Goal: Task Accomplishment & Management: Manage account settings

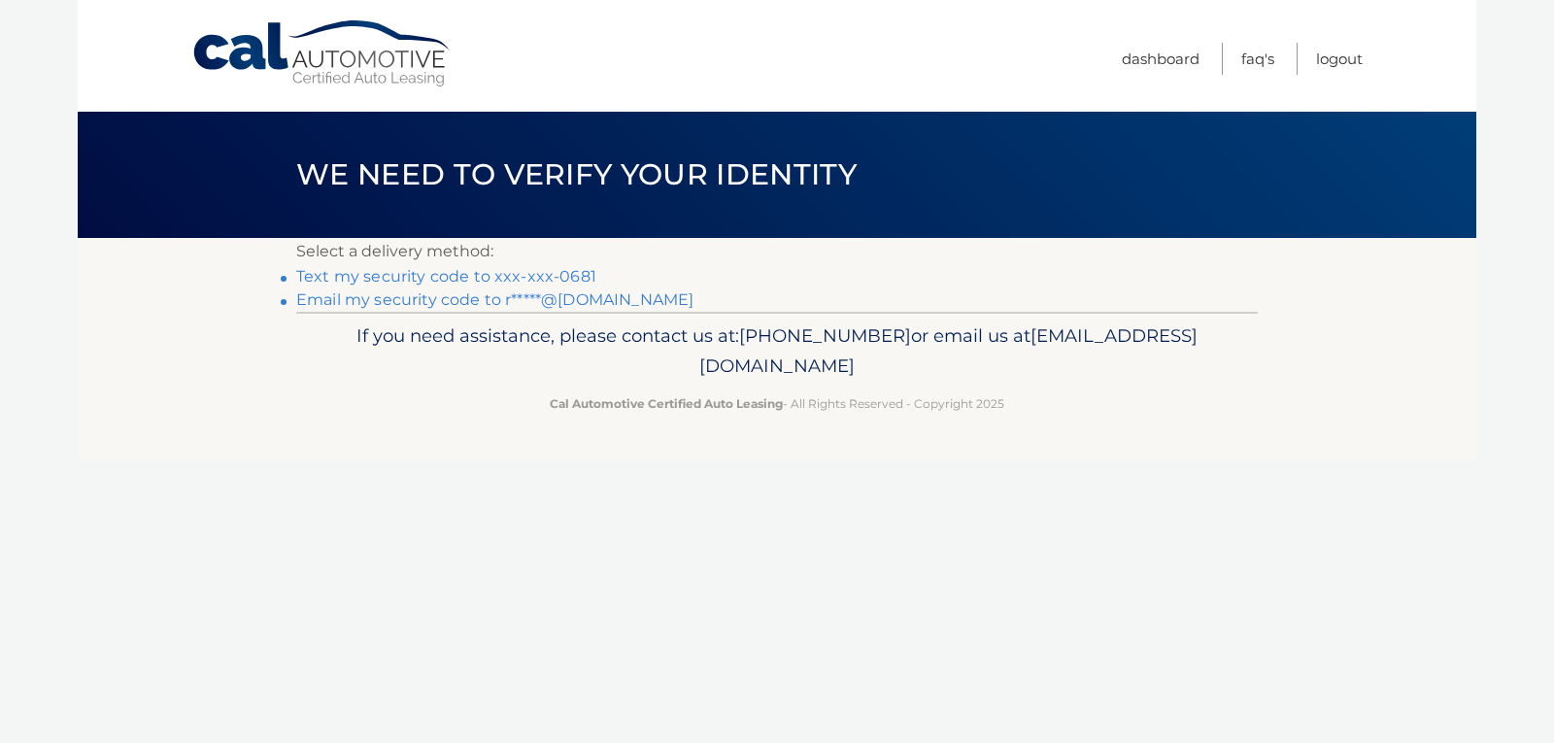
click at [333, 293] on link "Email my security code to r*****@[DOMAIN_NAME]" at bounding box center [494, 299] width 397 height 18
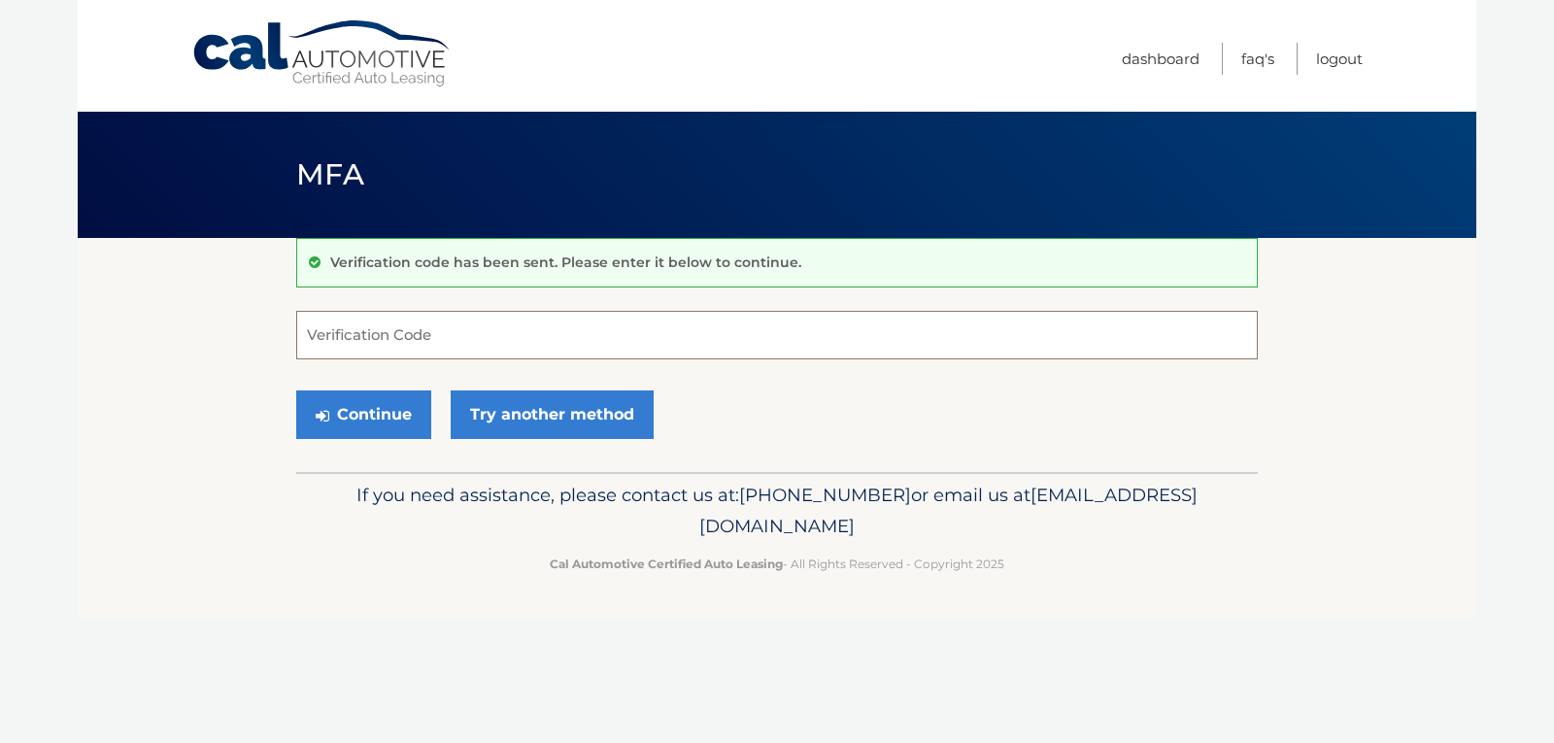
click at [380, 342] on input "Verification Code" at bounding box center [777, 335] width 962 height 49
type input "028920"
click at [383, 415] on button "Continue" at bounding box center [363, 414] width 135 height 49
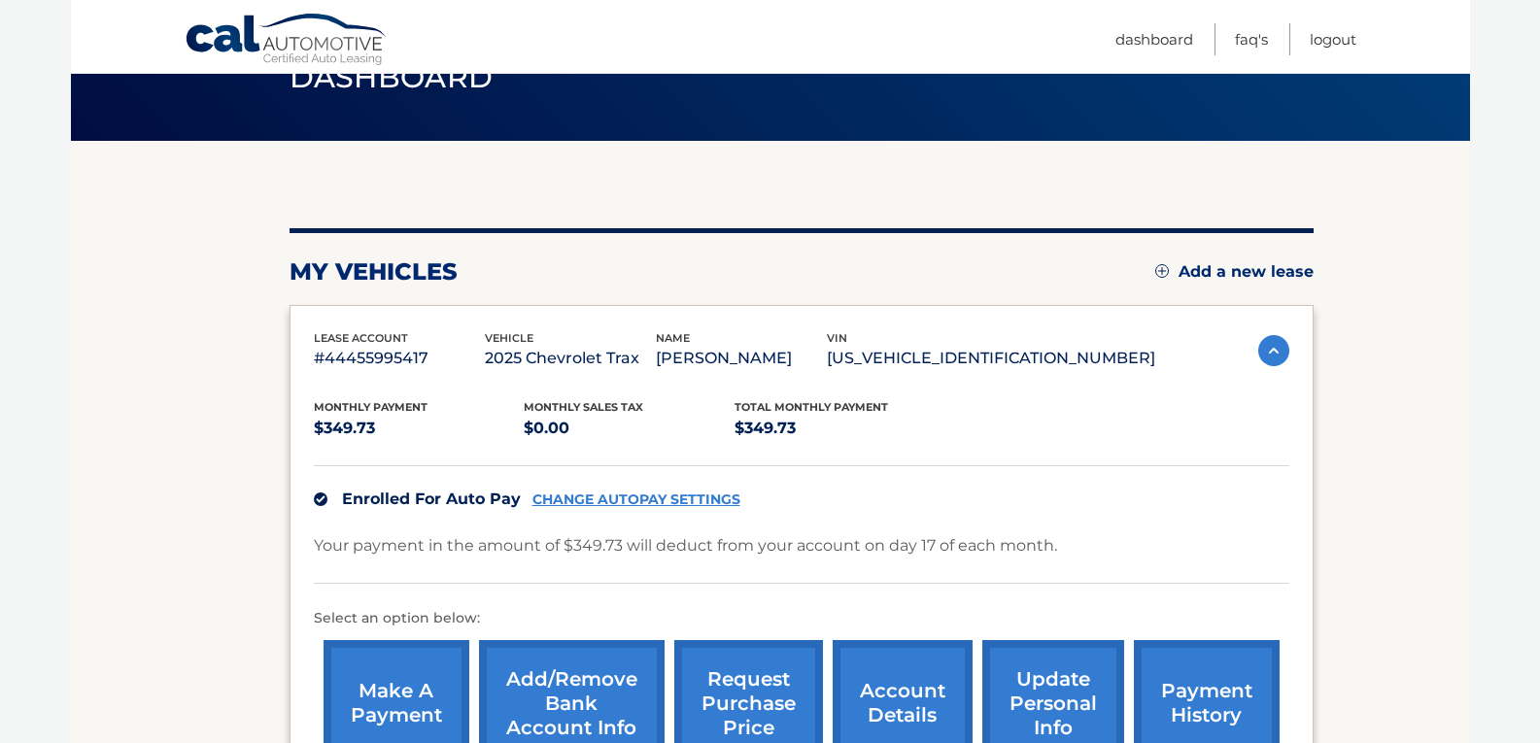
scroll to position [194, 0]
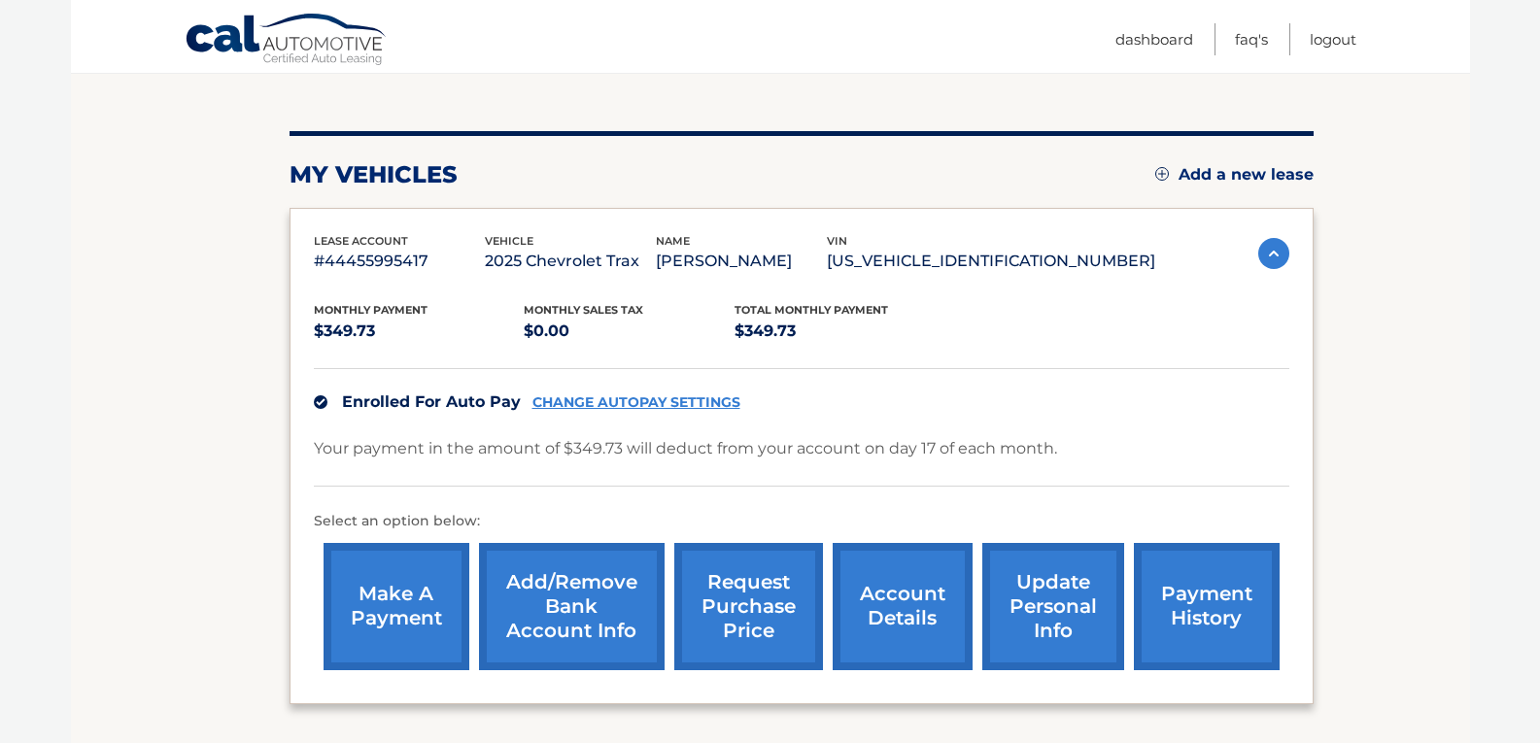
click at [550, 618] on link "Add/Remove bank account info" at bounding box center [572, 606] width 186 height 127
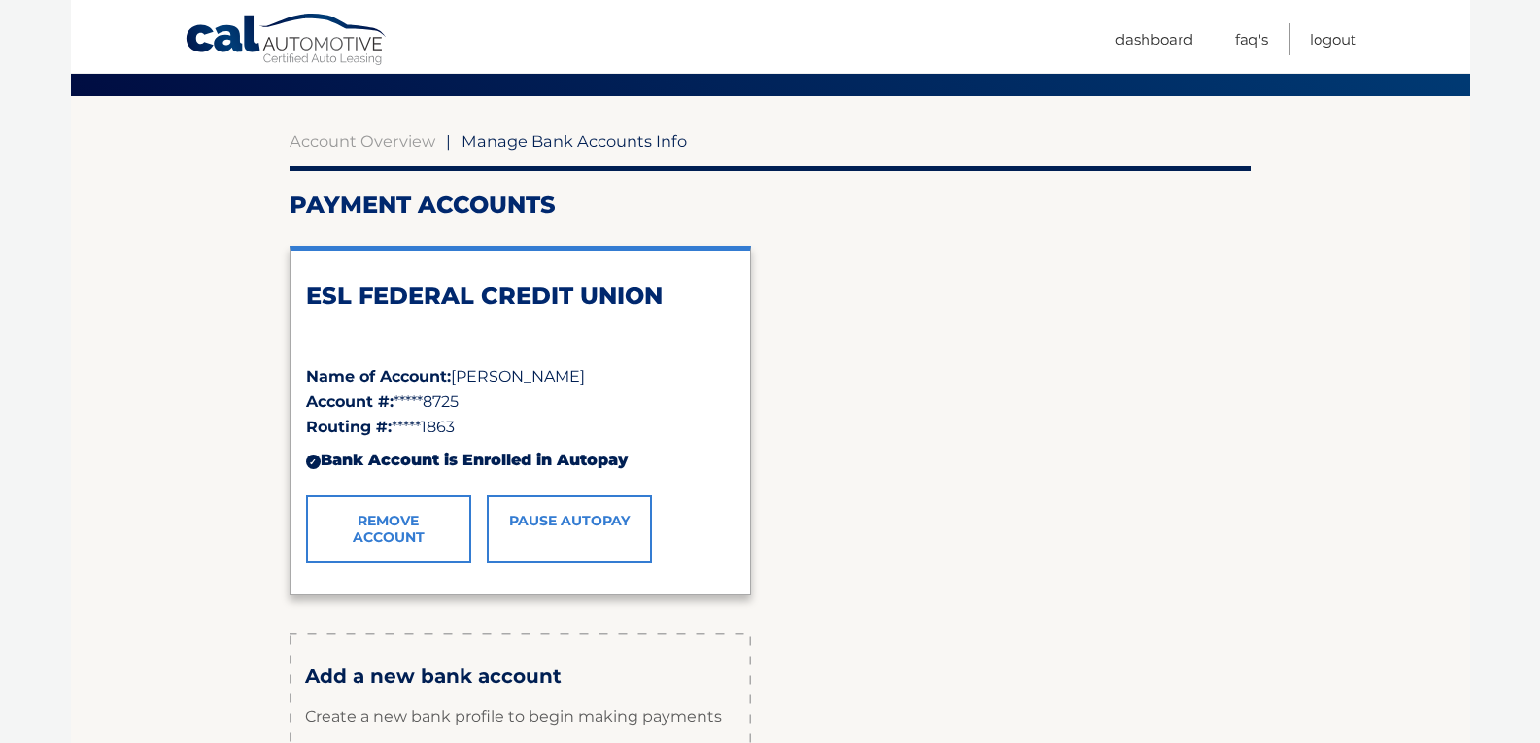
scroll to position [194, 0]
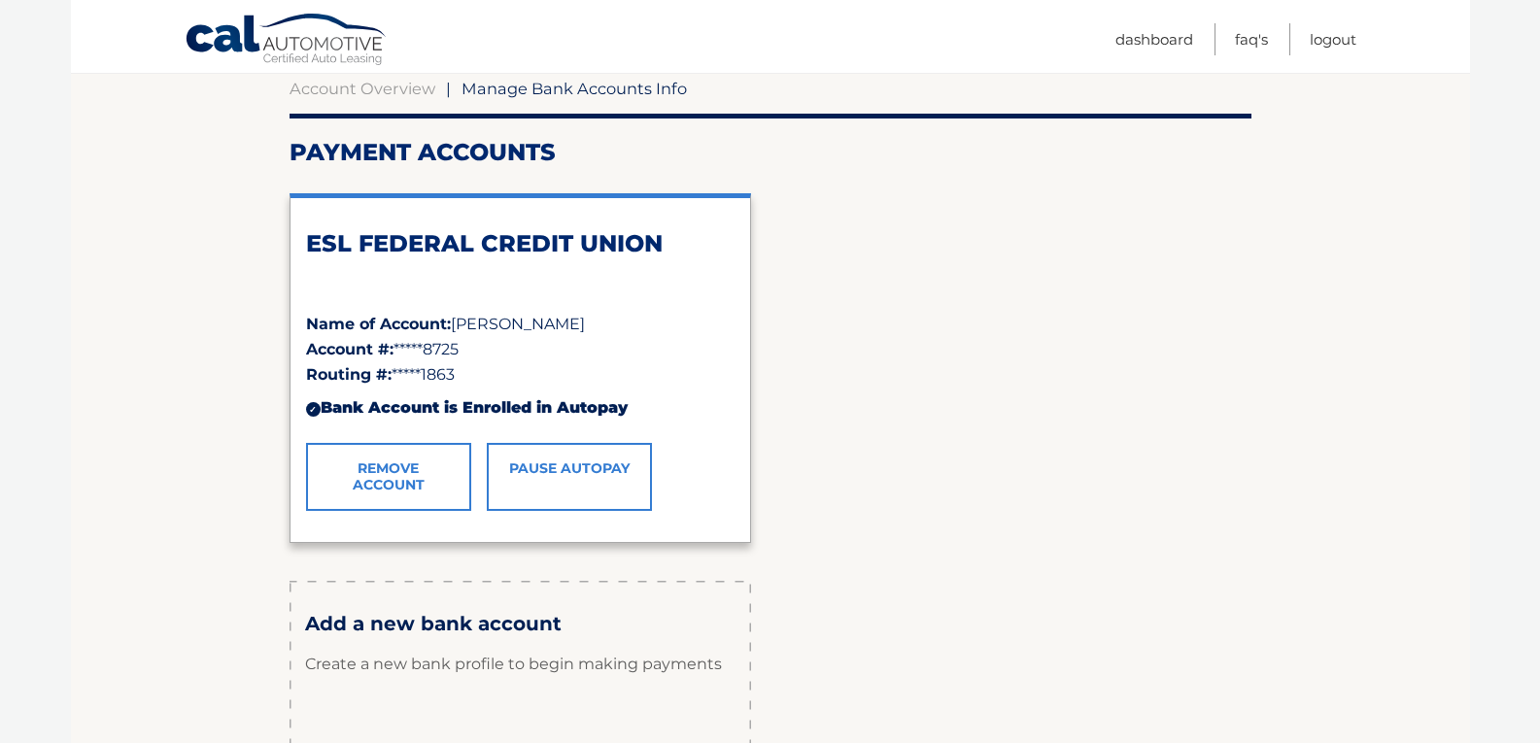
click at [376, 471] on link "Remove Account" at bounding box center [388, 477] width 165 height 68
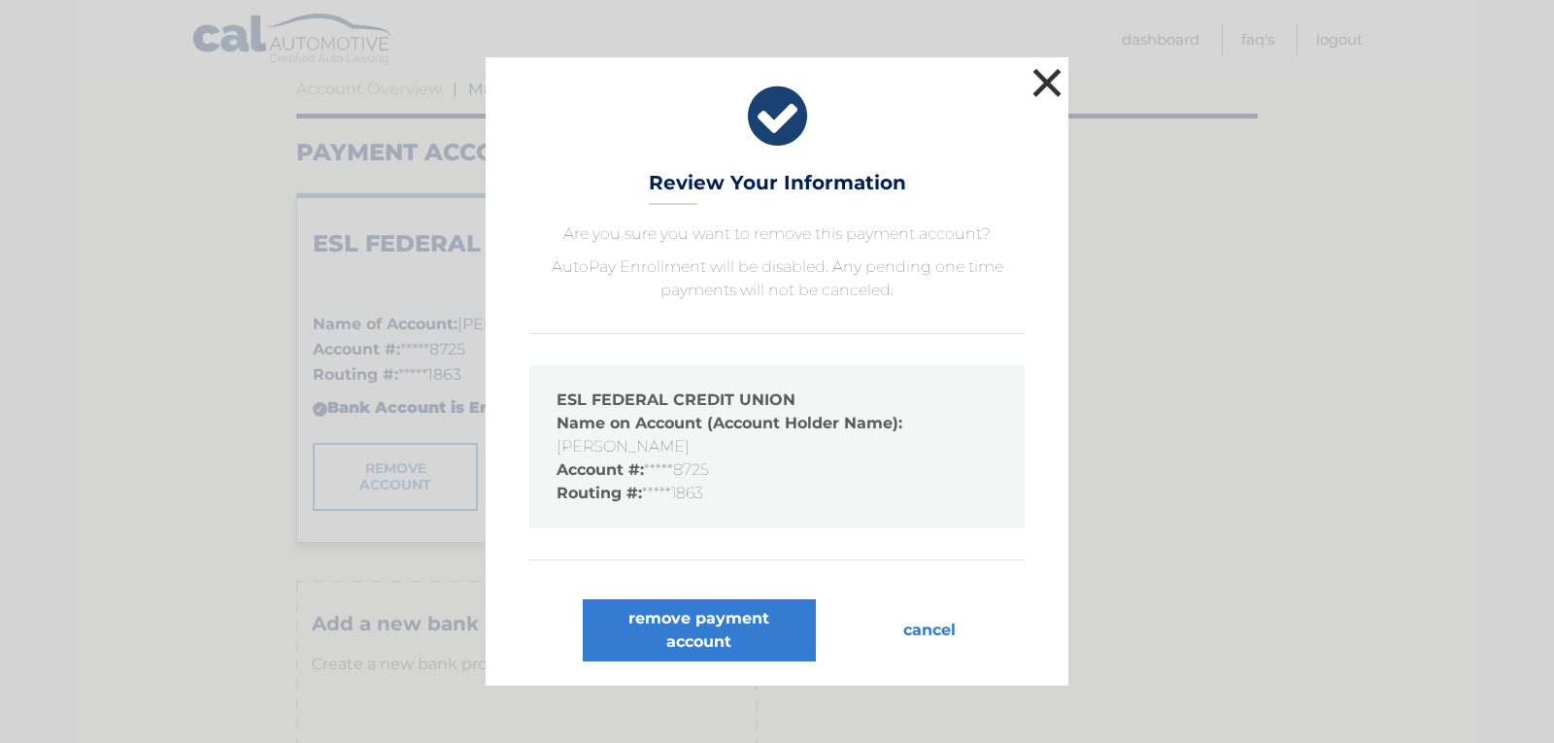
click at [1047, 86] on button "×" at bounding box center [1047, 82] width 39 height 39
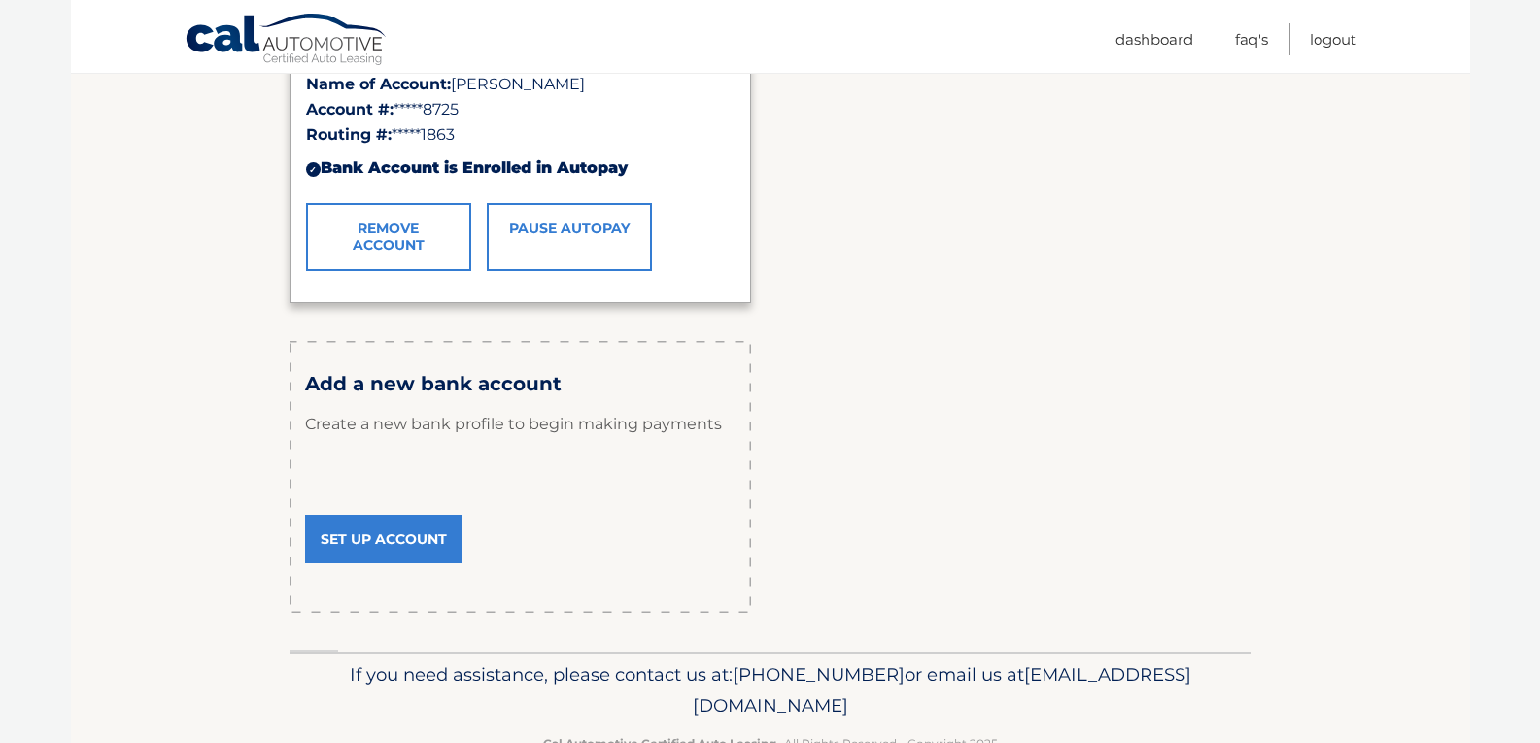
scroll to position [389, 0]
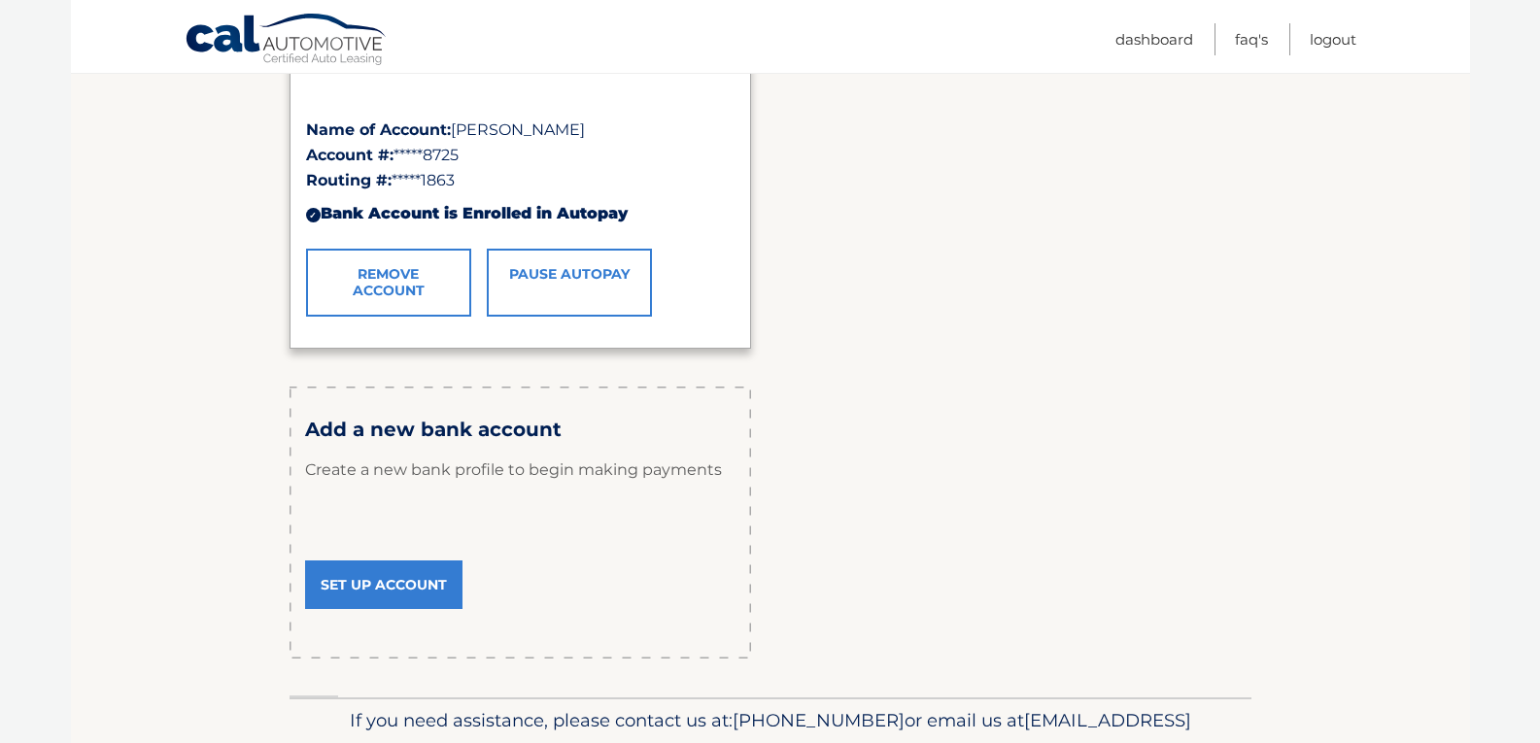
drag, startPoint x: 462, startPoint y: 147, endPoint x: 428, endPoint y: 147, distance: 34.0
click at [428, 147] on span "*****8725" at bounding box center [425, 155] width 65 height 18
click at [381, 275] on link "Remove Account" at bounding box center [388, 283] width 165 height 68
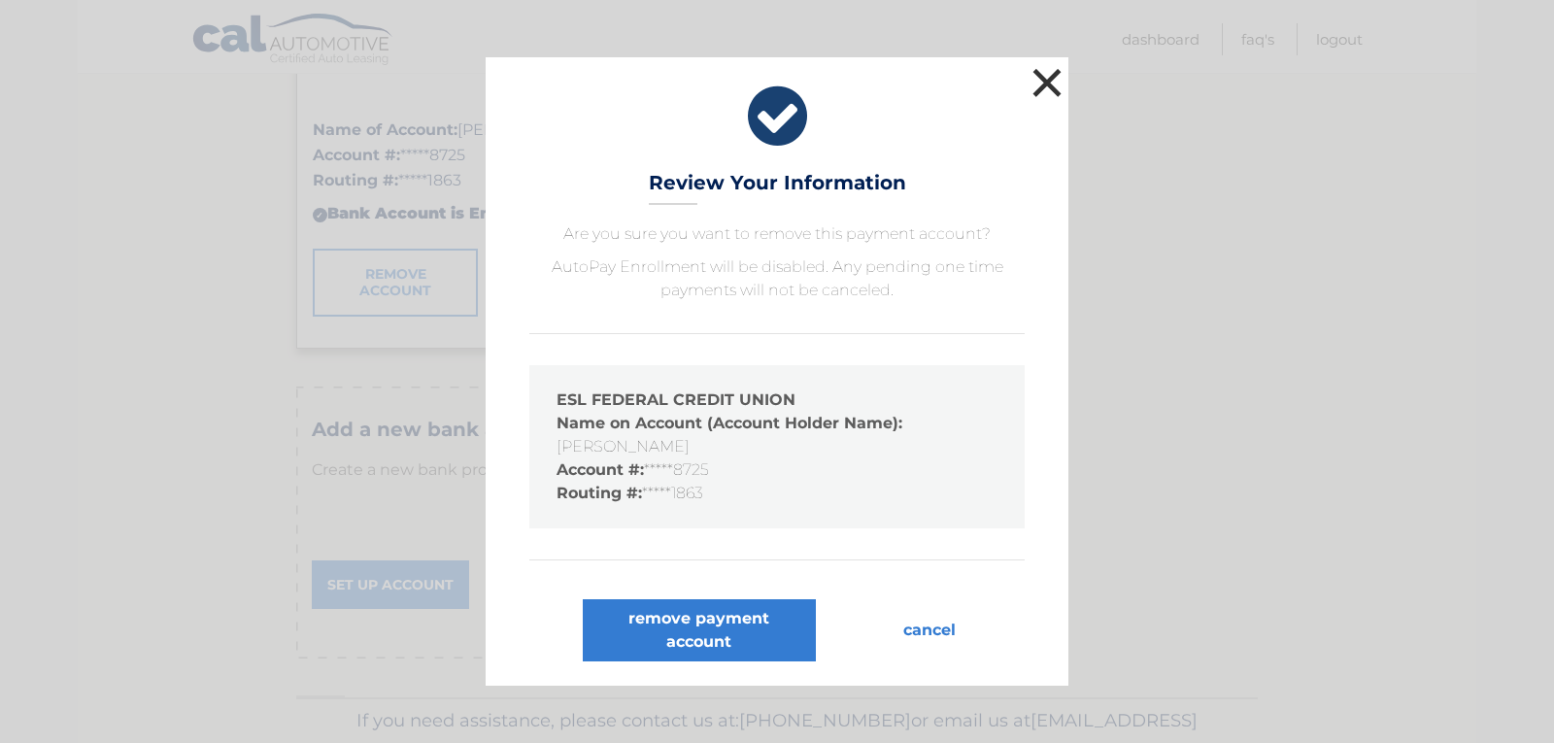
click at [1059, 78] on button "×" at bounding box center [1047, 82] width 39 height 39
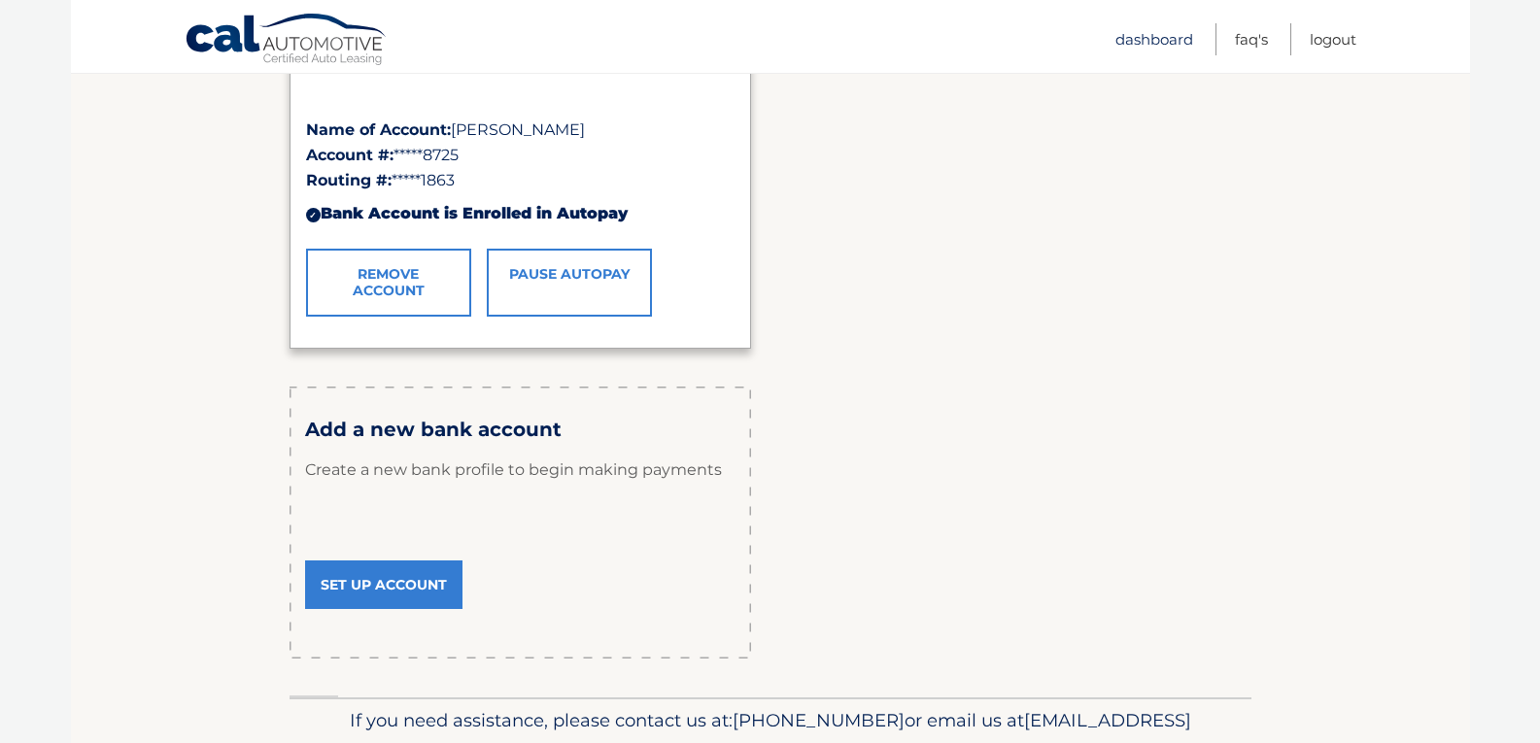
click at [1155, 37] on link "Dashboard" at bounding box center [1154, 39] width 78 height 32
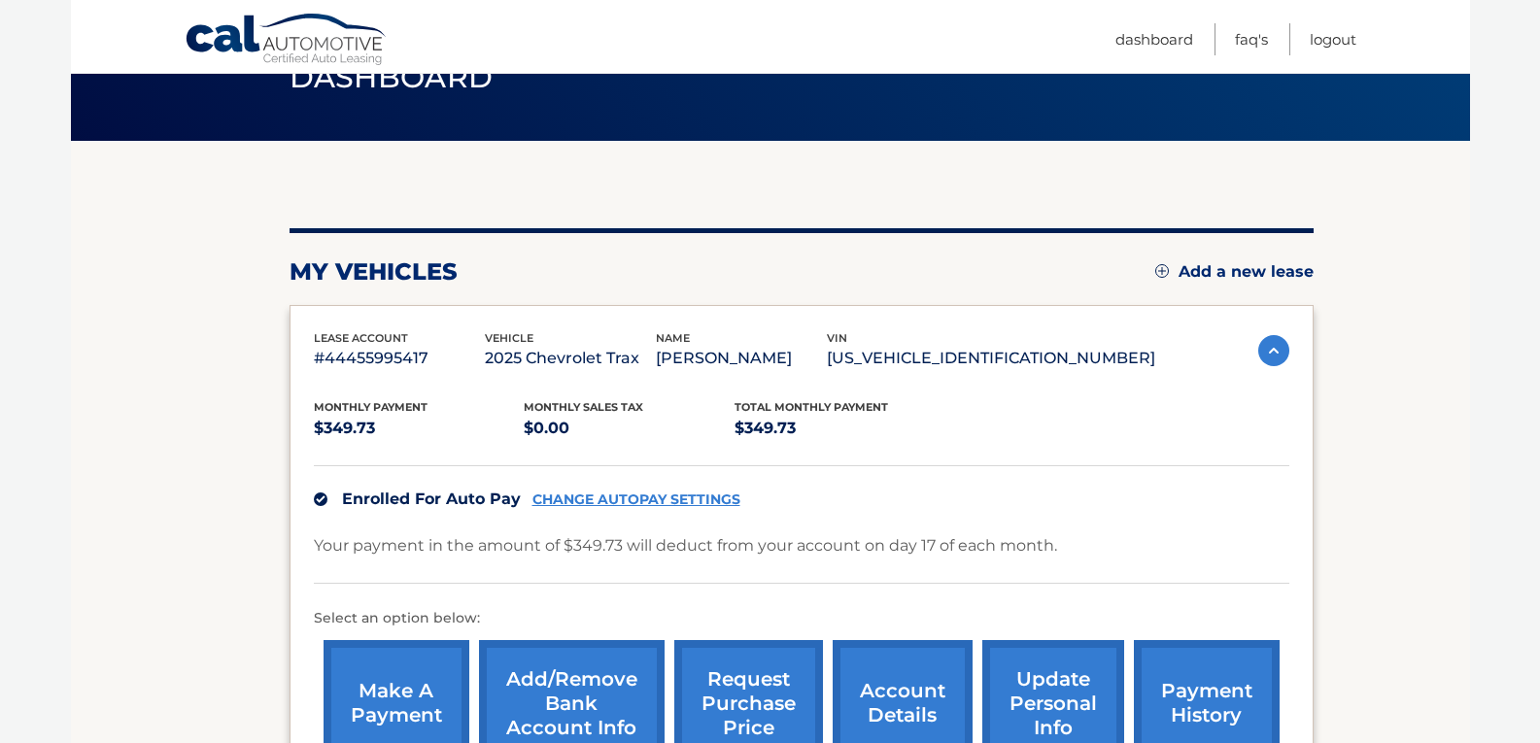
scroll to position [194, 0]
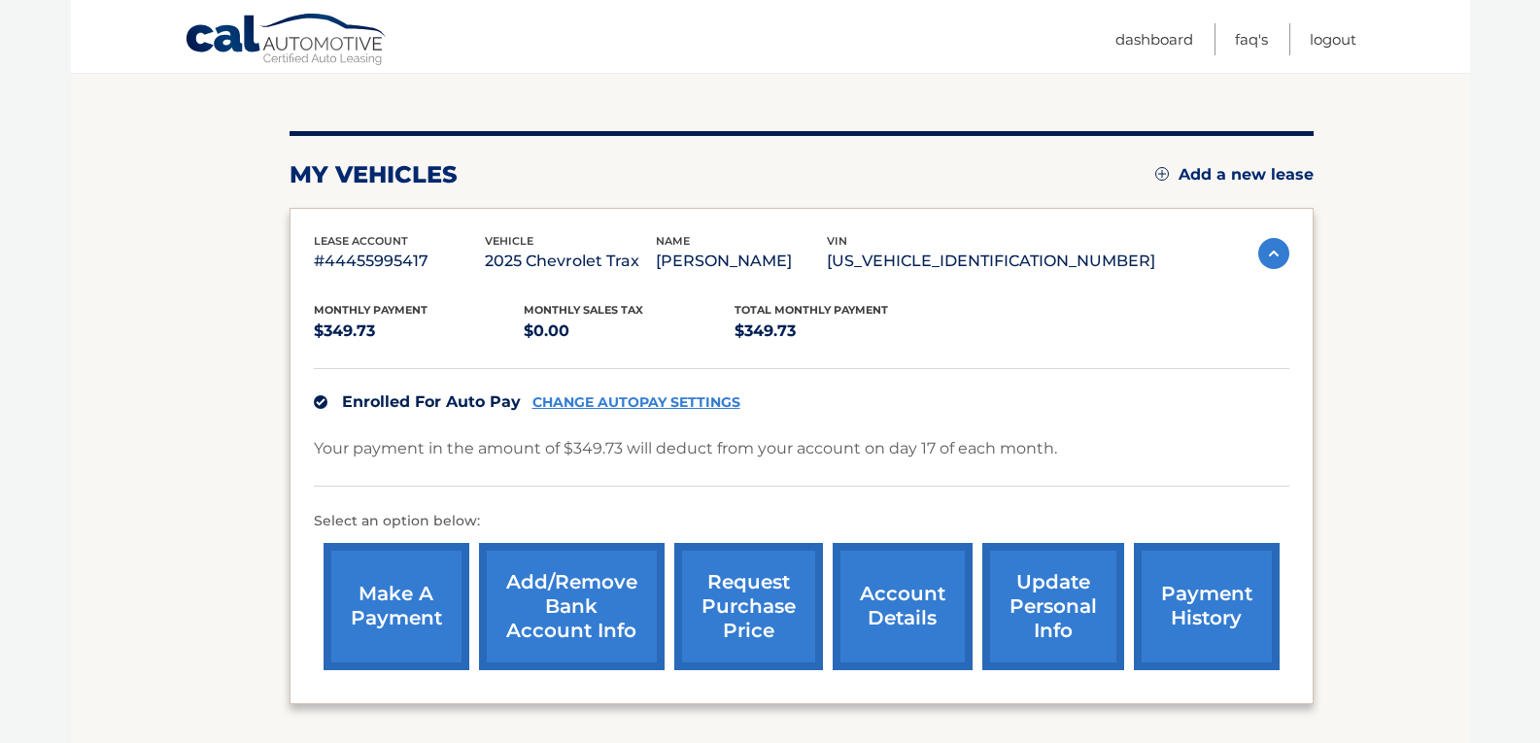
click at [1059, 597] on link "update personal info" at bounding box center [1053, 606] width 142 height 127
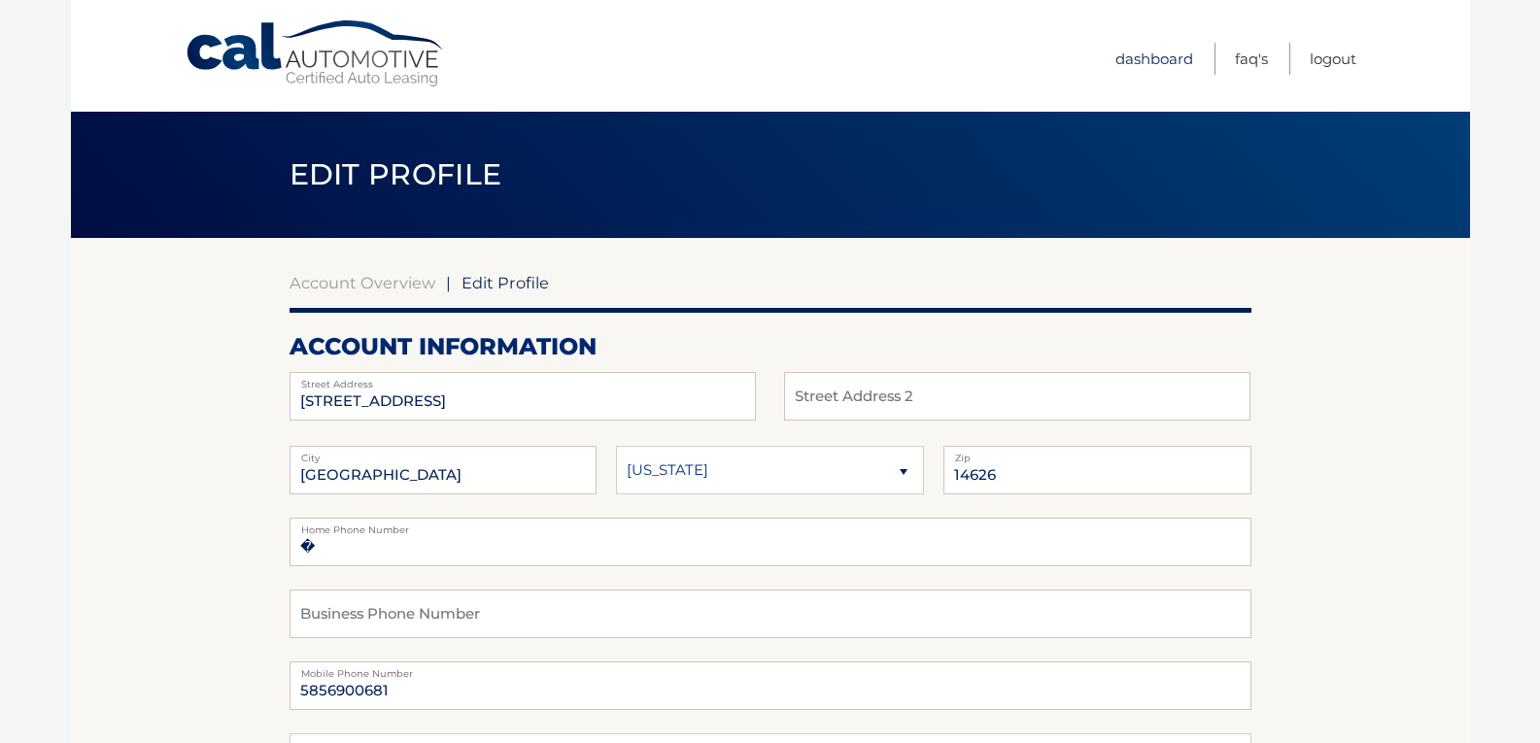
click at [1137, 59] on link "Dashboard" at bounding box center [1154, 59] width 78 height 32
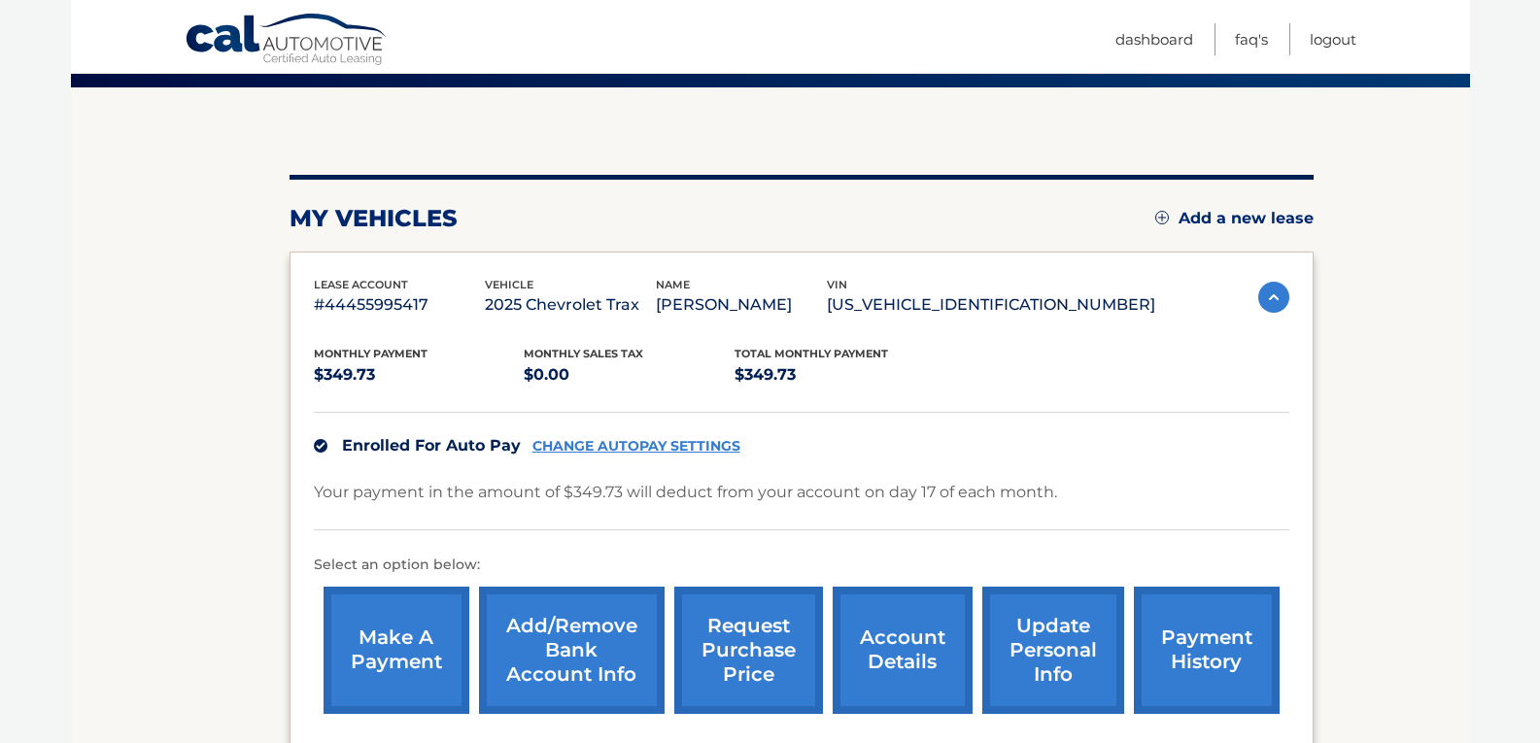
scroll to position [194, 0]
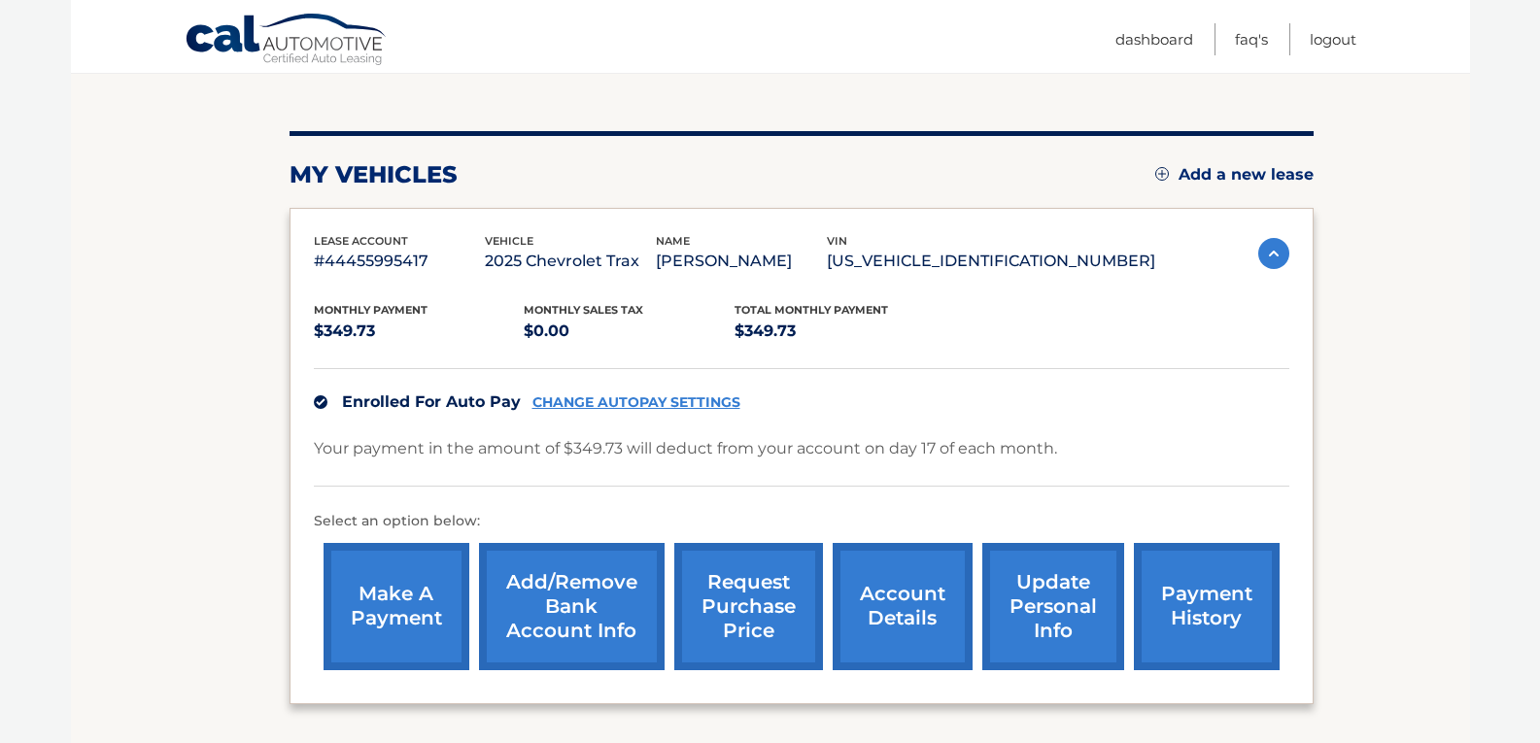
click at [561, 613] on link "Add/Remove bank account info" at bounding box center [572, 606] width 186 height 127
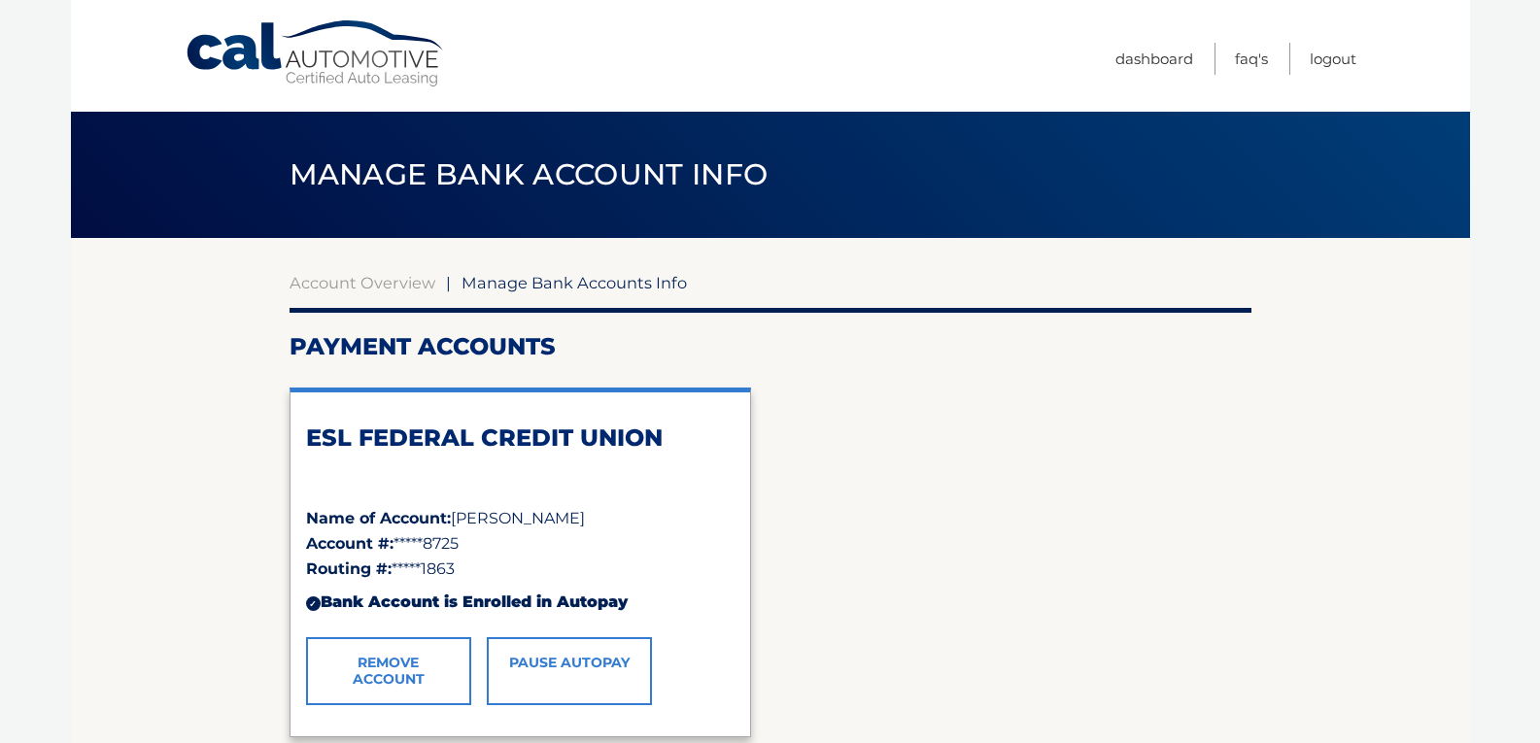
click at [413, 667] on link "Remove Account" at bounding box center [388, 671] width 165 height 68
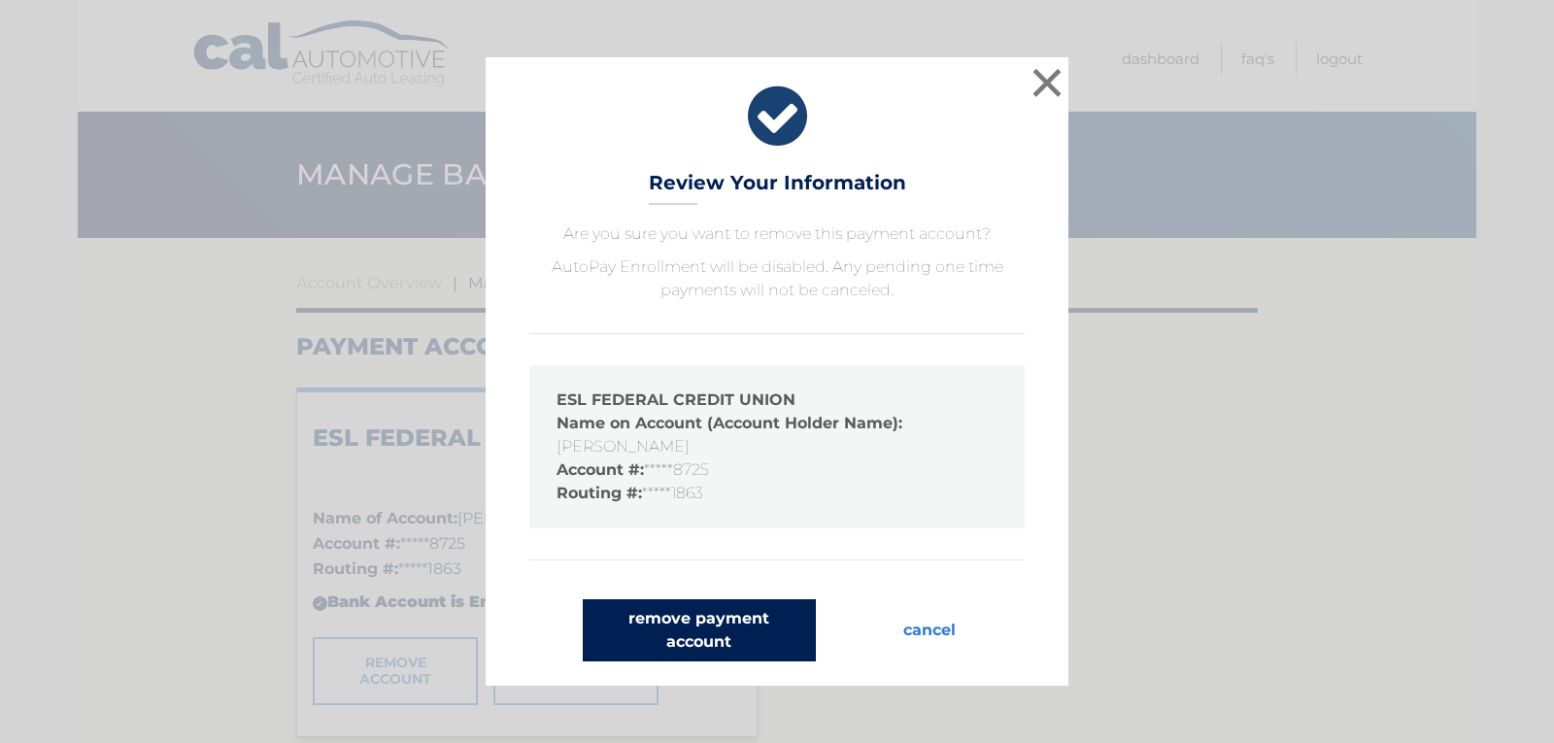
click at [658, 628] on button "remove payment account" at bounding box center [699, 630] width 233 height 62
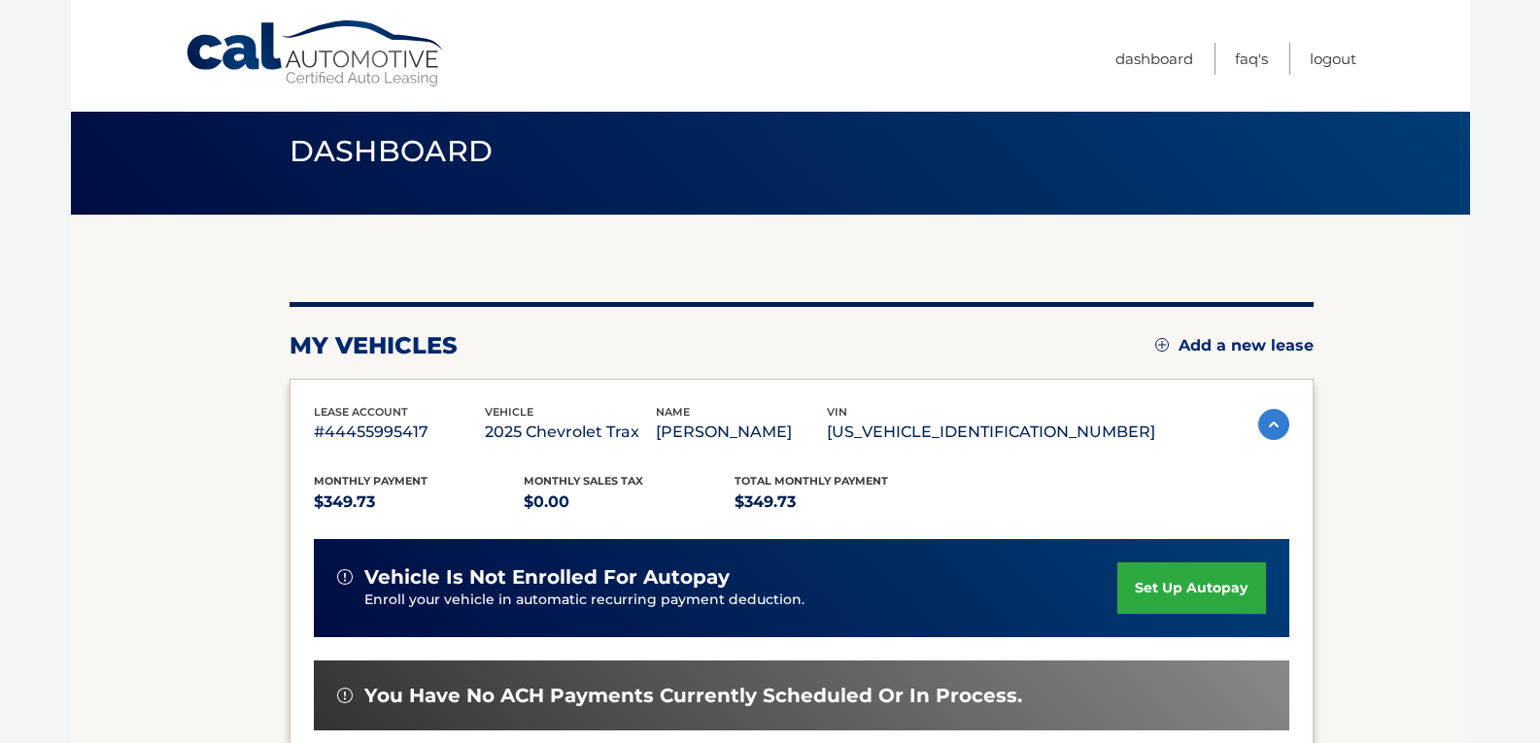
scroll to position [194, 0]
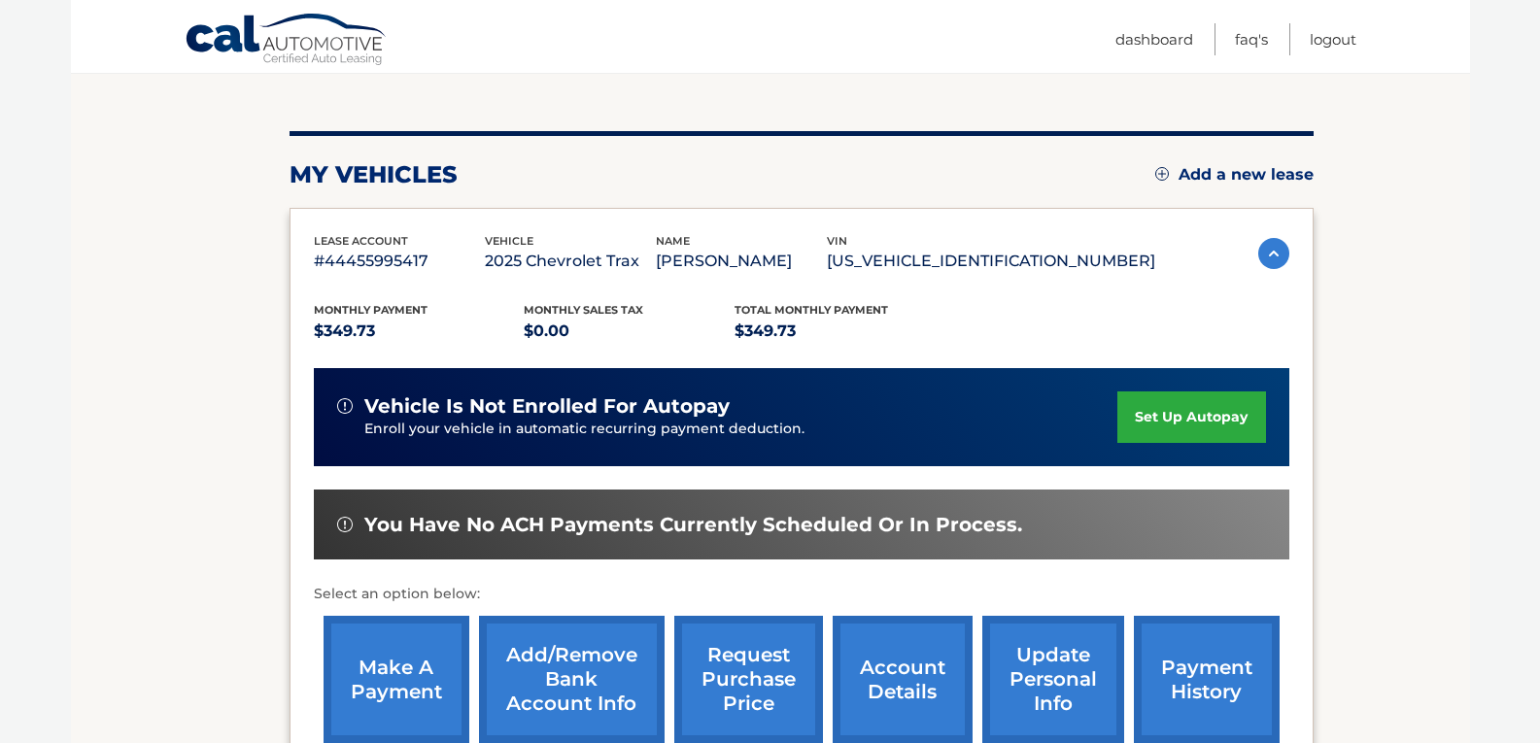
click at [1178, 418] on link "set up autopay" at bounding box center [1191, 416] width 148 height 51
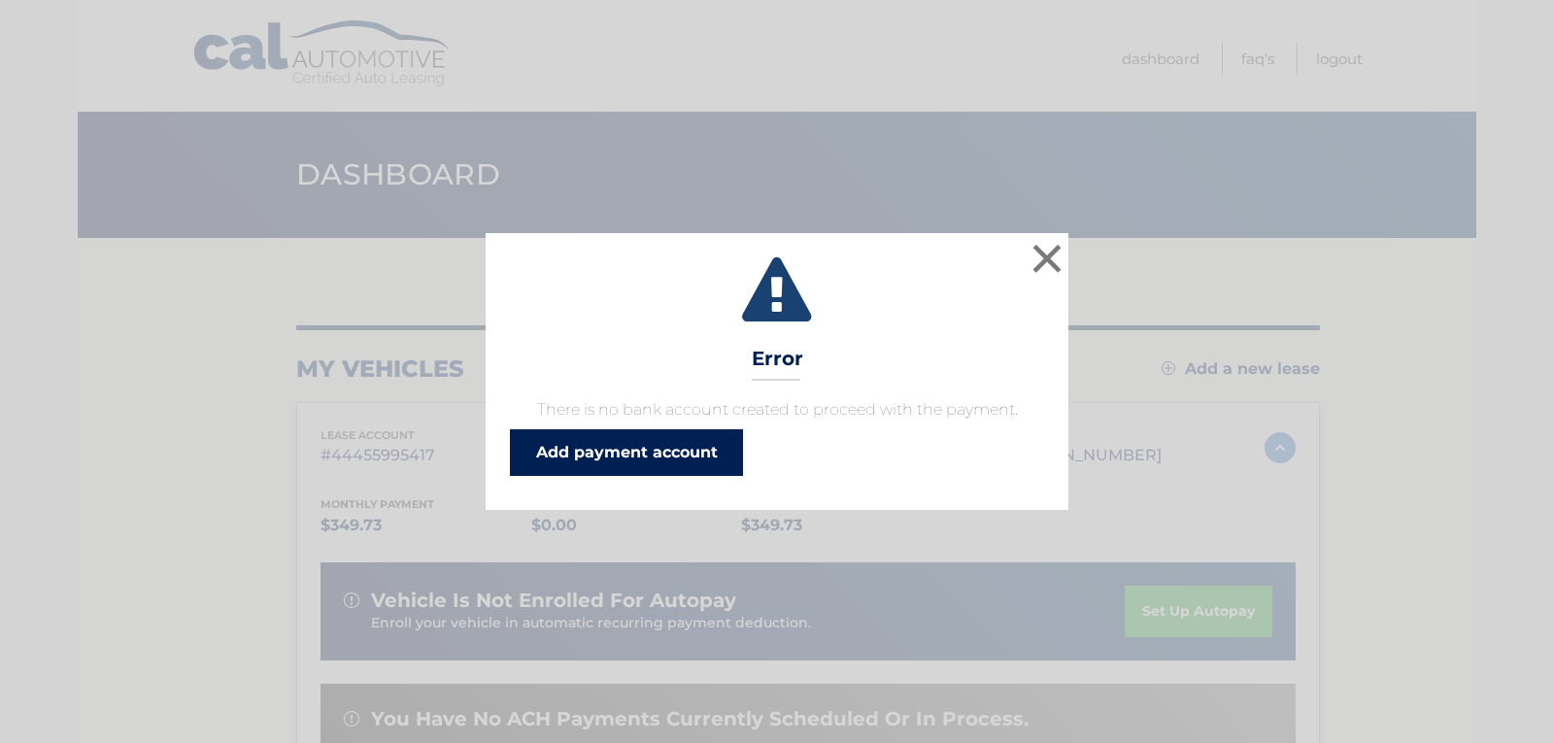
click at [657, 456] on link "Add payment account" at bounding box center [626, 452] width 233 height 47
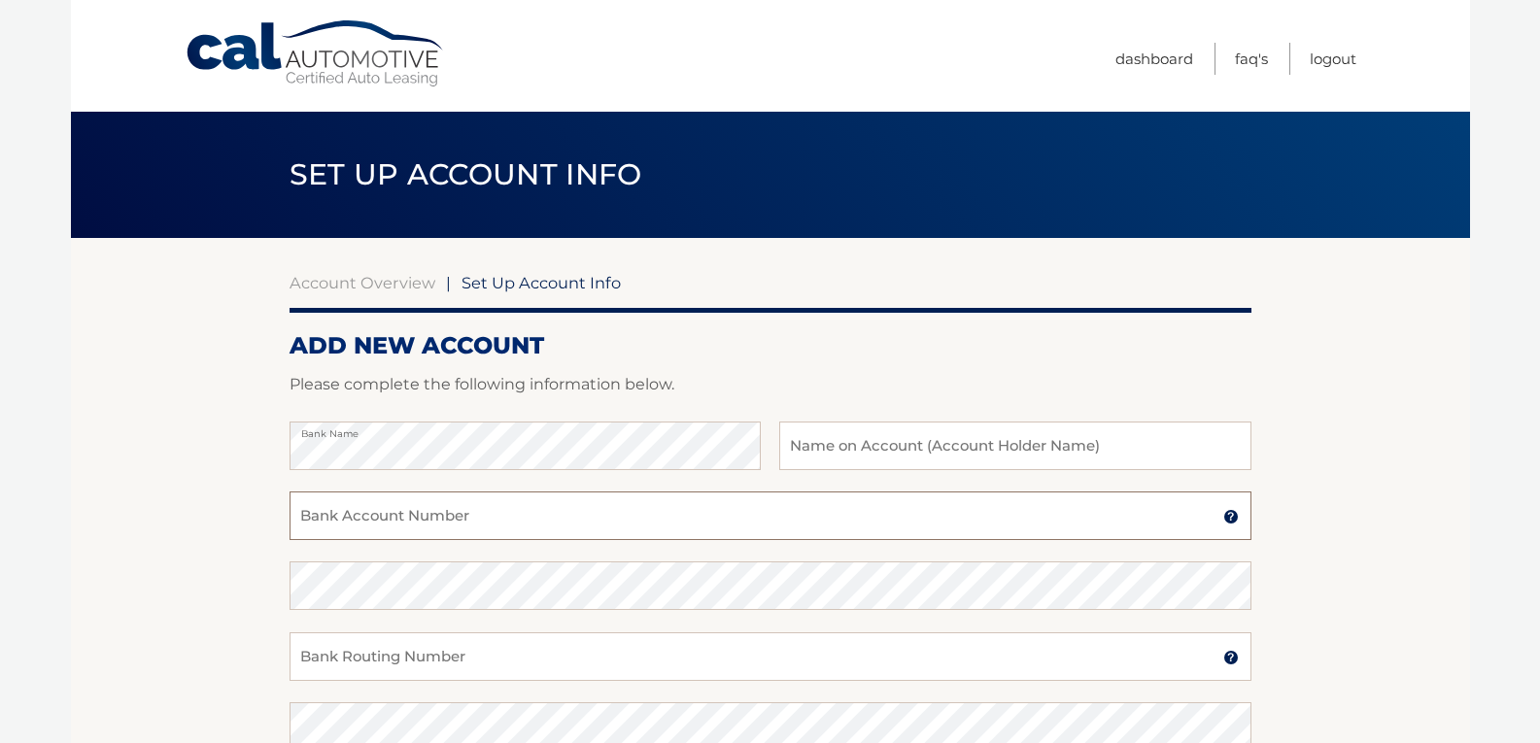
click at [389, 517] on input "Bank Account Number" at bounding box center [770, 516] width 962 height 49
click at [391, 525] on input "07148725 12" at bounding box center [770, 516] width 962 height 49
drag, startPoint x: 391, startPoint y: 525, endPoint x: 367, endPoint y: 524, distance: 24.3
click at [367, 524] on input "07148725 12" at bounding box center [770, 516] width 962 height 49
drag, startPoint x: 365, startPoint y: 517, endPoint x: 281, endPoint y: 516, distance: 84.5
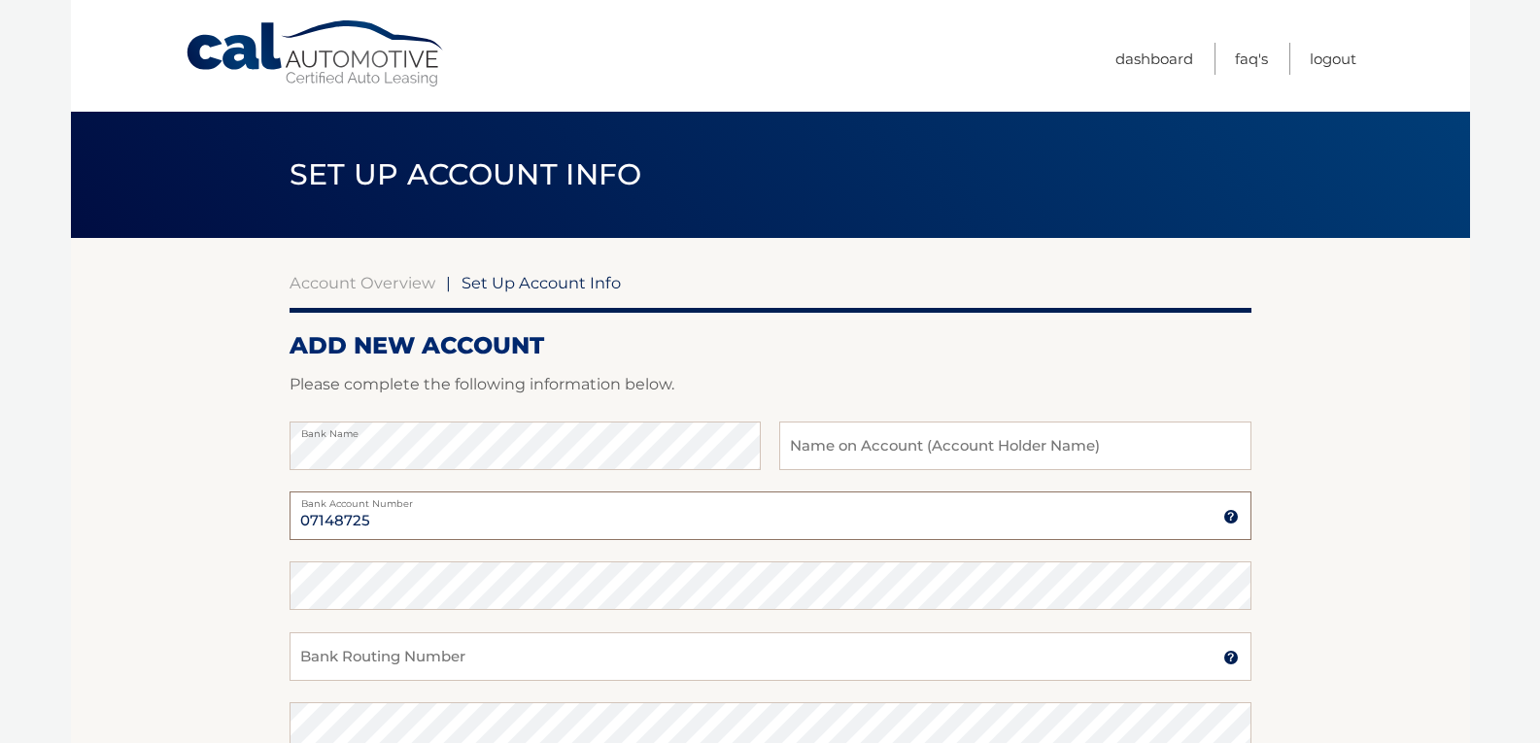
click at [281, 516] on section "Account Overview | Set Up Account Info ADD NEW ACCOUNT Please complete the foll…" at bounding box center [770, 608] width 1399 height 741
type input "7148725"
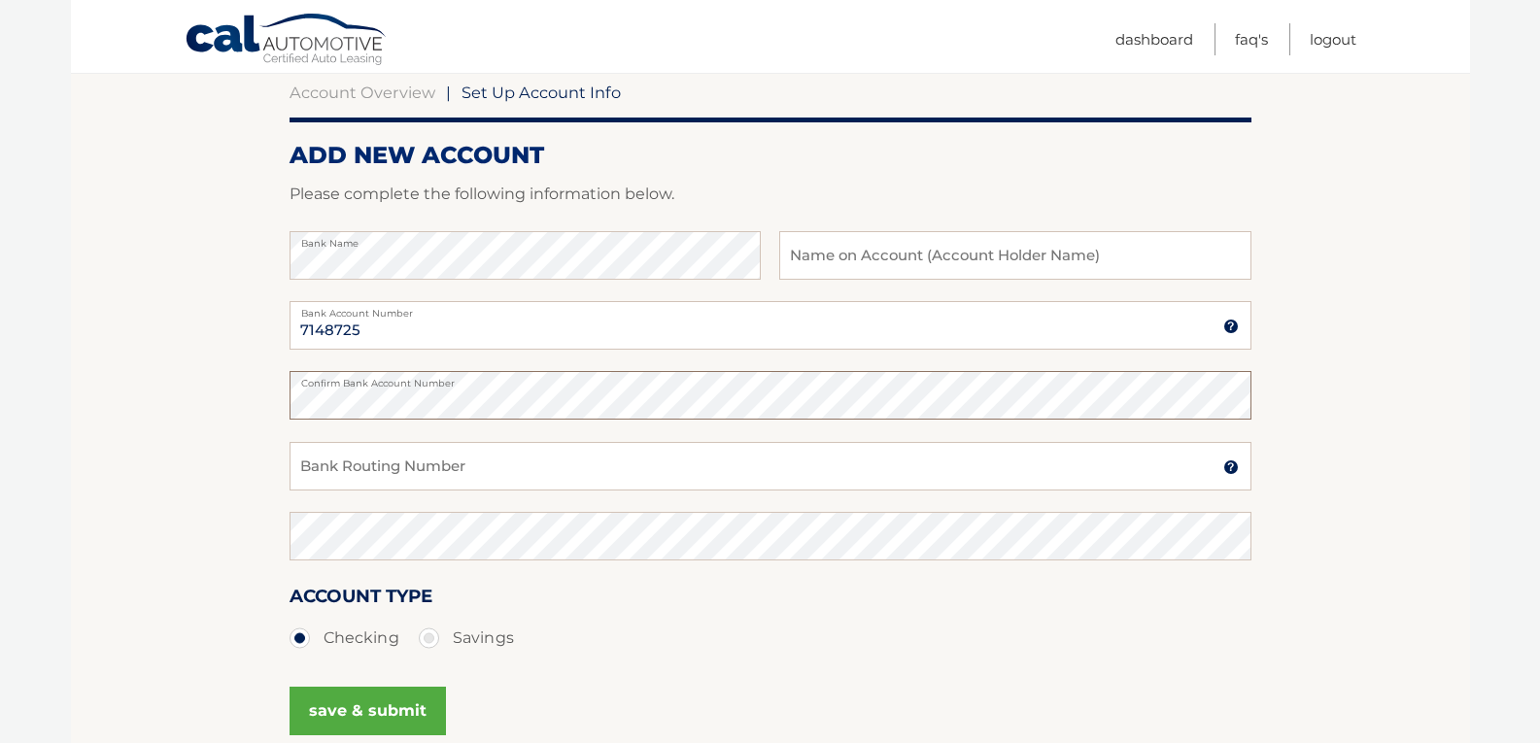
scroll to position [194, 0]
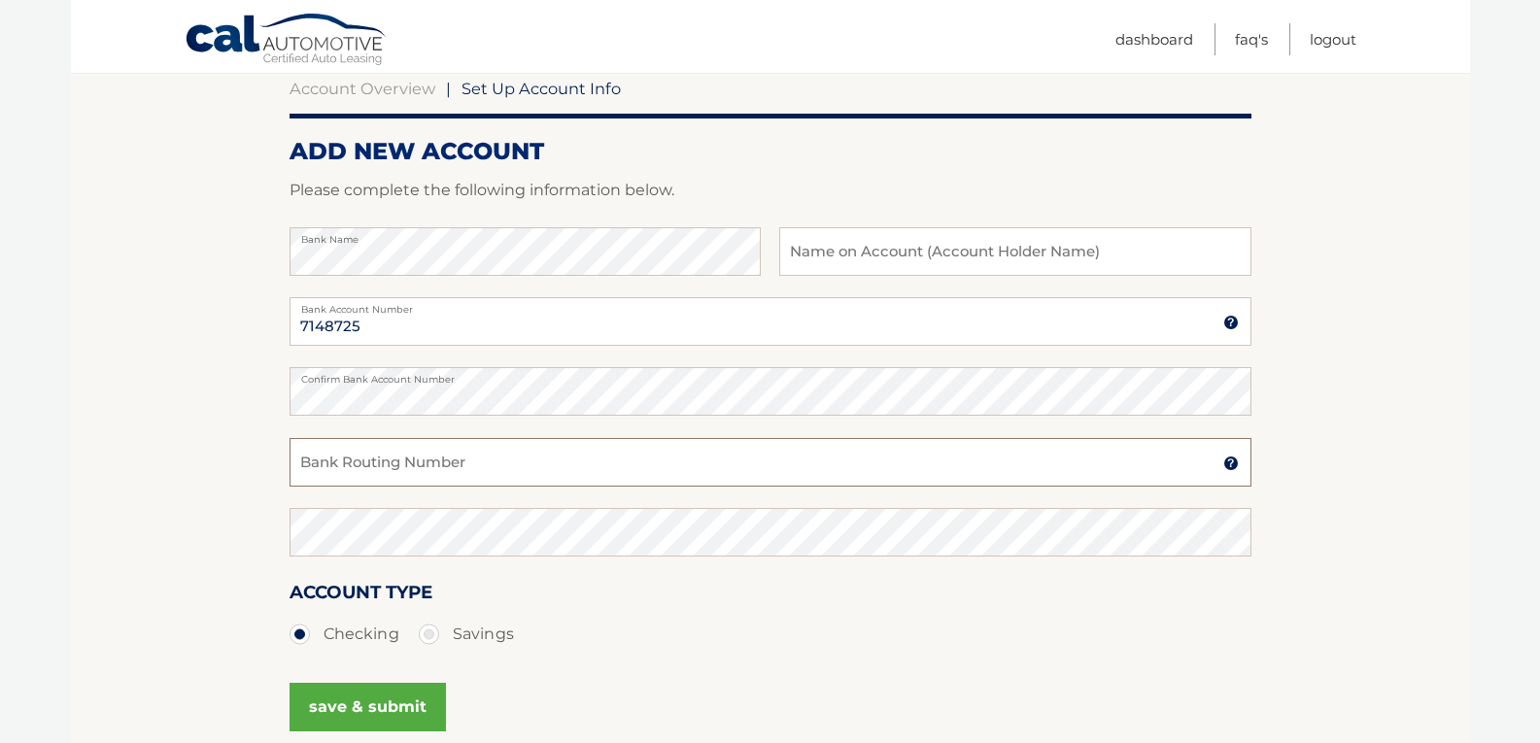
click at [340, 461] on input "Bank Routing Number" at bounding box center [770, 462] width 962 height 49
type input "222371863"
drag, startPoint x: 386, startPoint y: 465, endPoint x: 274, endPoint y: 458, distance: 112.0
click at [274, 458] on section "Account Overview | Set Up Account Info ADD NEW ACCOUNT Please complete the foll…" at bounding box center [770, 414] width 1399 height 741
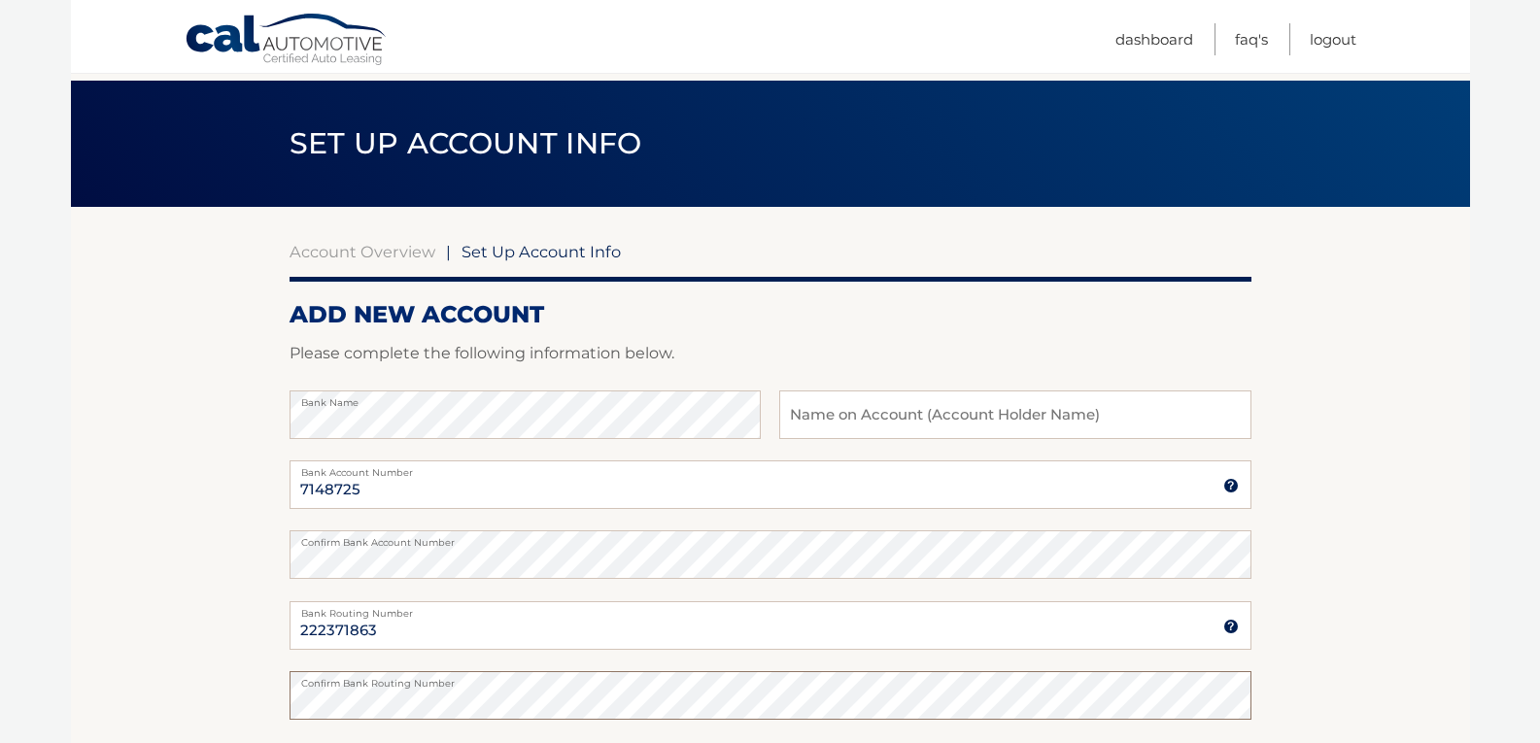
scroll to position [0, 0]
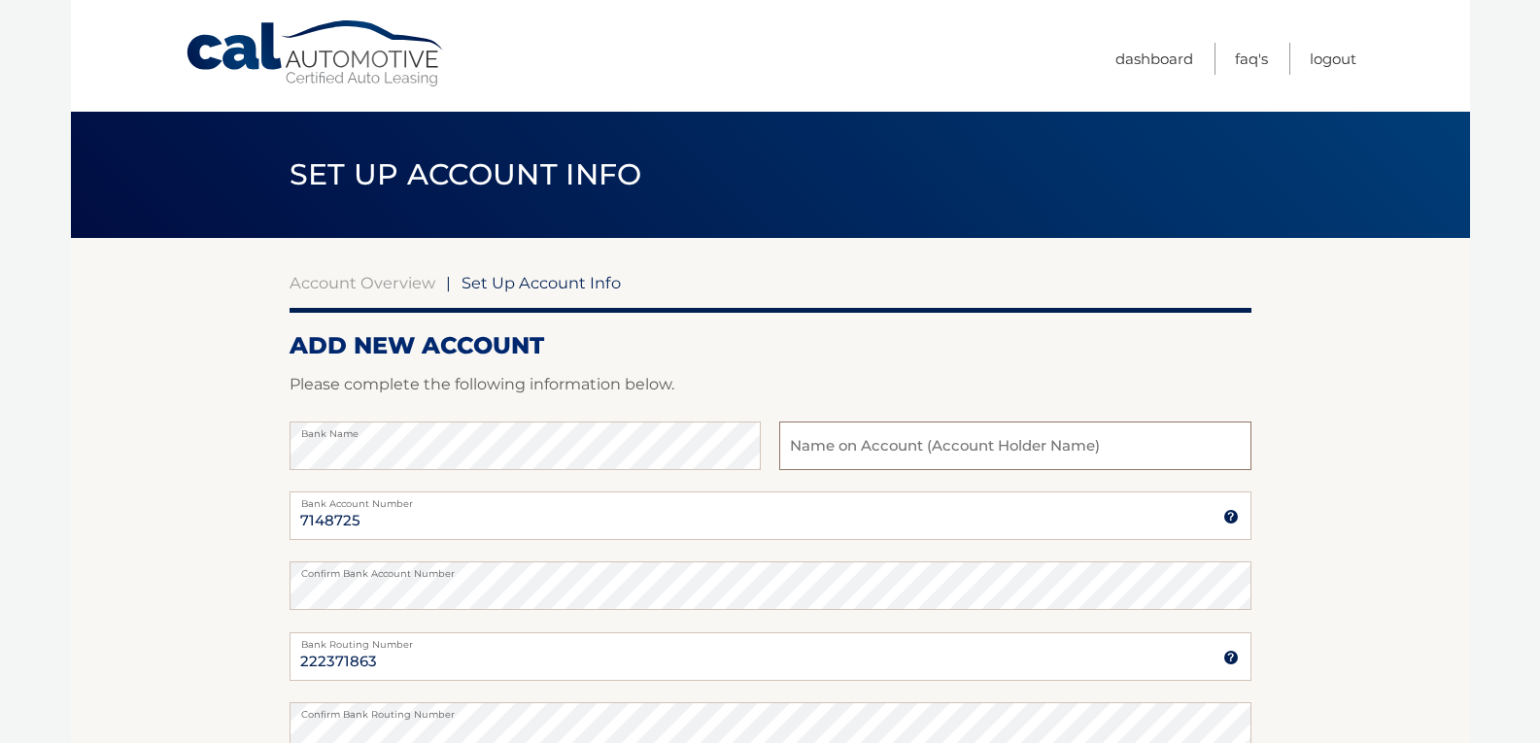
click at [796, 440] on input "text" at bounding box center [1014, 446] width 471 height 49
type input "[PERSON_NAME]"
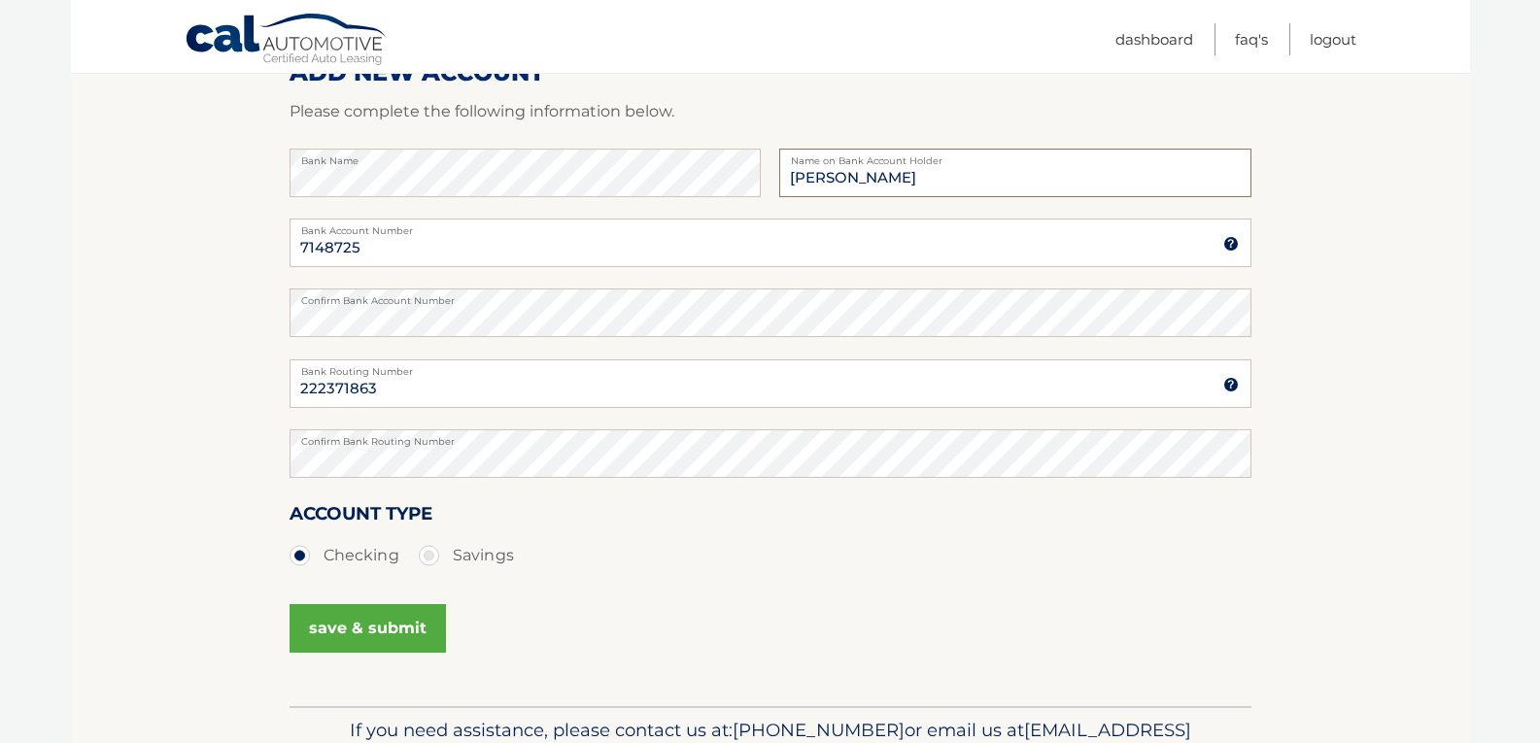
scroll to position [291, 0]
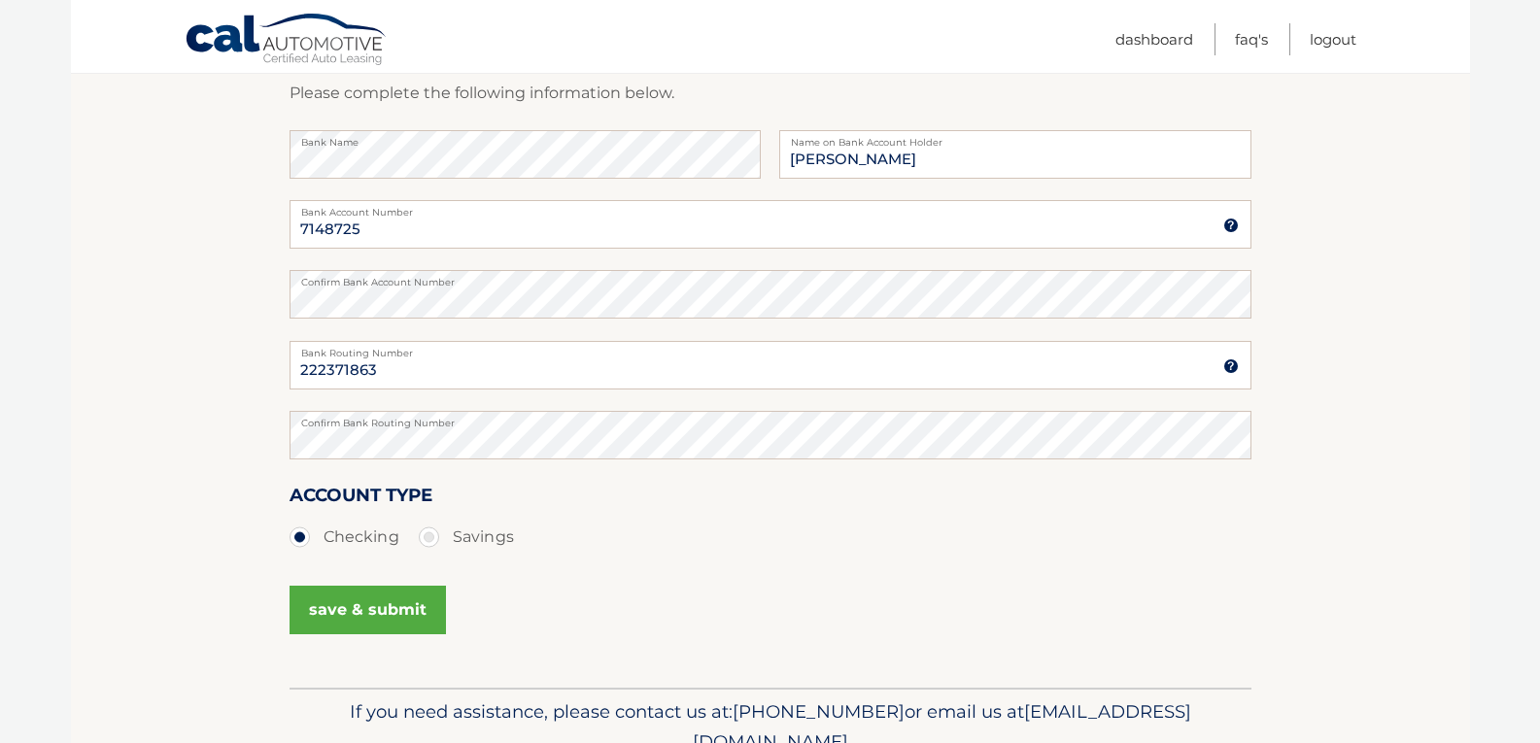
click at [346, 614] on button "save & submit" at bounding box center [367, 610] width 156 height 49
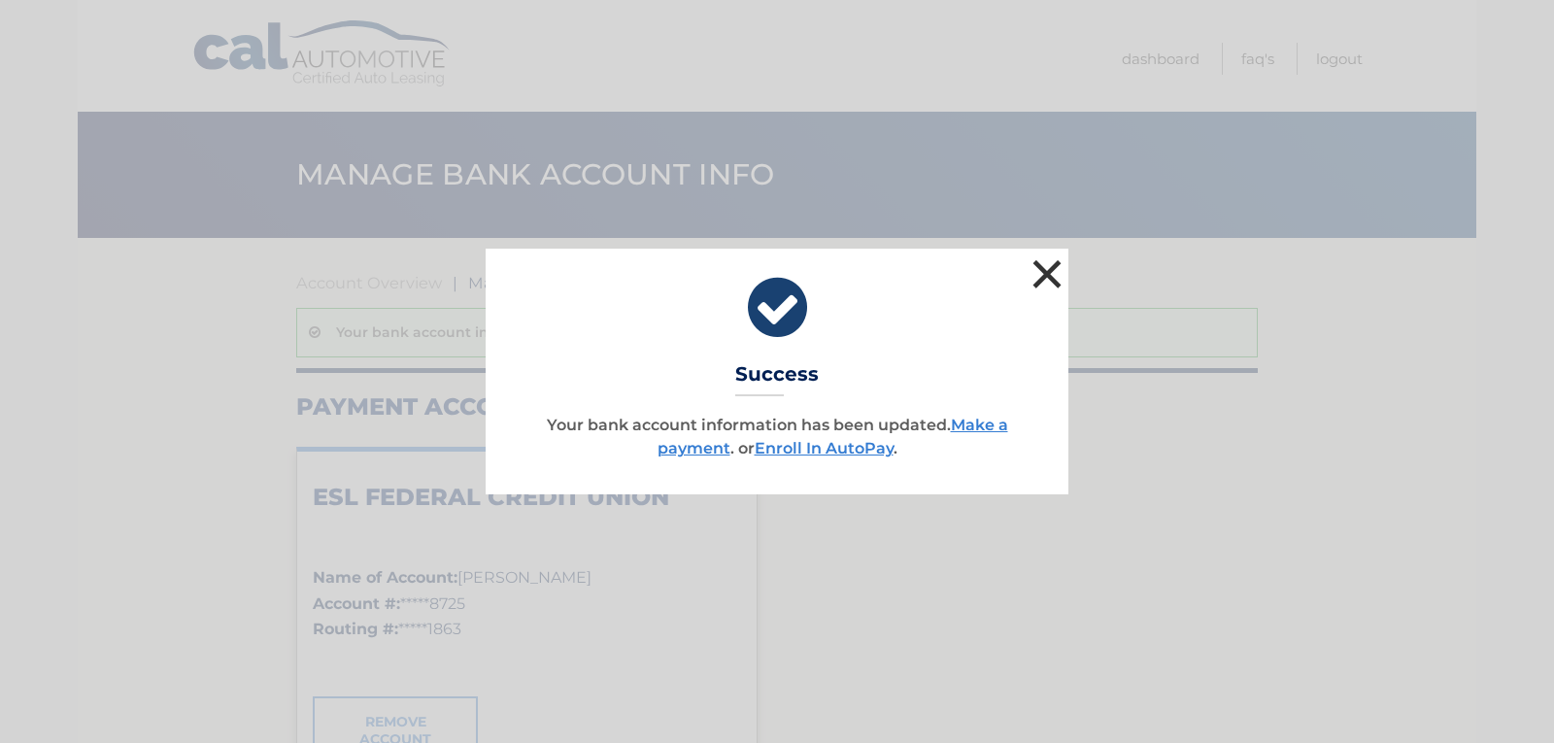
click at [1047, 276] on button "×" at bounding box center [1047, 274] width 39 height 39
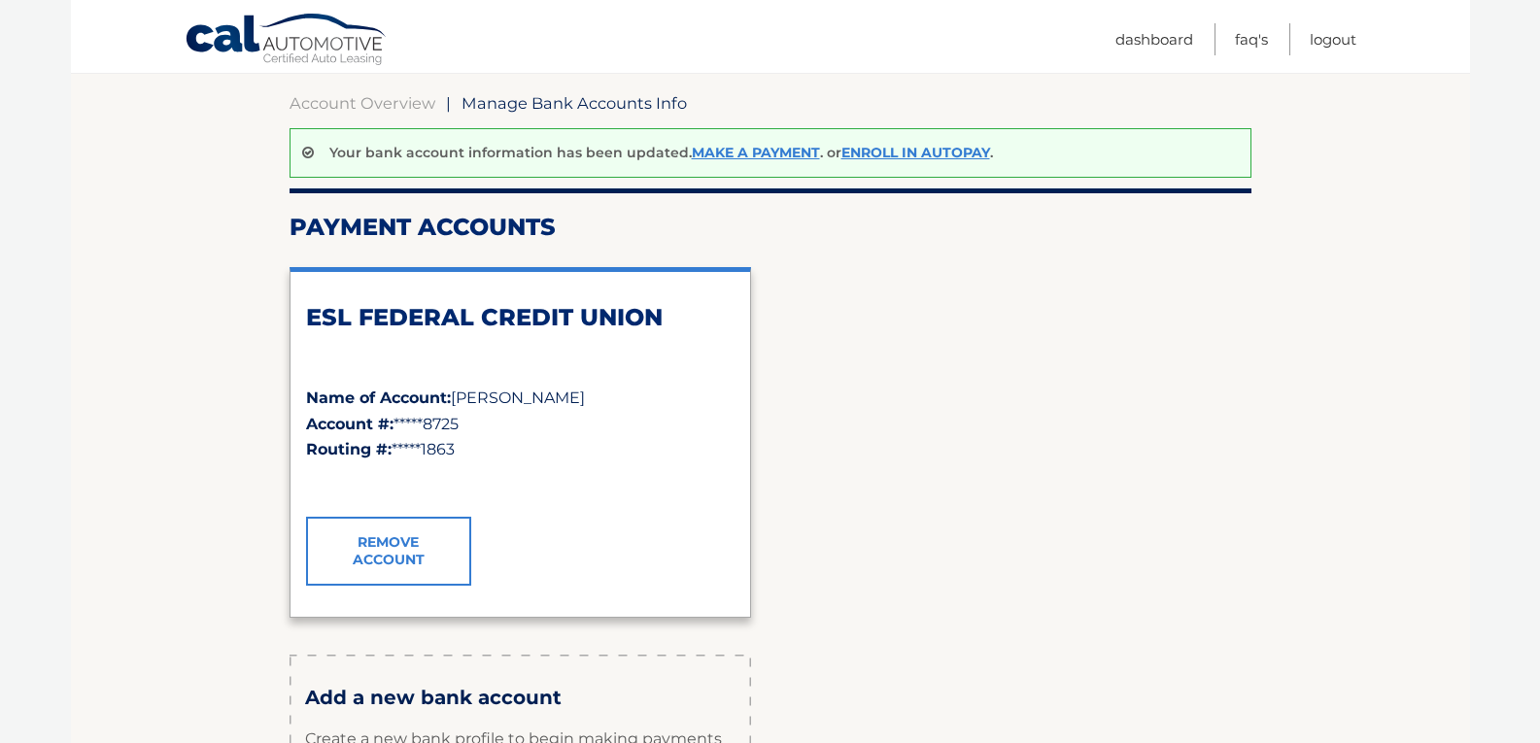
scroll to position [291, 0]
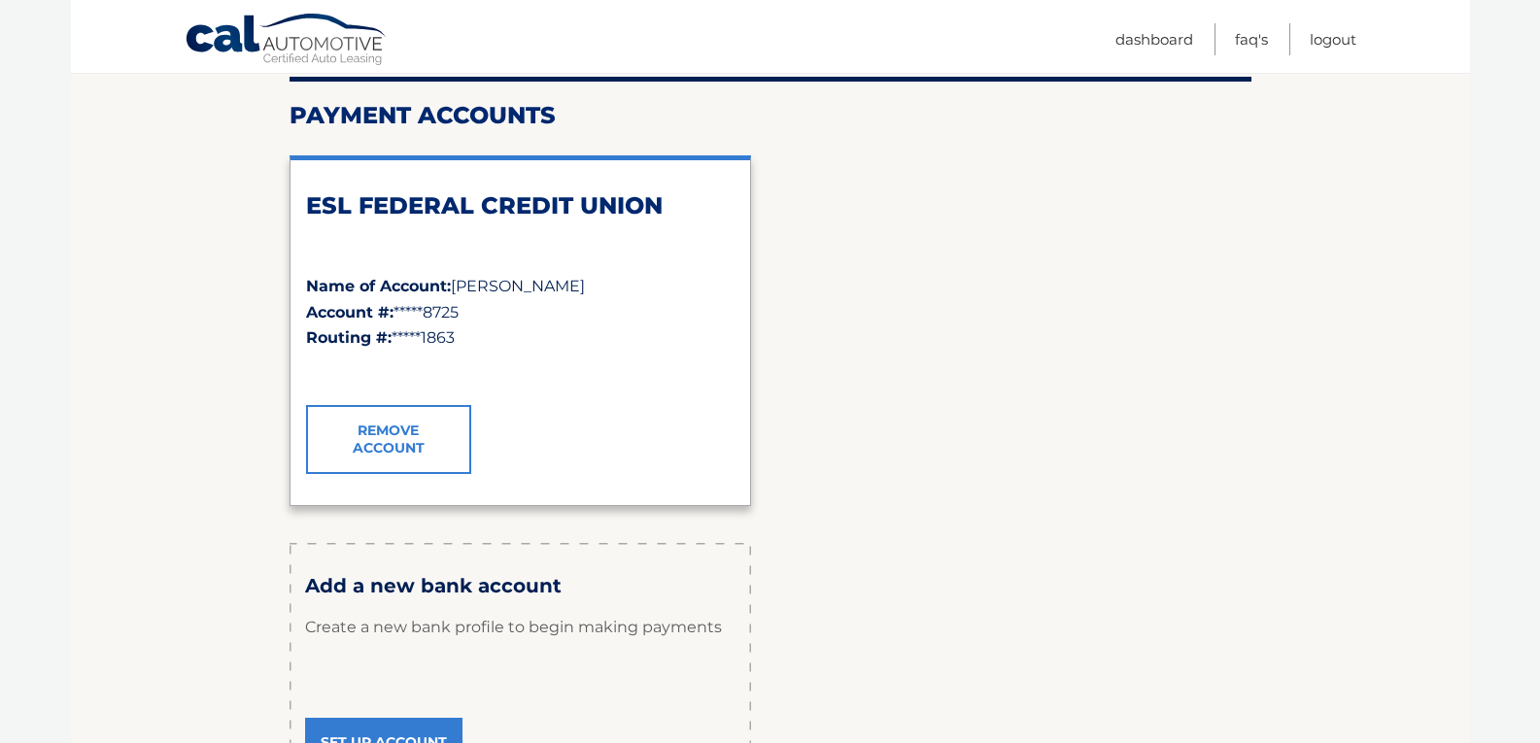
click at [386, 442] on link "Remove Account" at bounding box center [388, 439] width 165 height 68
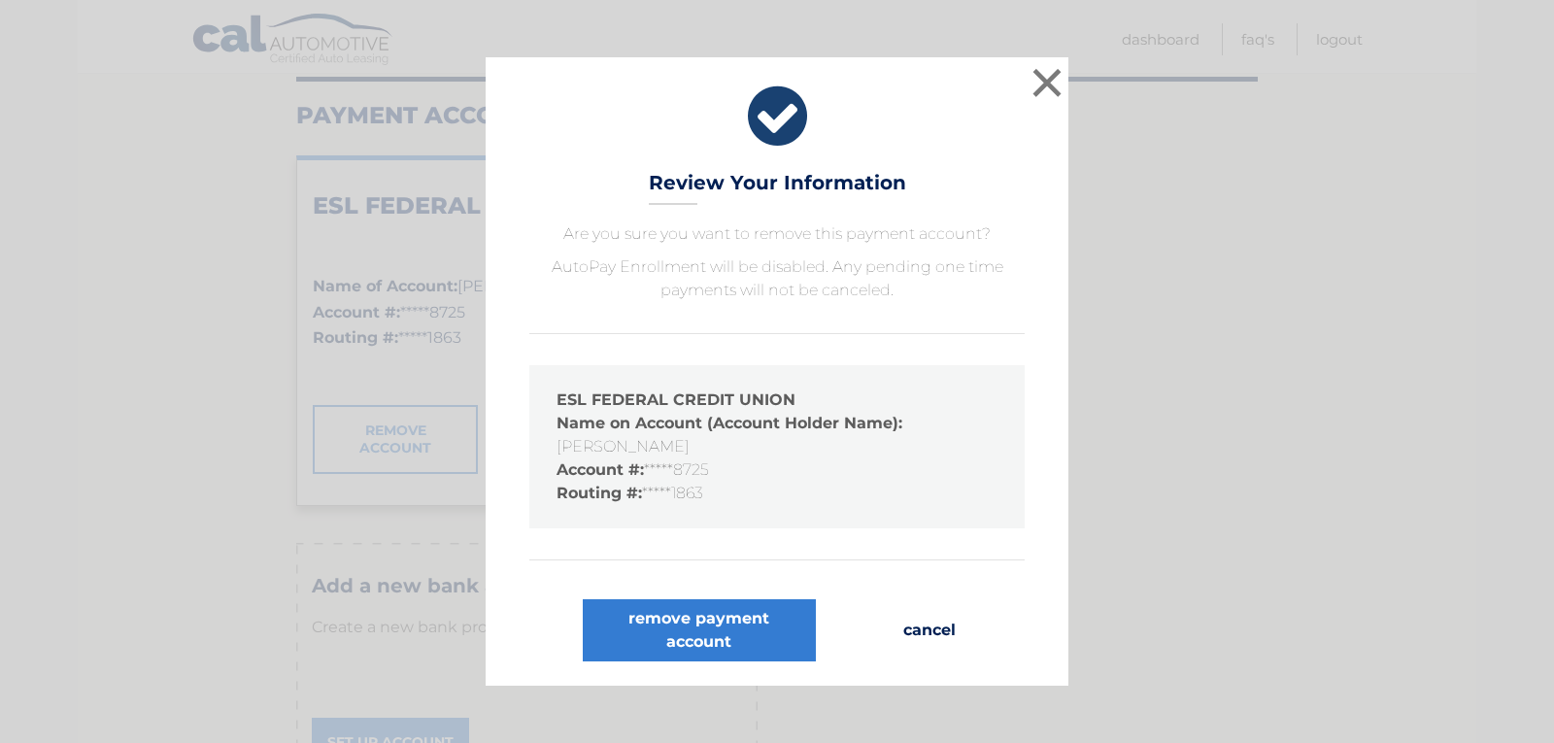
click at [925, 624] on button "cancel" at bounding box center [930, 630] width 84 height 62
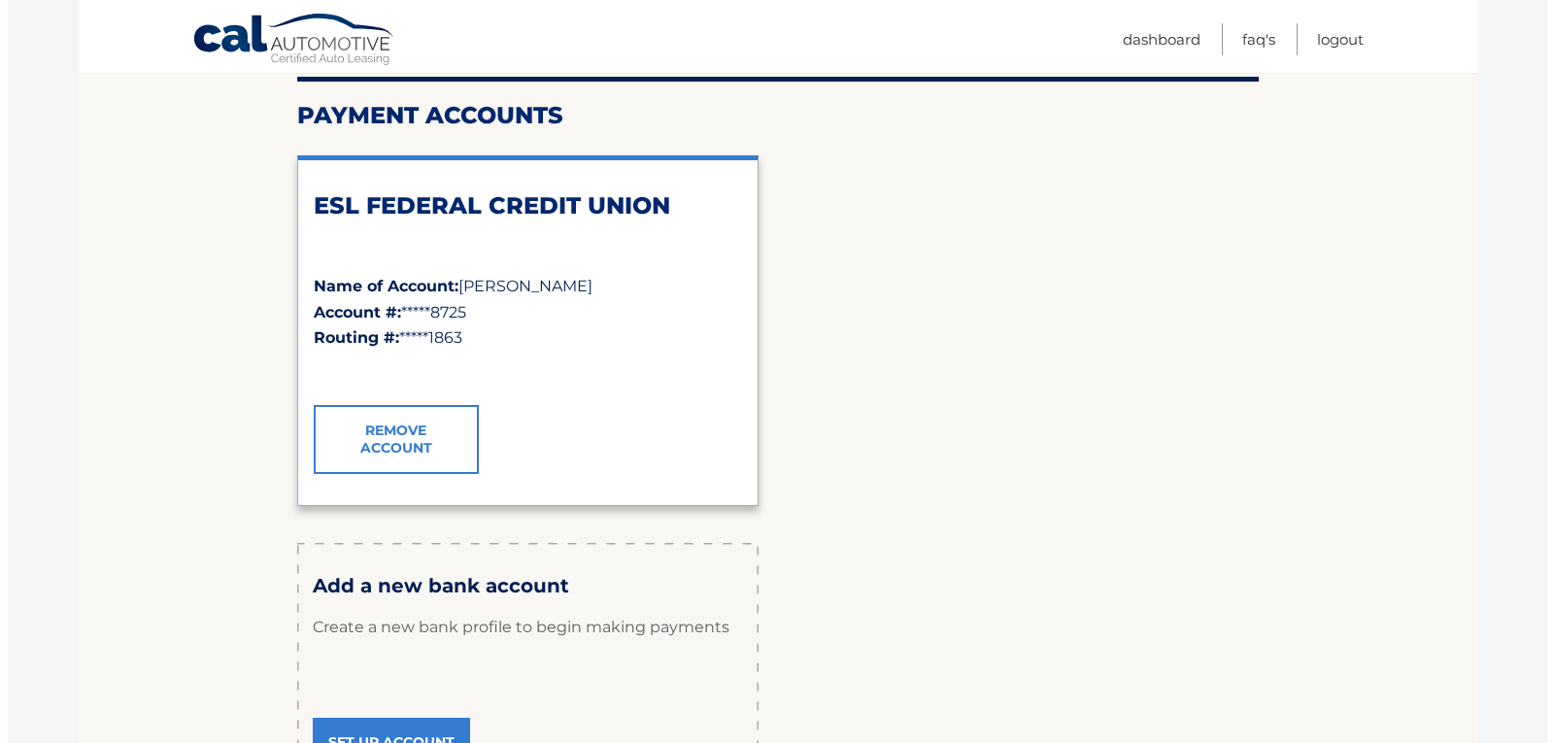
scroll to position [389, 0]
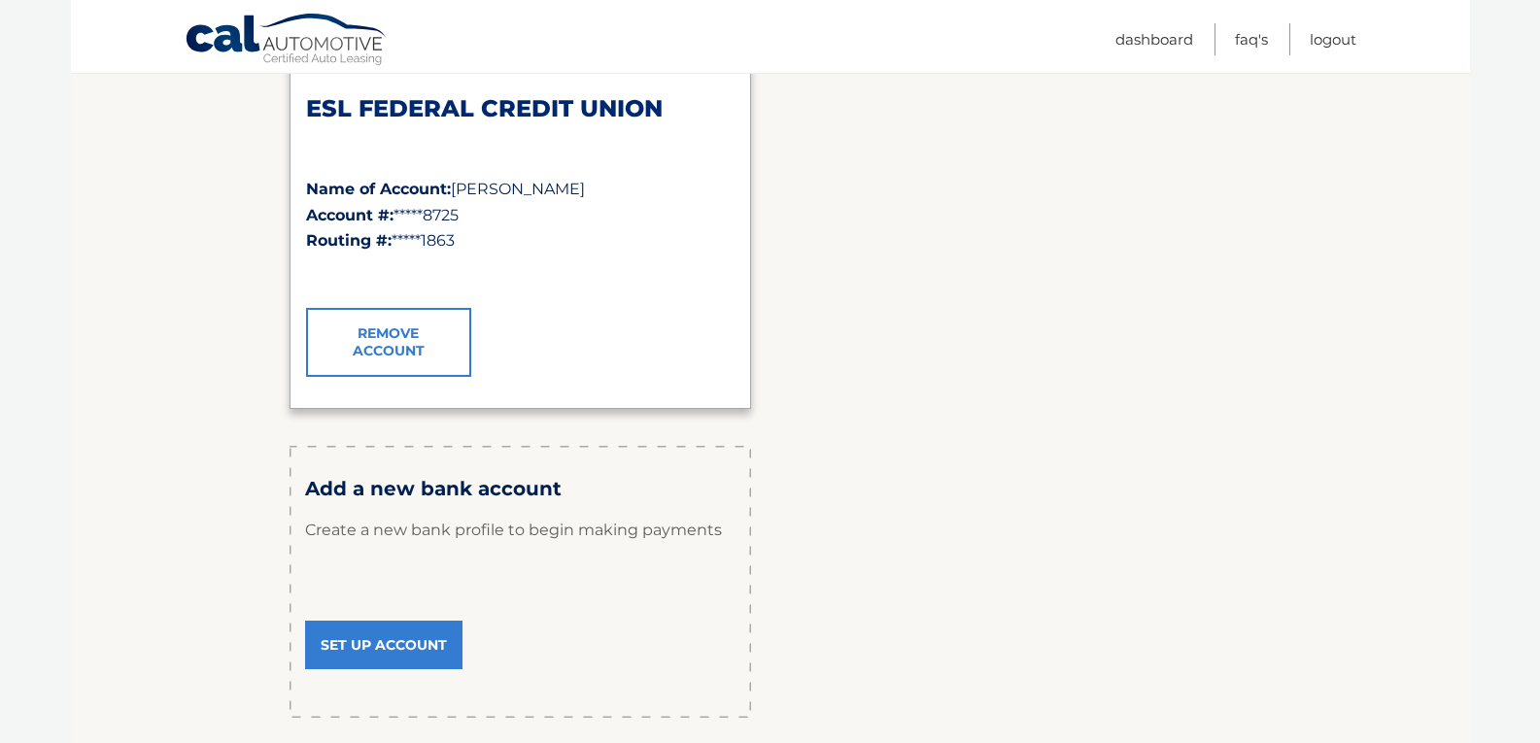
click at [369, 343] on link "Remove Account" at bounding box center [388, 342] width 165 height 68
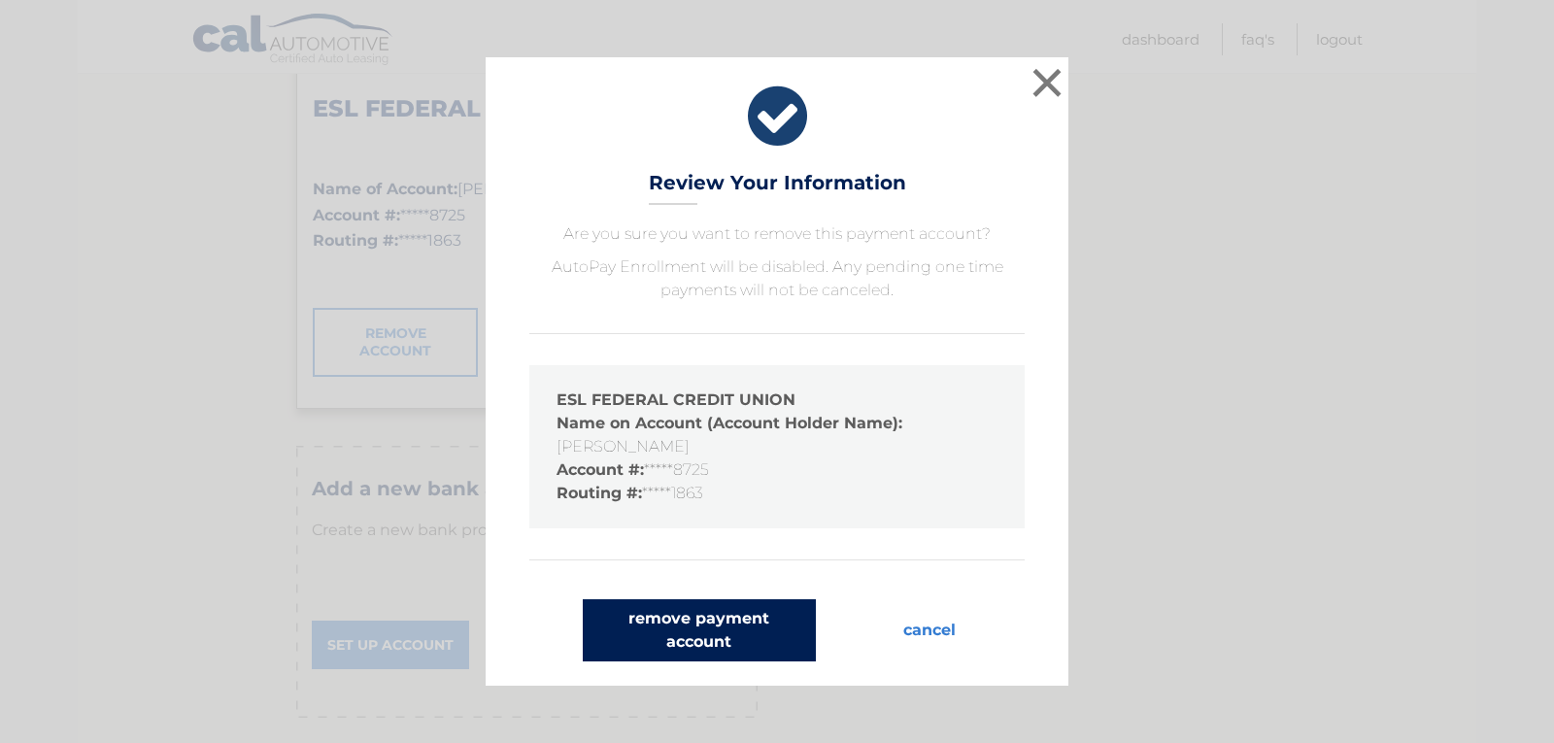
click at [689, 643] on button "remove payment account" at bounding box center [699, 630] width 233 height 62
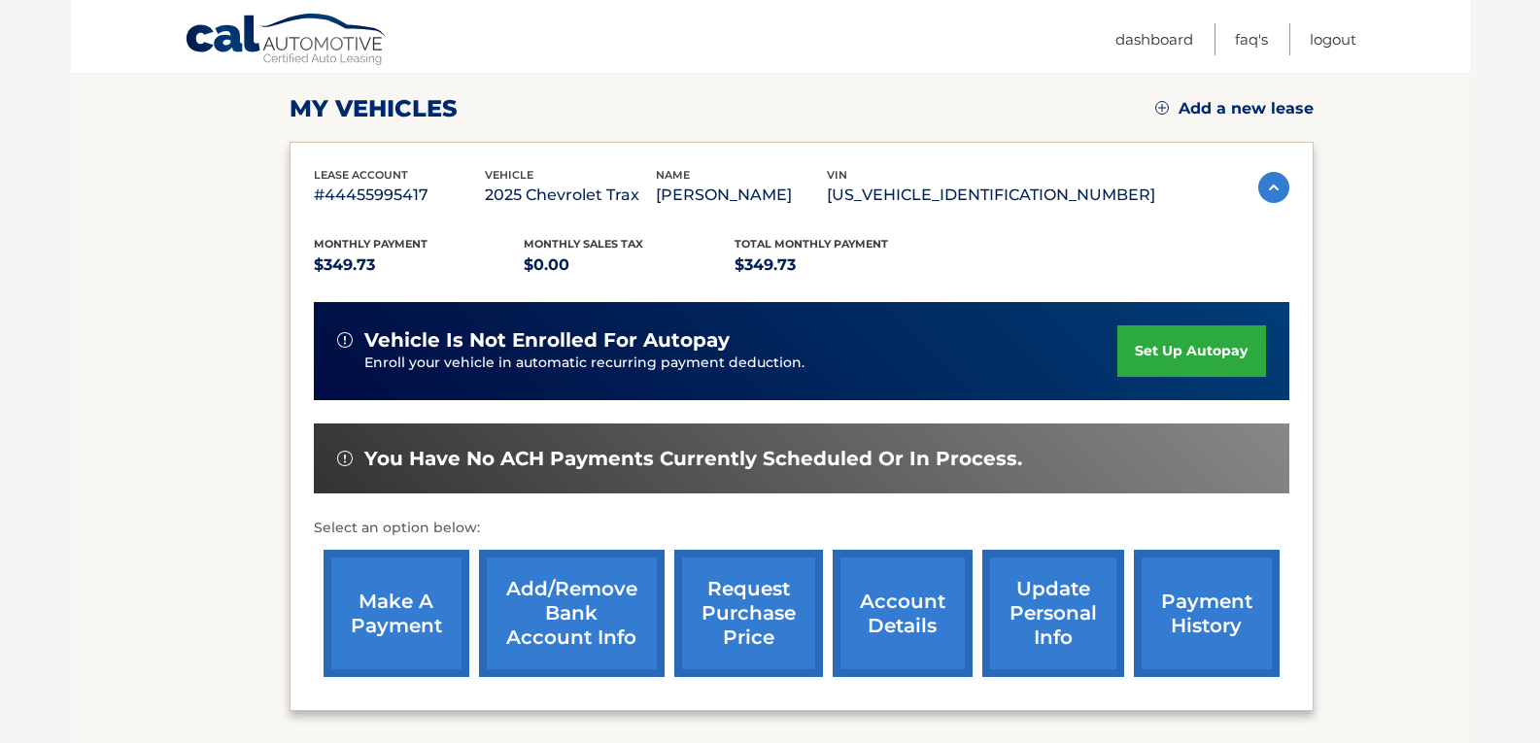
scroll to position [291, 0]
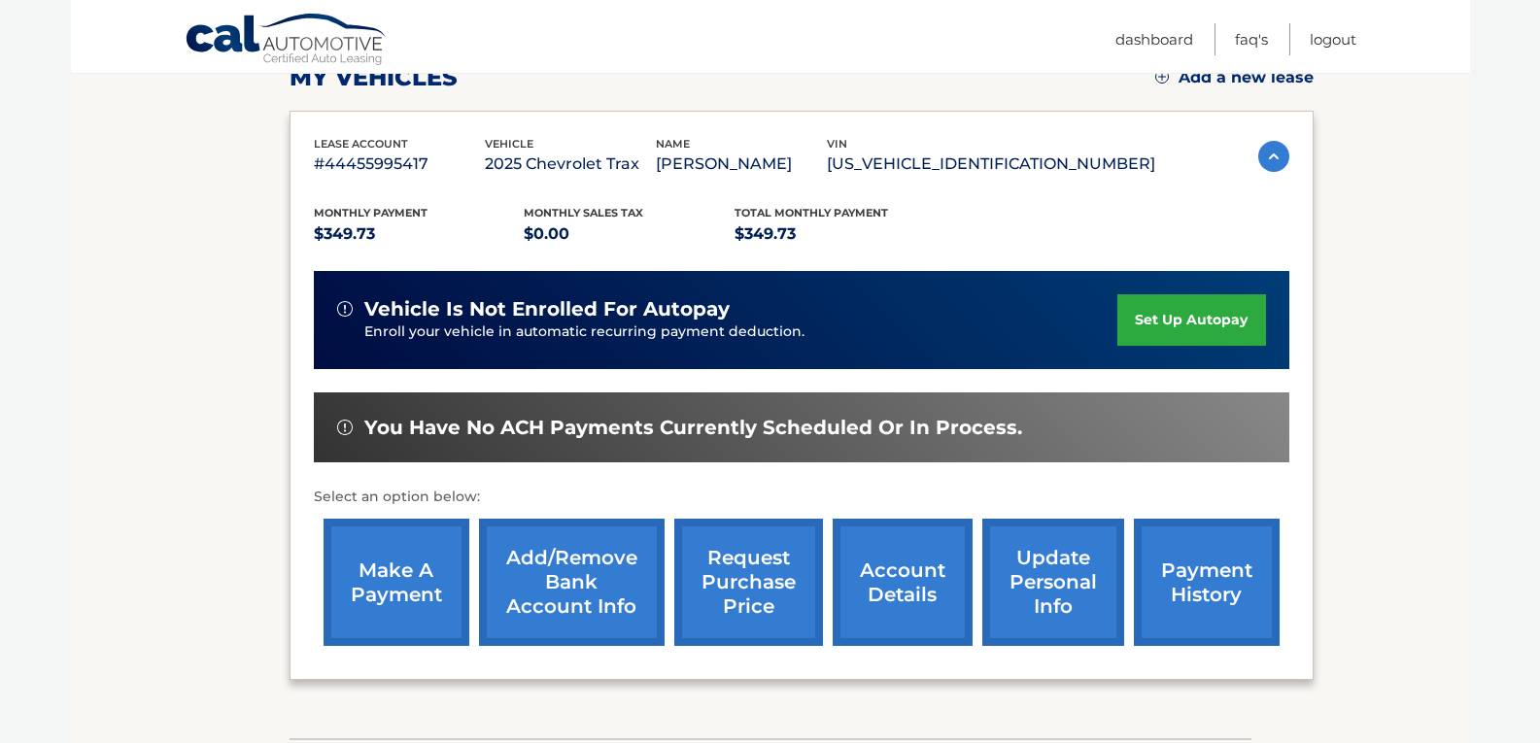
click at [568, 585] on link "Add/Remove bank account info" at bounding box center [572, 582] width 186 height 127
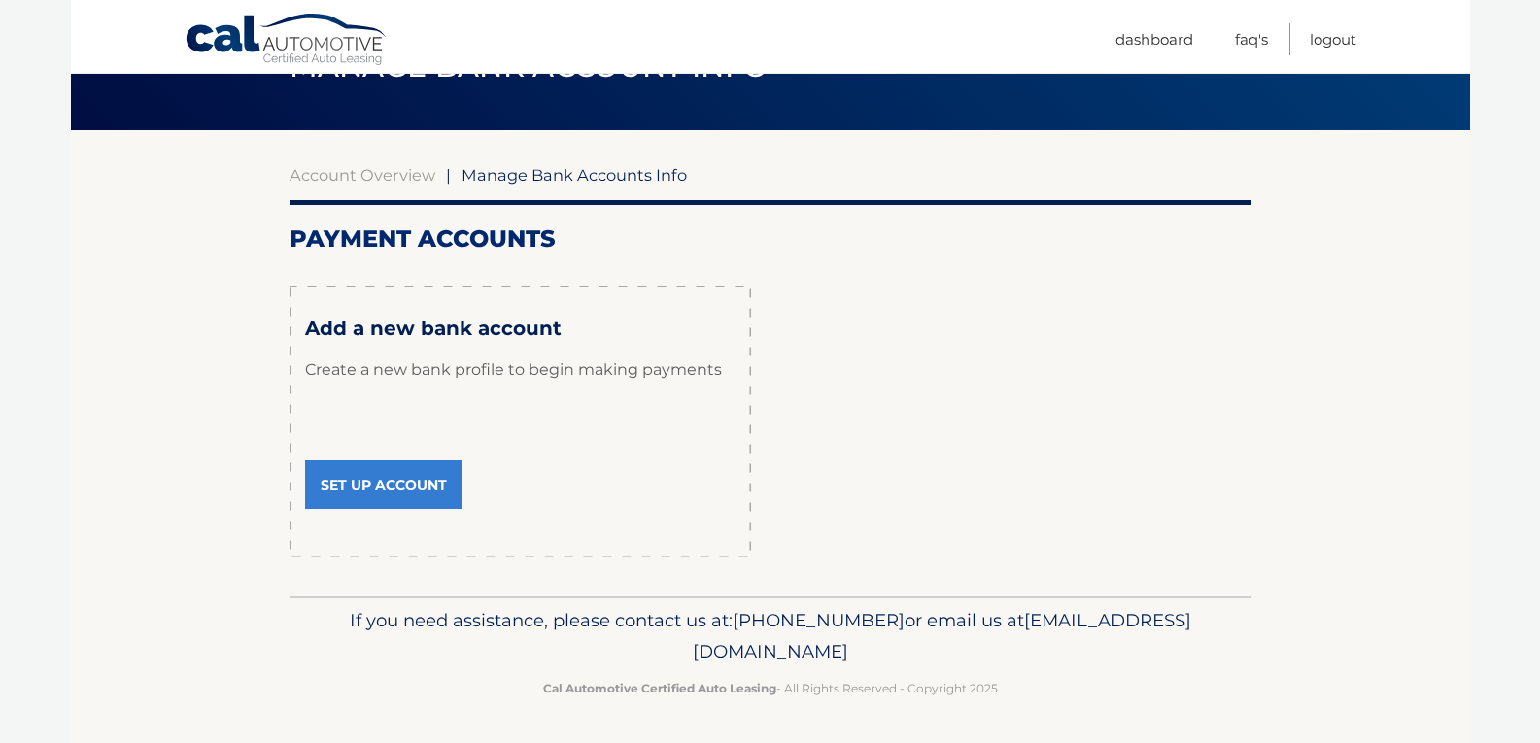
scroll to position [109, 0]
click at [1142, 37] on link "Dashboard" at bounding box center [1154, 39] width 78 height 32
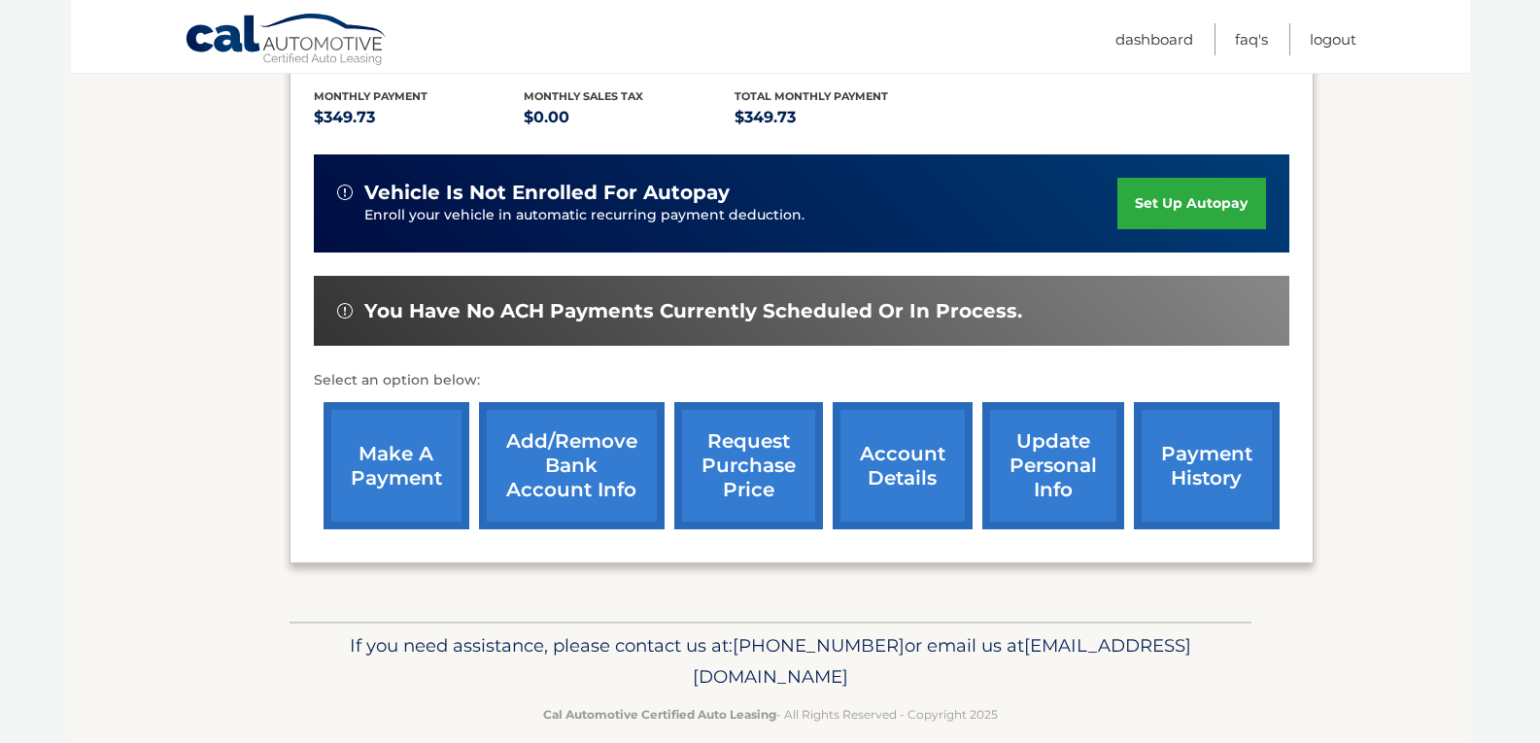
scroll to position [434, 0]
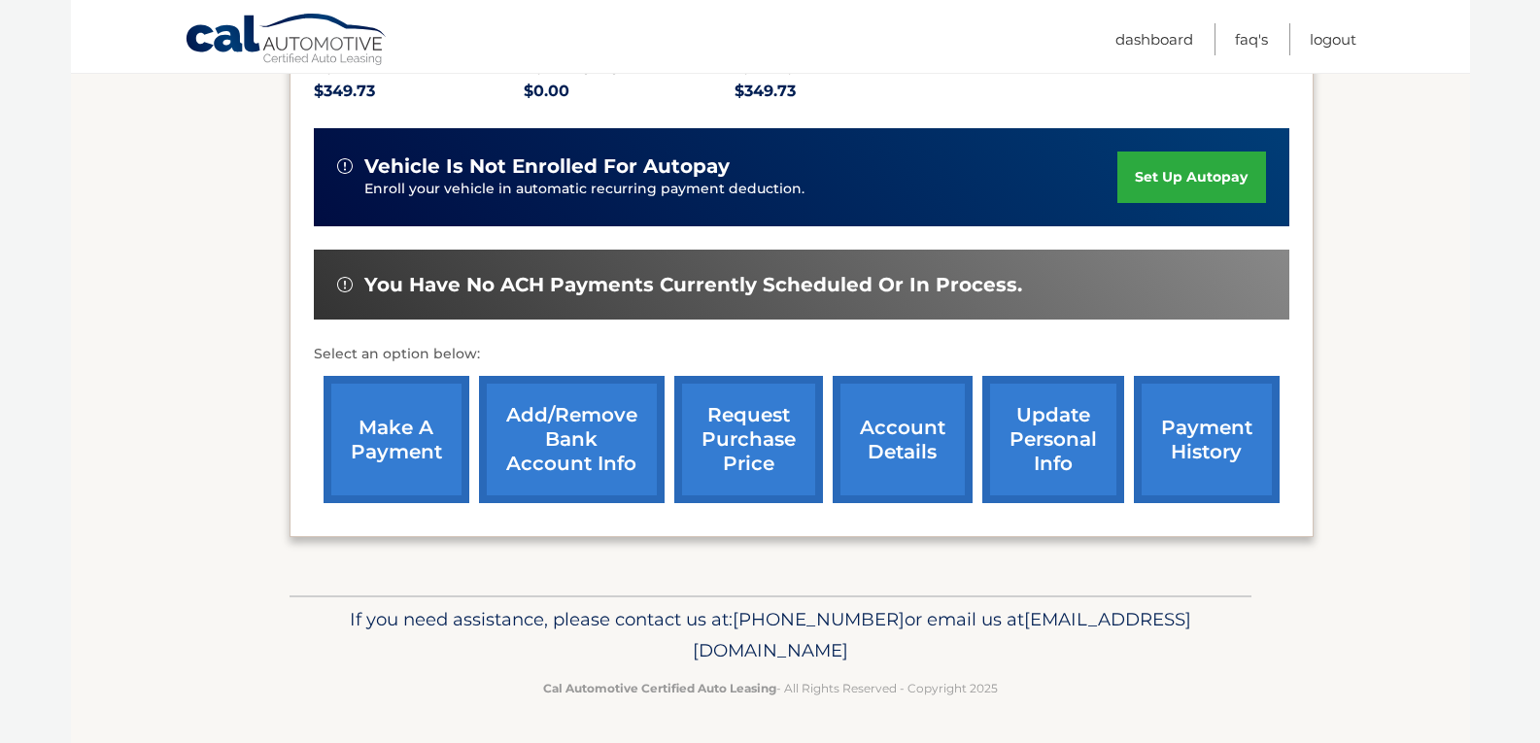
click at [1192, 188] on link "set up autopay" at bounding box center [1191, 177] width 148 height 51
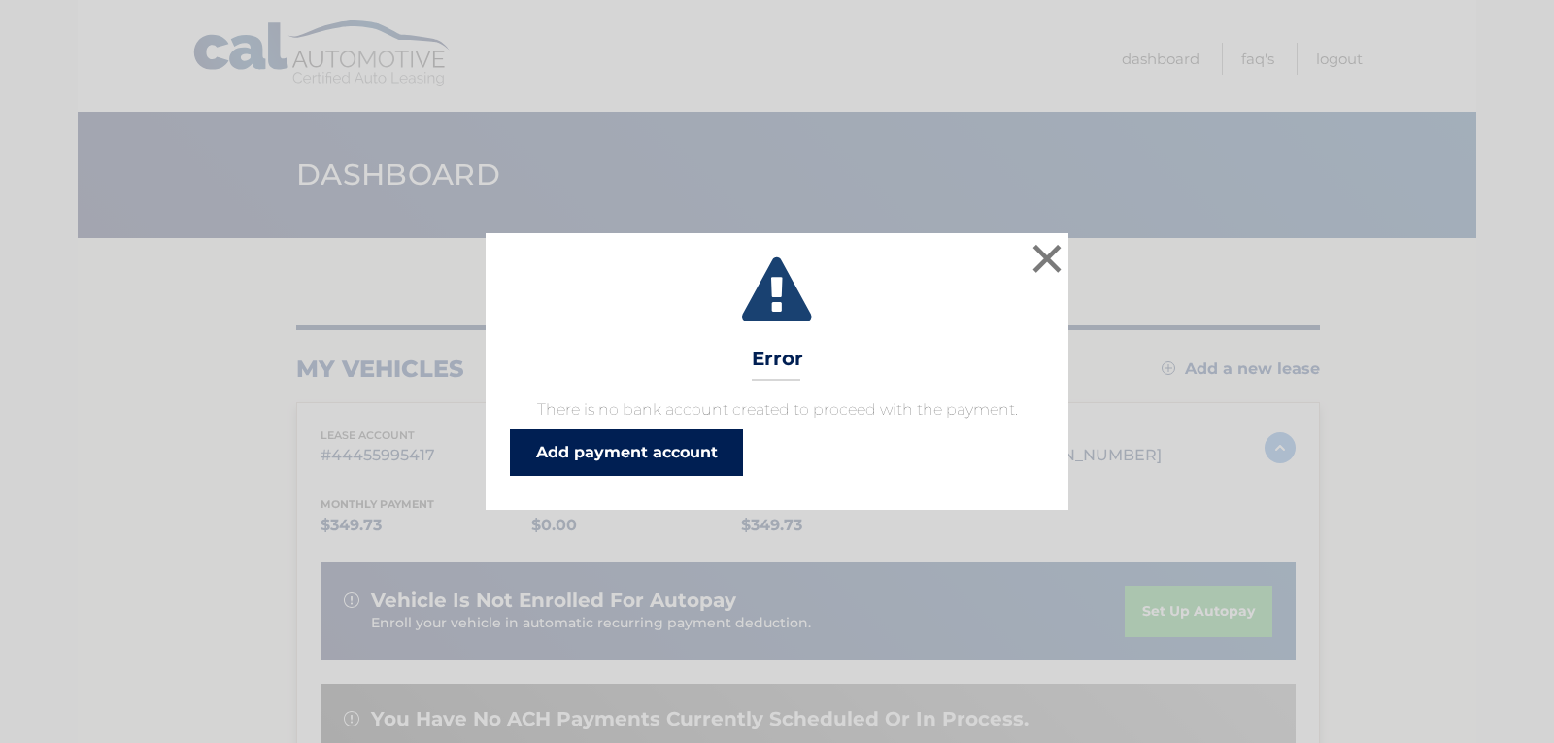
click at [618, 456] on link "Add payment account" at bounding box center [626, 452] width 233 height 47
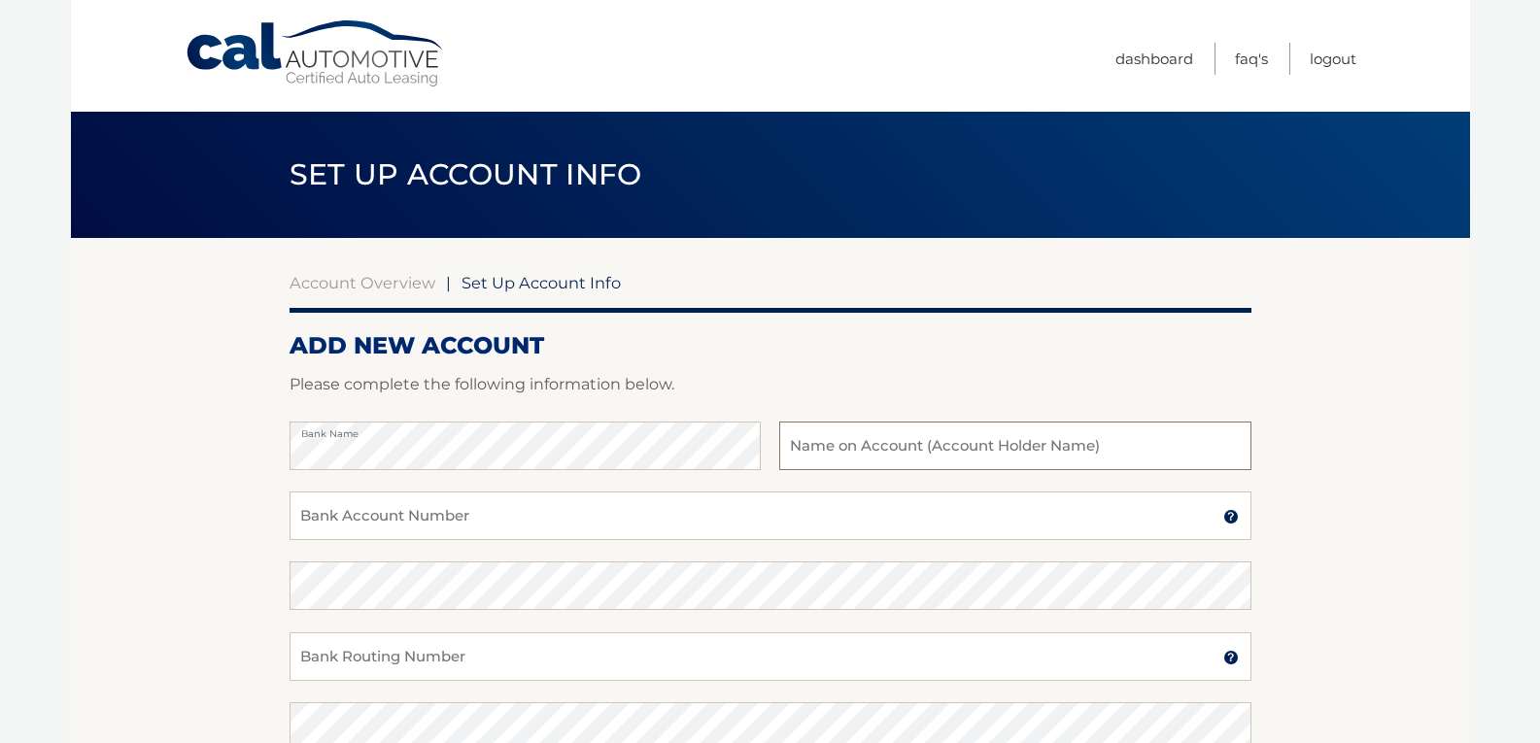
click at [846, 444] on input "text" at bounding box center [1014, 446] width 471 height 49
type input "[PERSON_NAME]"
click at [491, 520] on input "Bank Account Number" at bounding box center [770, 516] width 962 height 49
type input "07148725 12"
click at [341, 660] on input "Bank Routing Number" at bounding box center [770, 656] width 962 height 49
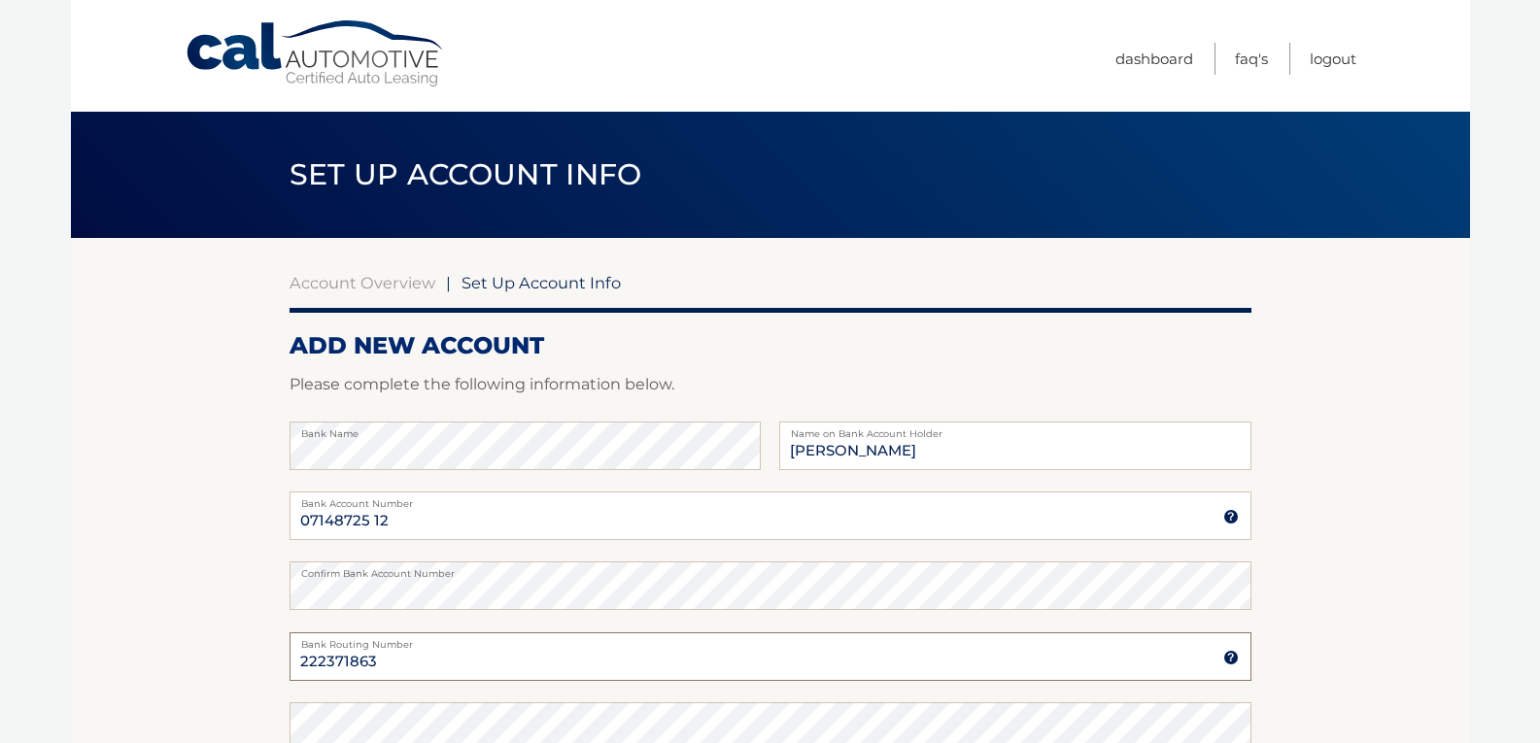
type input "222371863"
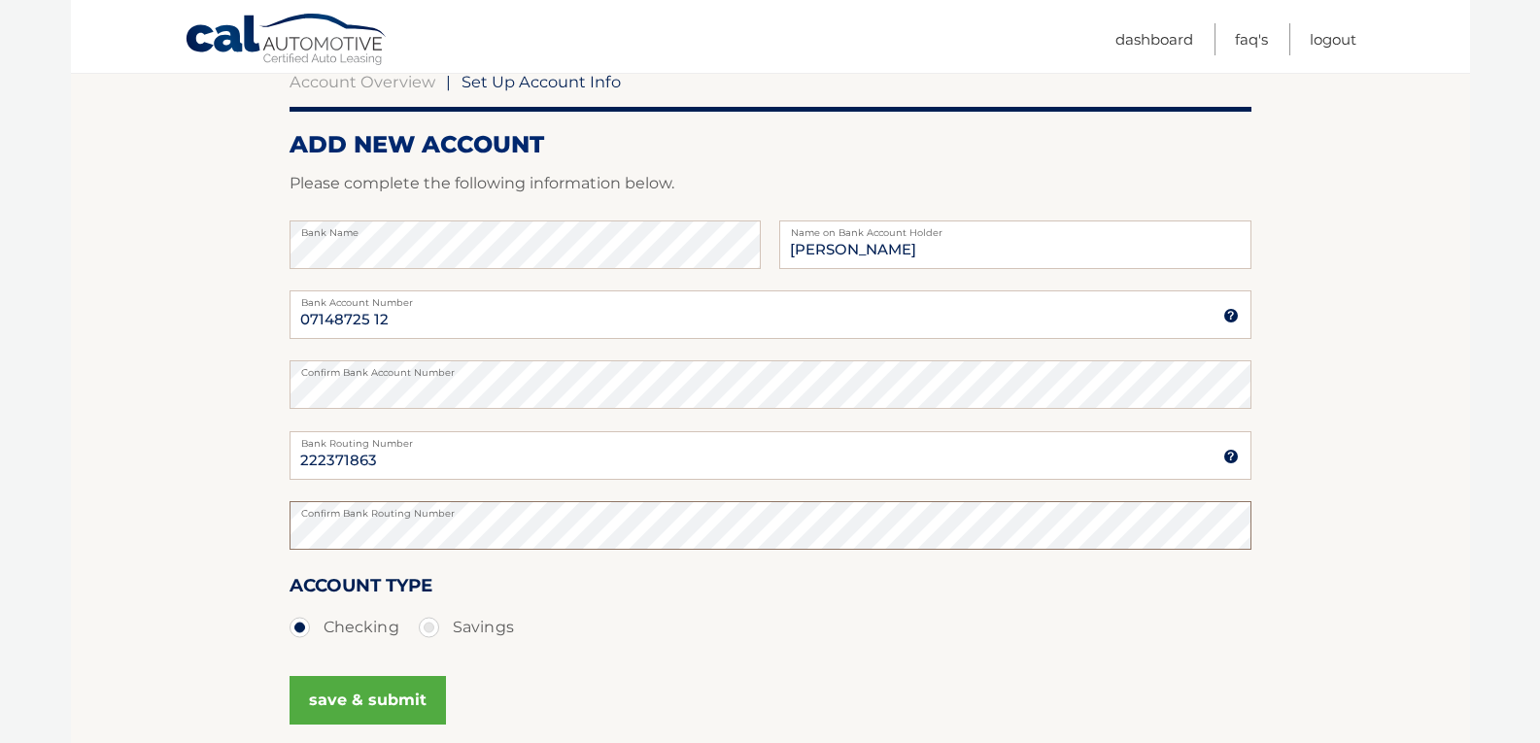
scroll to position [291, 0]
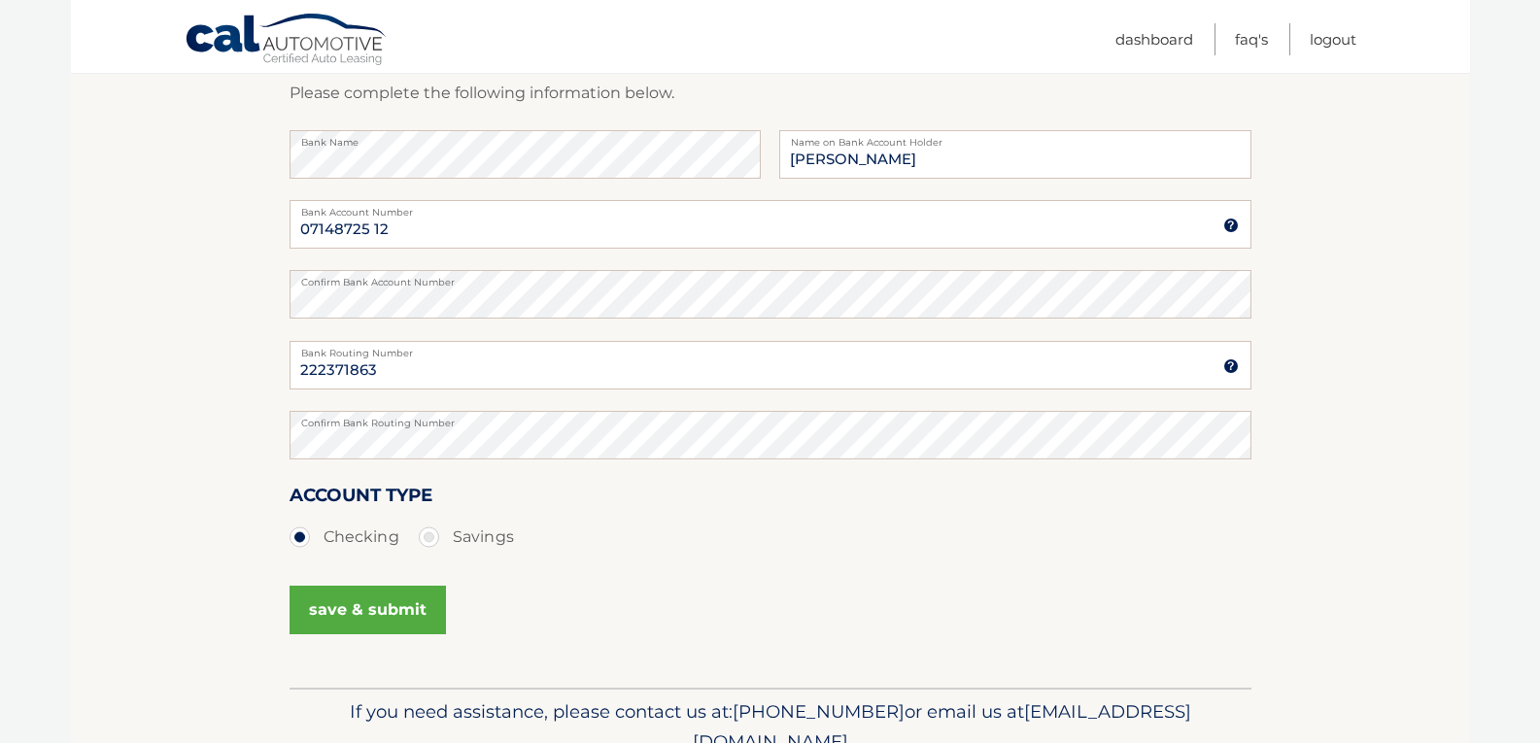
click at [341, 611] on button "save & submit" at bounding box center [367, 610] width 156 height 49
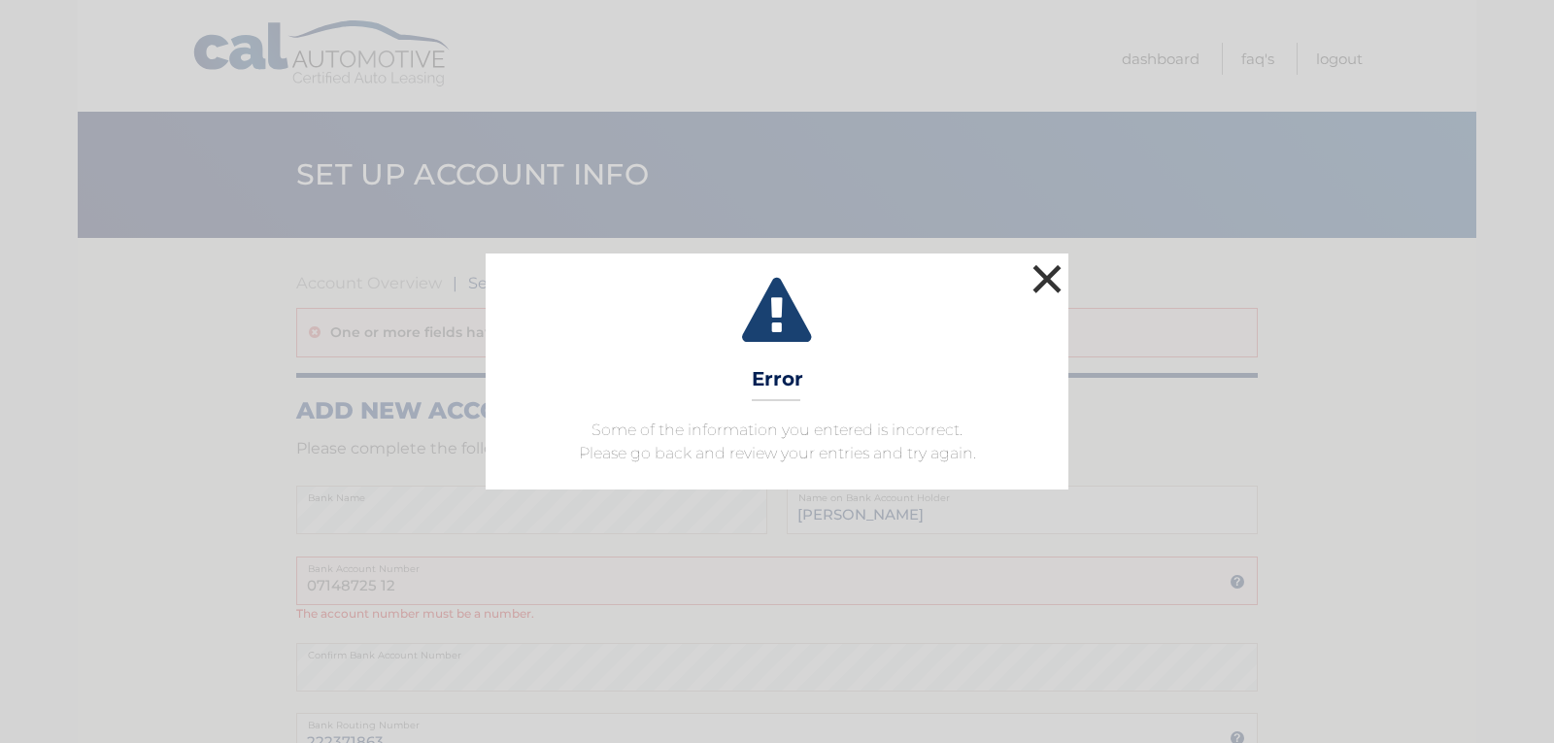
click at [1035, 286] on button "×" at bounding box center [1047, 278] width 39 height 39
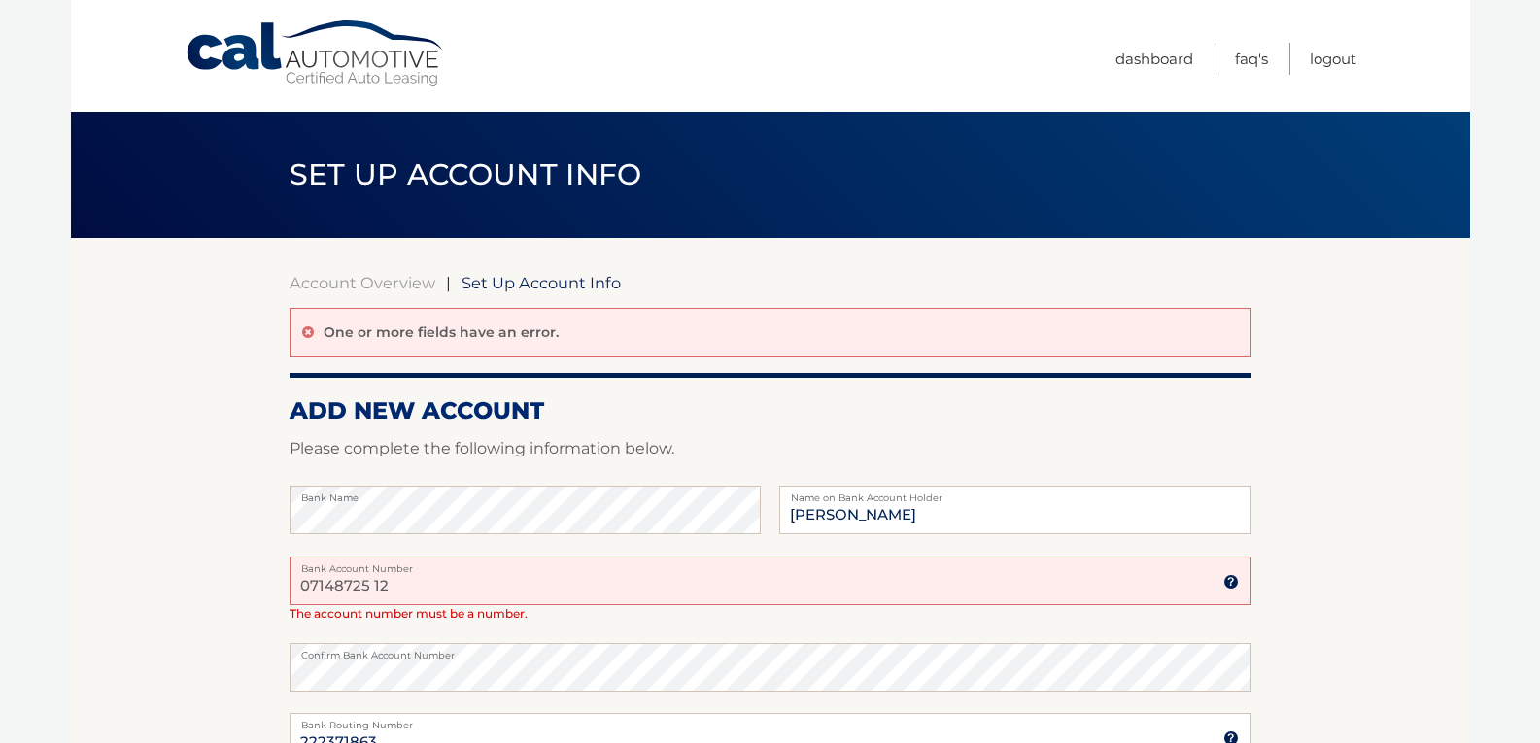
click at [384, 587] on input "07148725 12" at bounding box center [770, 581] width 962 height 49
drag, startPoint x: 397, startPoint y: 587, endPoint x: 382, endPoint y: 585, distance: 15.7
click at [382, 585] on input "07148725 12" at bounding box center [770, 581] width 962 height 49
type input "0"
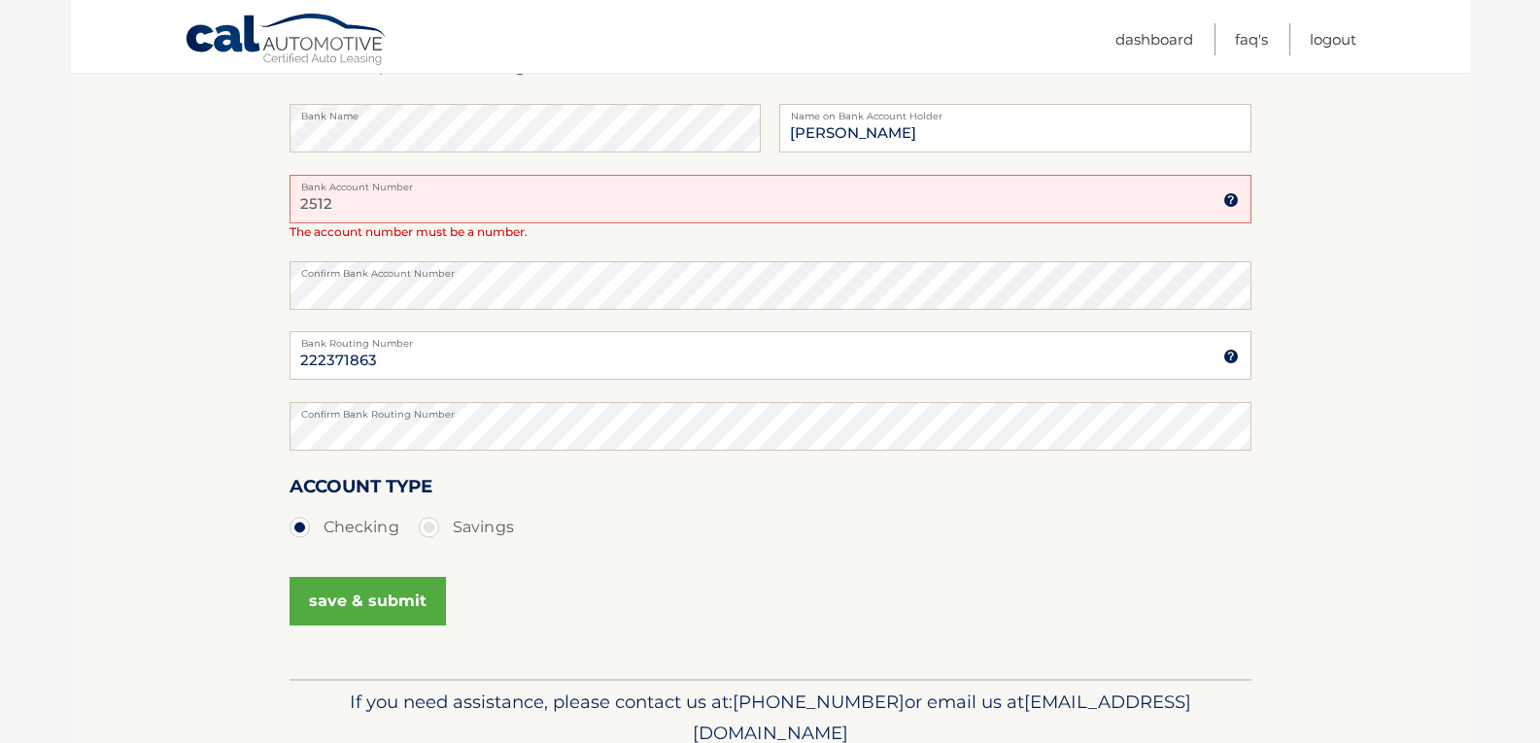
scroll to position [389, 0]
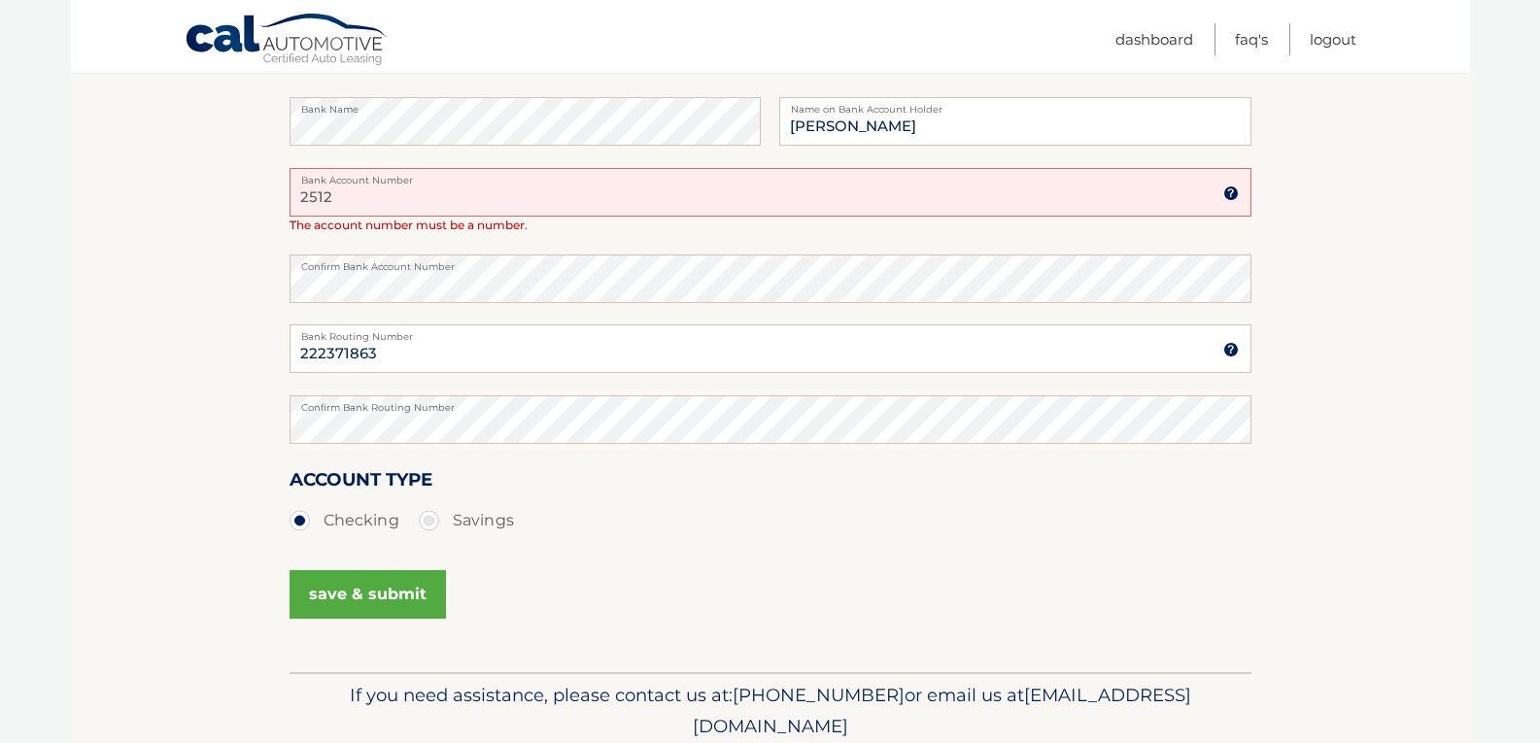
type input "2512"
drag, startPoint x: 331, startPoint y: 595, endPoint x: 314, endPoint y: 593, distance: 17.7
click at [330, 595] on button "save & submit" at bounding box center [367, 594] width 156 height 49
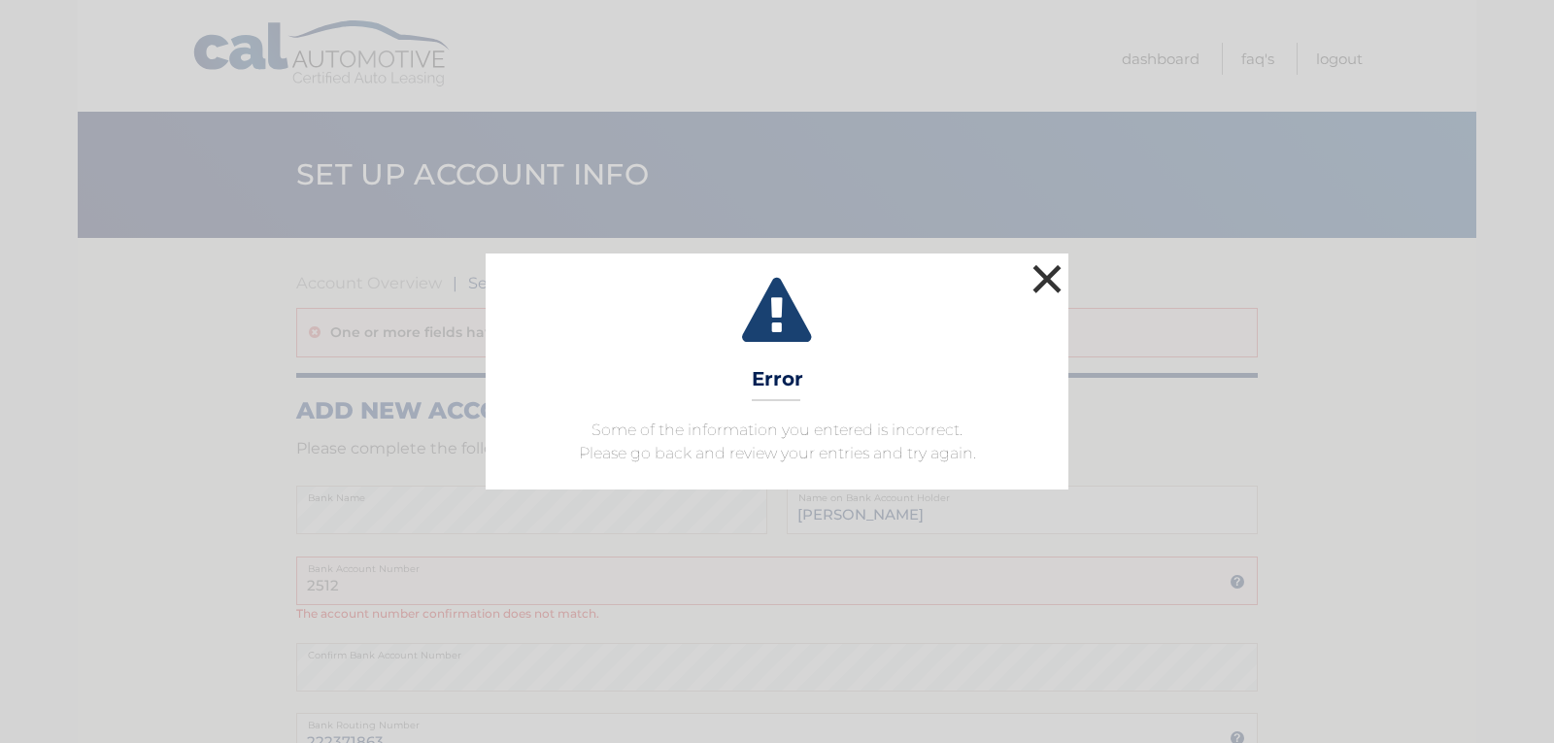
click at [1032, 265] on button "×" at bounding box center [1047, 278] width 39 height 39
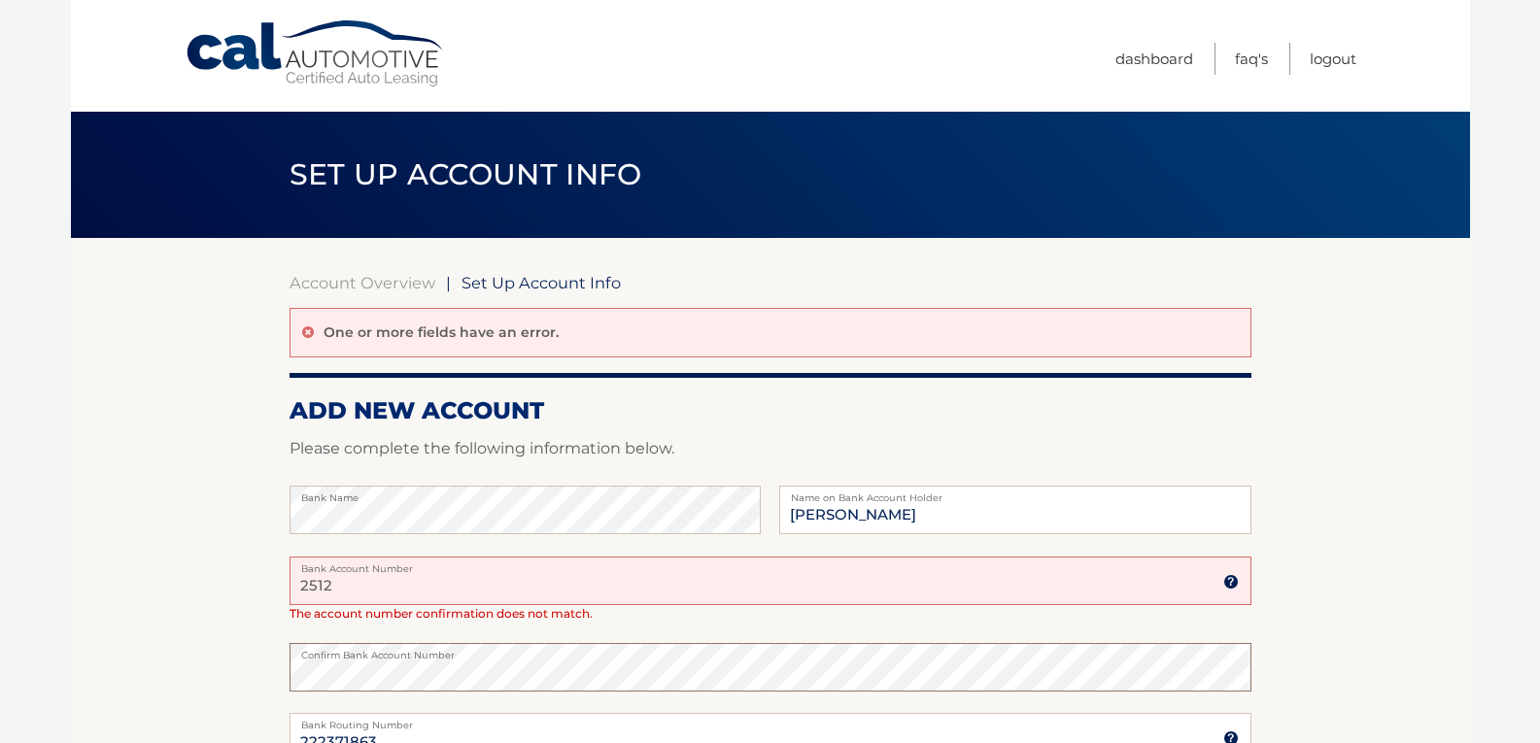
click at [244, 662] on section "Account Overview | Set Up Account Info One or more fields have an error. ADD NE…" at bounding box center [770, 649] width 1399 height 823
paste input "07148725 12"
drag, startPoint x: 334, startPoint y: 583, endPoint x: 276, endPoint y: 579, distance: 58.4
click at [276, 579] on section "Account Overview | Set Up Account Info One or more fields have an error. ADD NE…" at bounding box center [770, 649] width 1399 height 823
click at [318, 584] on input "07148725 12" at bounding box center [770, 581] width 962 height 49
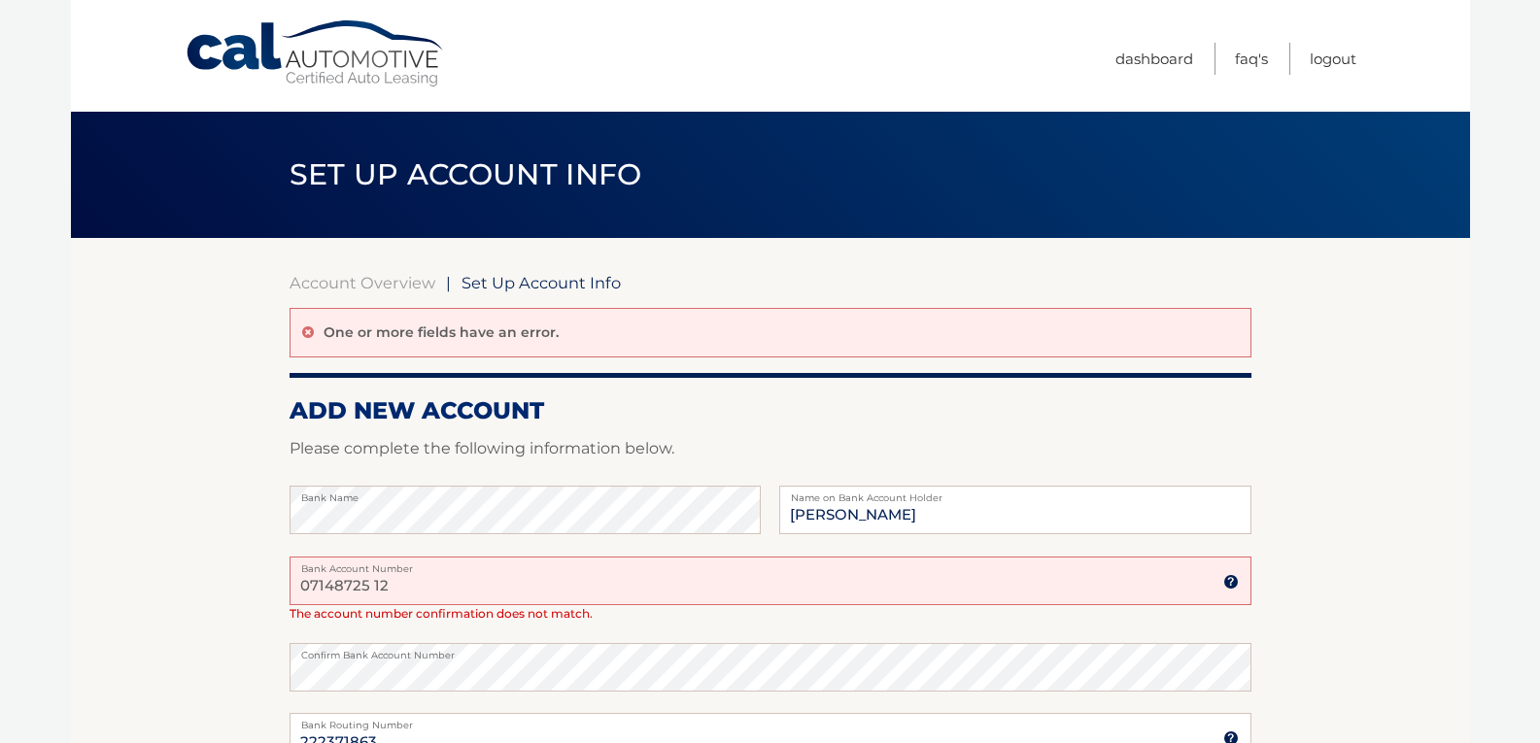
click at [311, 583] on input "07148725 12" at bounding box center [770, 581] width 962 height 49
type input "7148725 12"
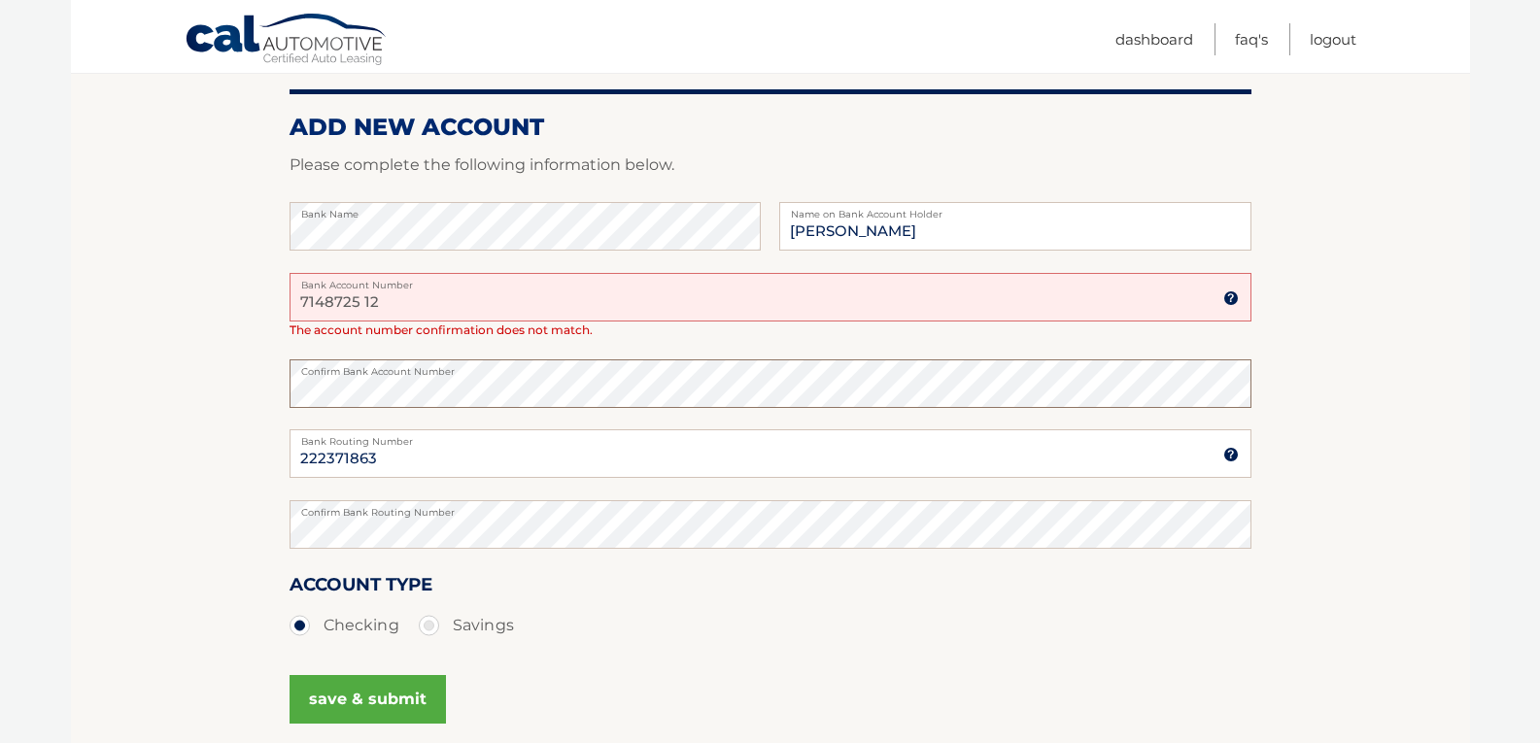
scroll to position [291, 0]
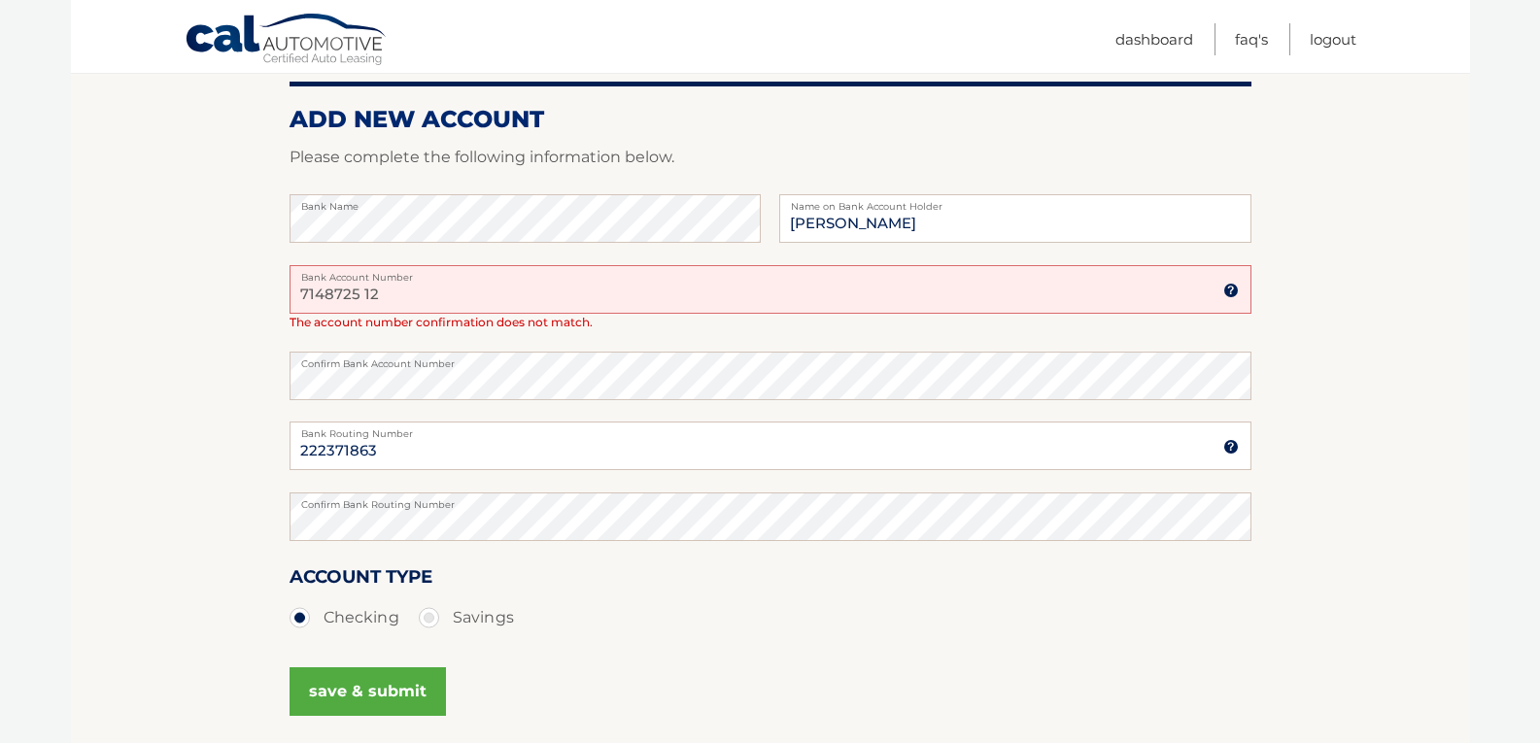
click at [304, 695] on button "save & submit" at bounding box center [367, 691] width 156 height 49
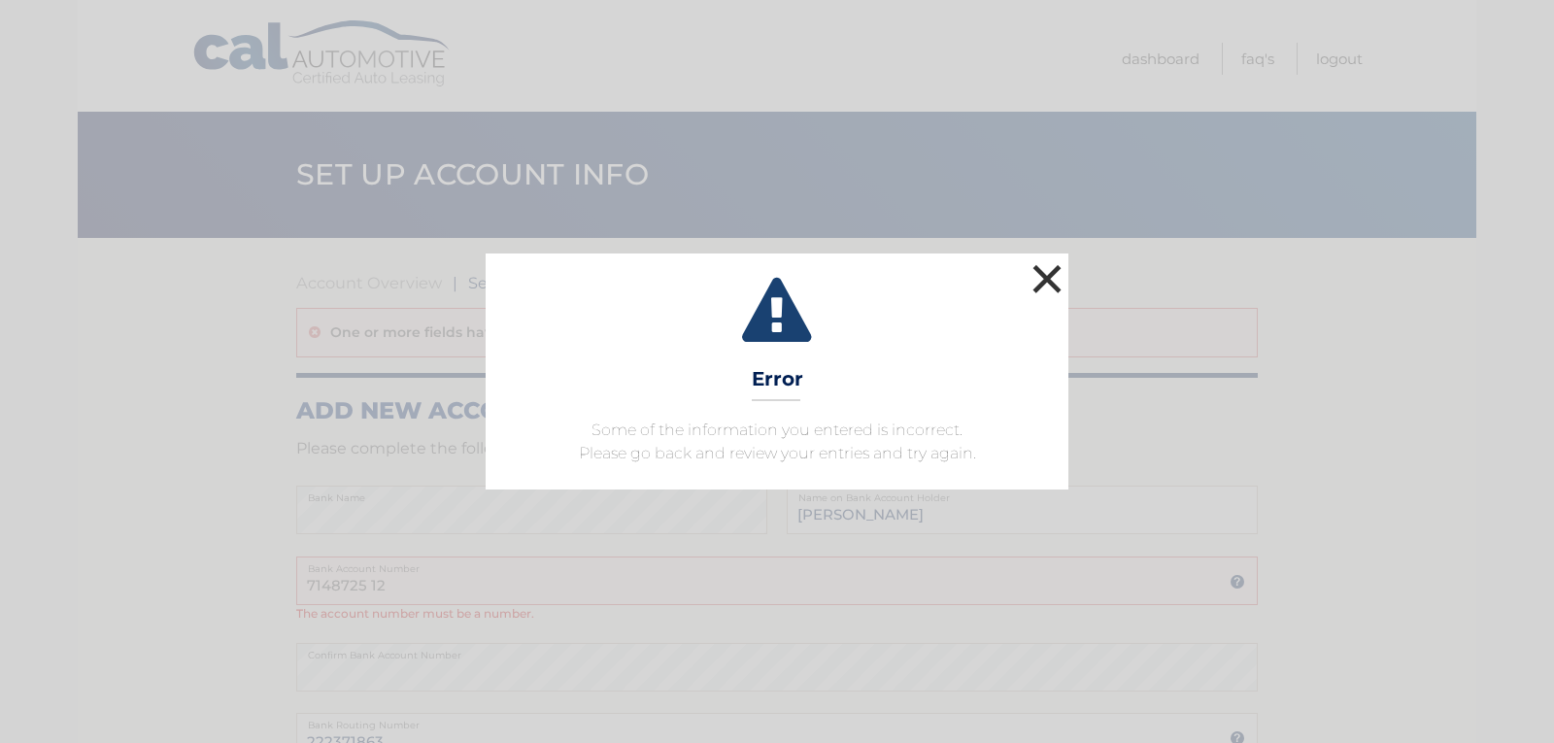
click at [1042, 268] on button "×" at bounding box center [1047, 278] width 39 height 39
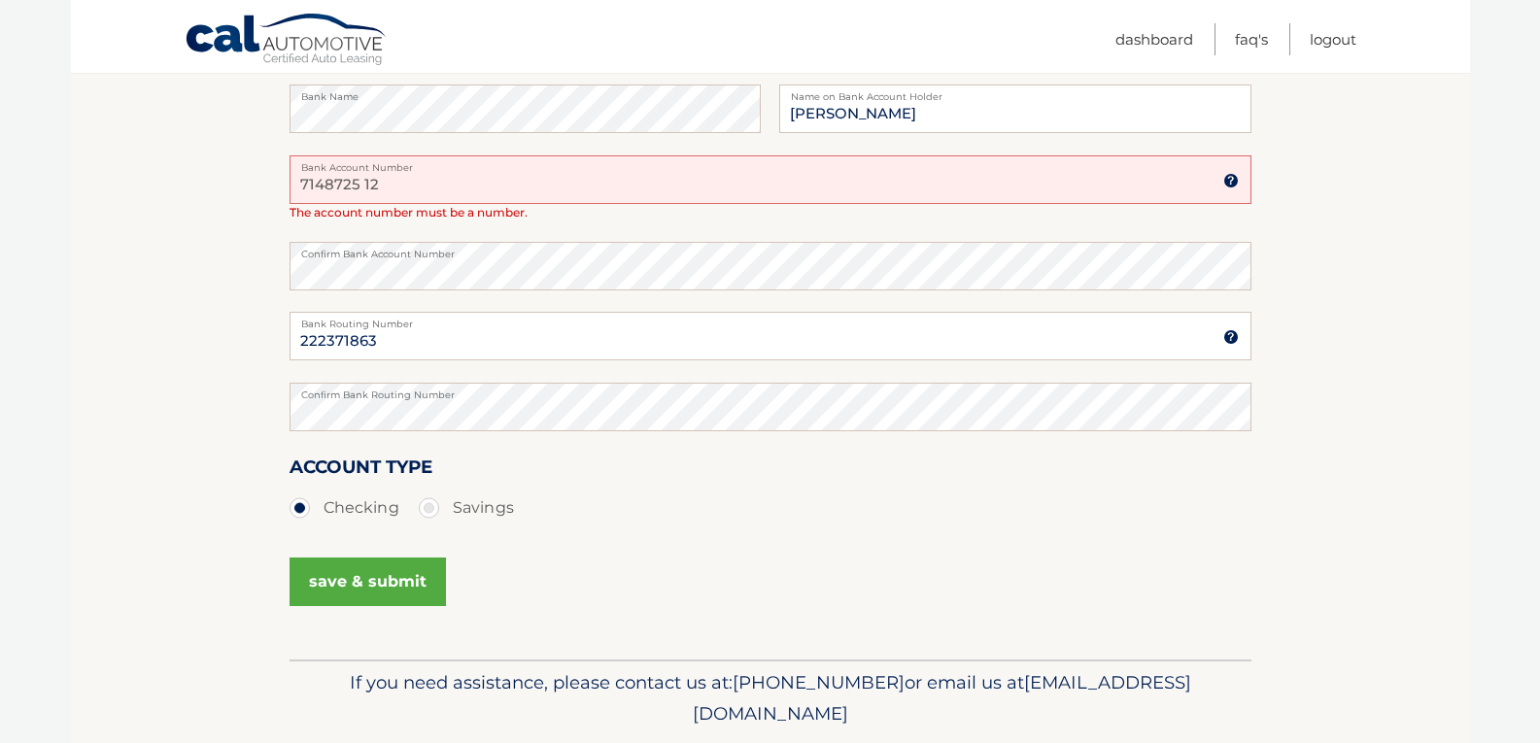
scroll to position [367, 0]
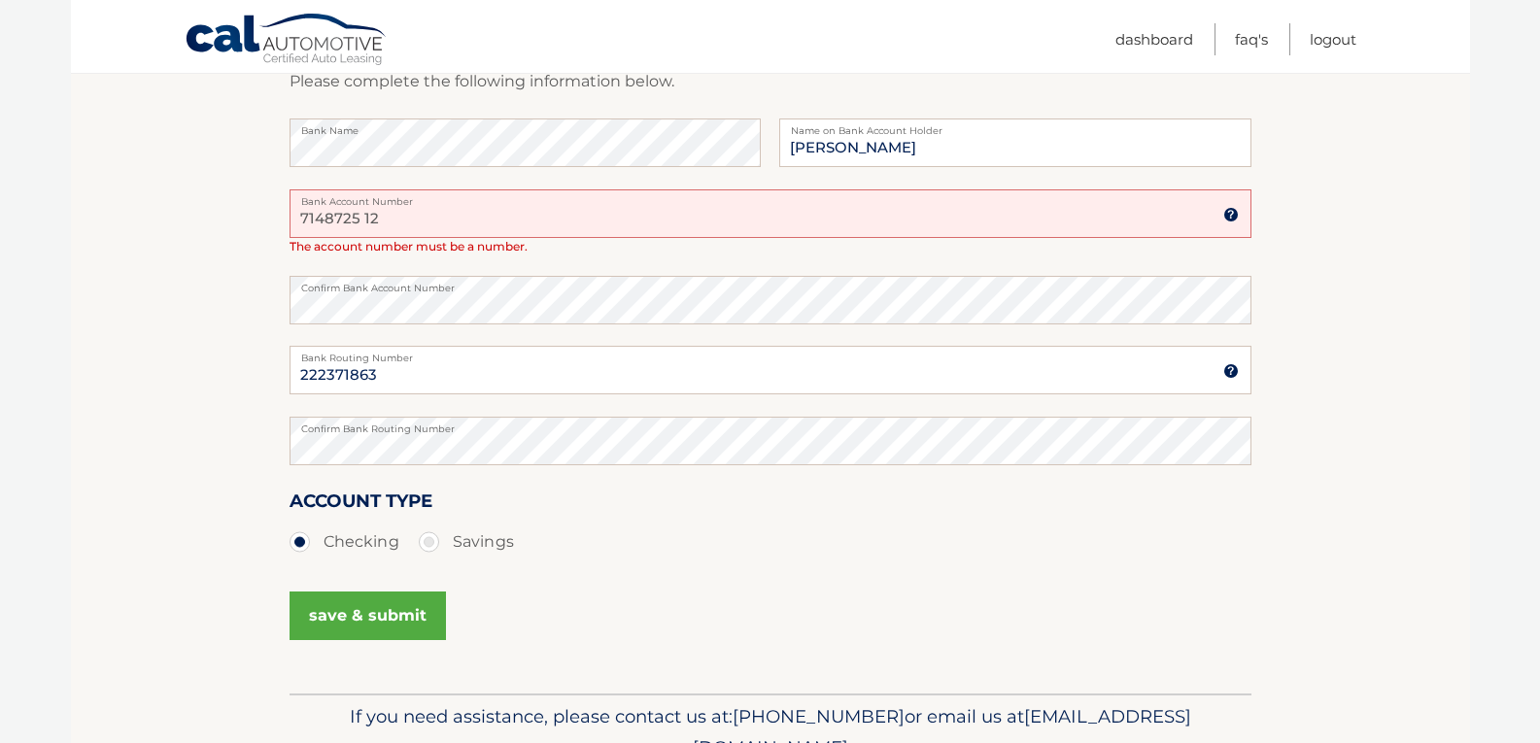
drag, startPoint x: 396, startPoint y: 224, endPoint x: 238, endPoint y: 221, distance: 158.4
click at [238, 221] on section "Account Overview | Set Up Account Info One or more fields have an error. ADD NE…" at bounding box center [770, 282] width 1399 height 823
type input "7148725"
click at [213, 290] on section "Account Overview | Set Up Account Info One or more fields have an error. ADD NE…" at bounding box center [770, 282] width 1399 height 823
click at [105, 422] on section "Account Overview | Set Up Account Info One or more fields have an error. ADD NE…" at bounding box center [770, 282] width 1399 height 823
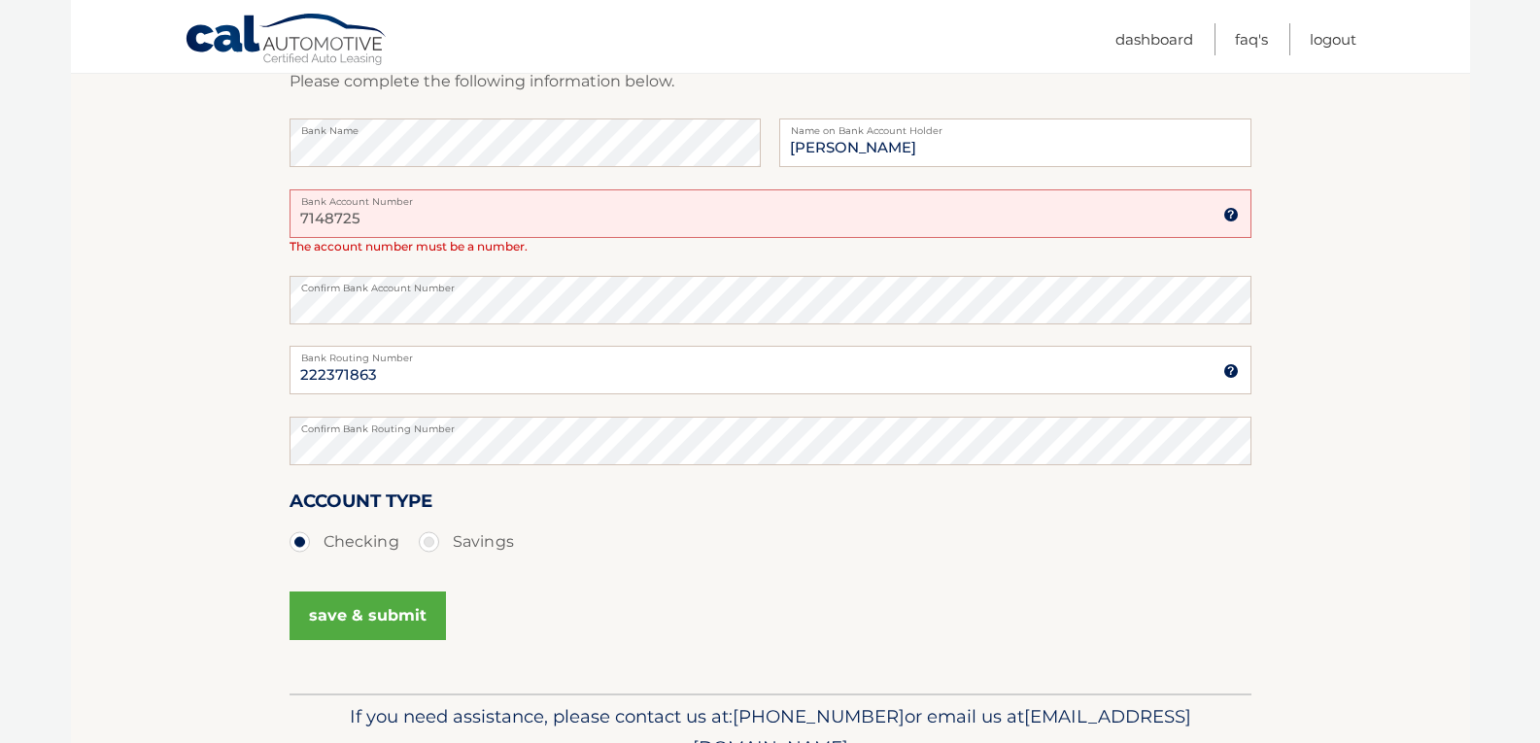
click at [356, 616] on button "save & submit" at bounding box center [367, 616] width 156 height 49
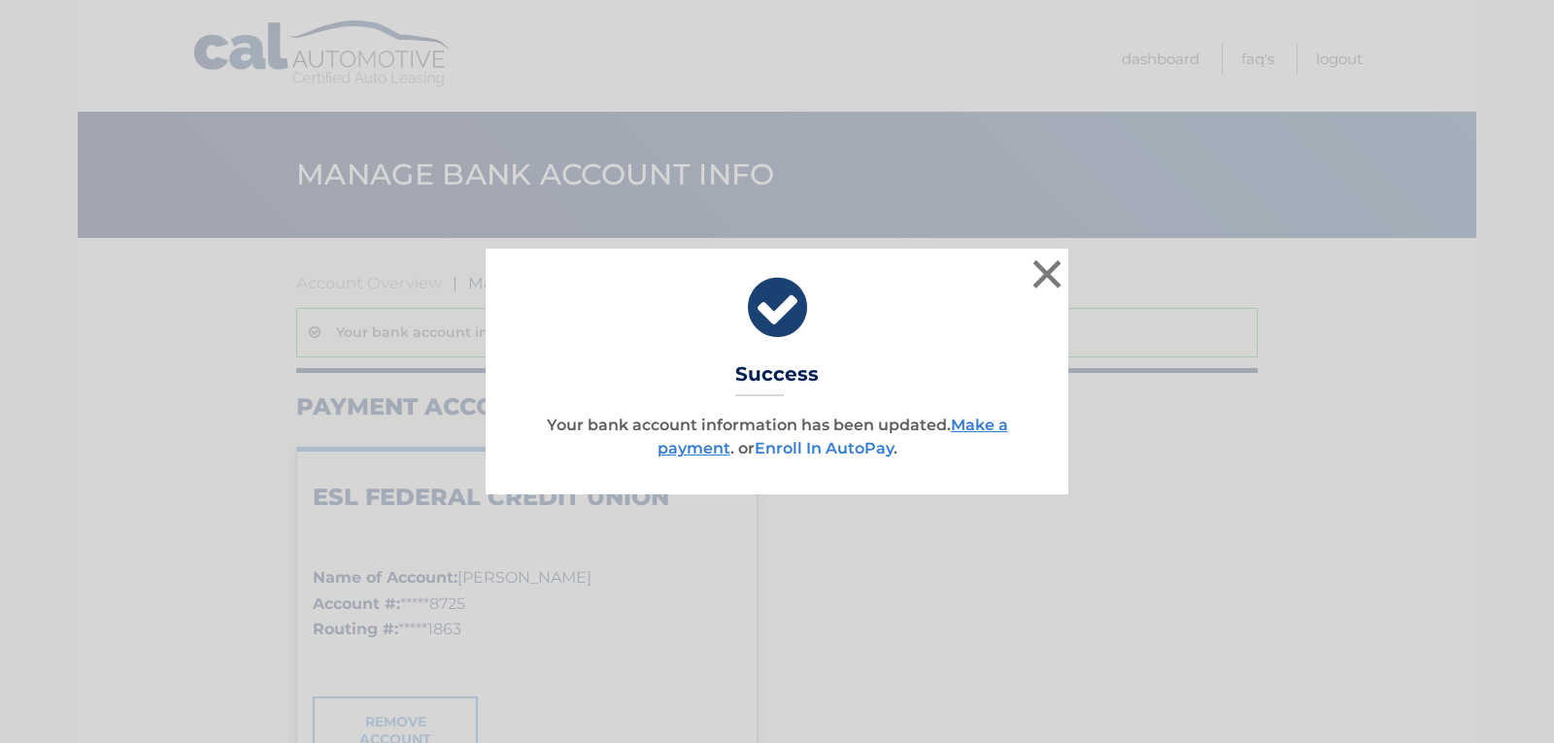
click at [818, 451] on link "Enroll In AutoPay" at bounding box center [824, 448] width 139 height 18
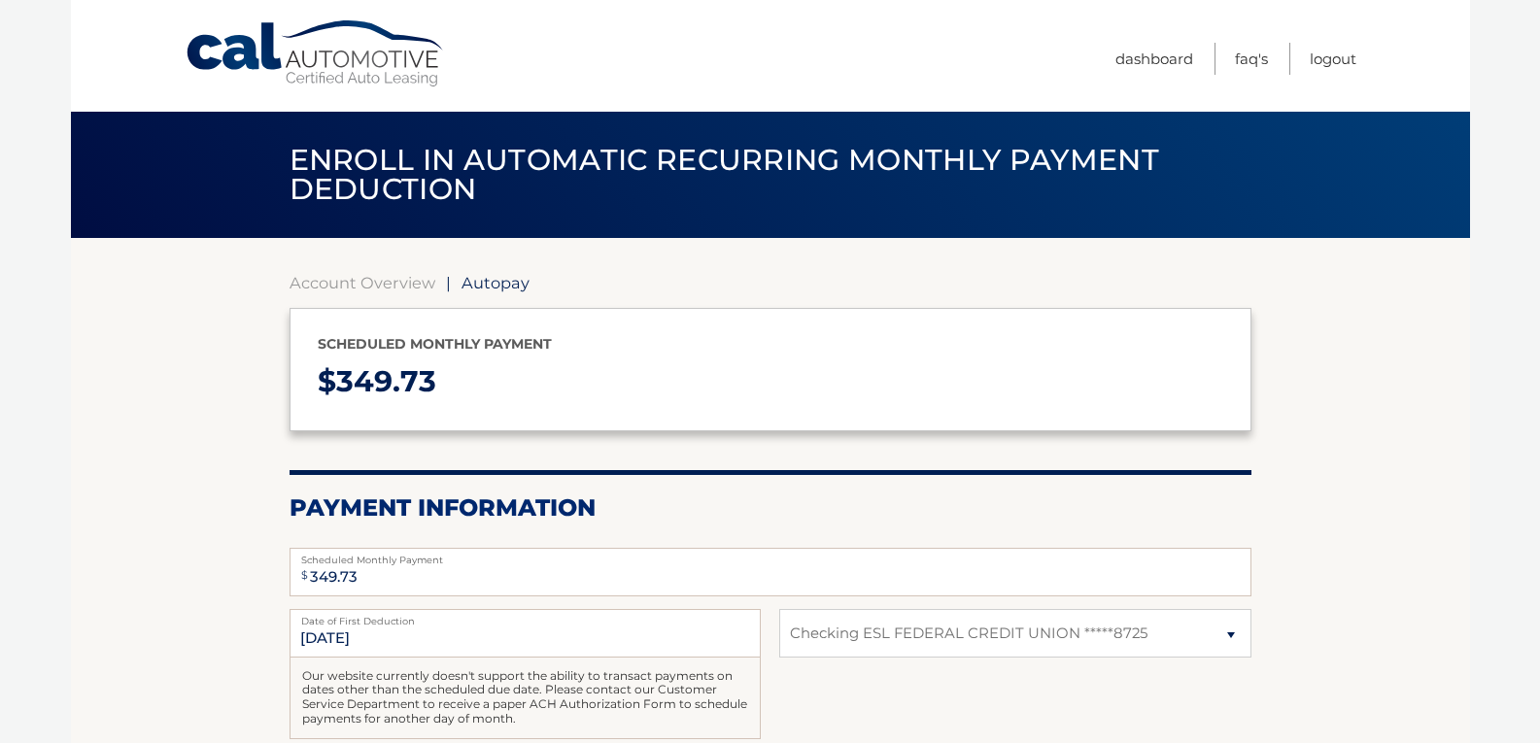
select select "MGM3N2Y0ZTUtODE1ZS00MDQ0LThiYmItZDkwMmI4YzU5MjZl"
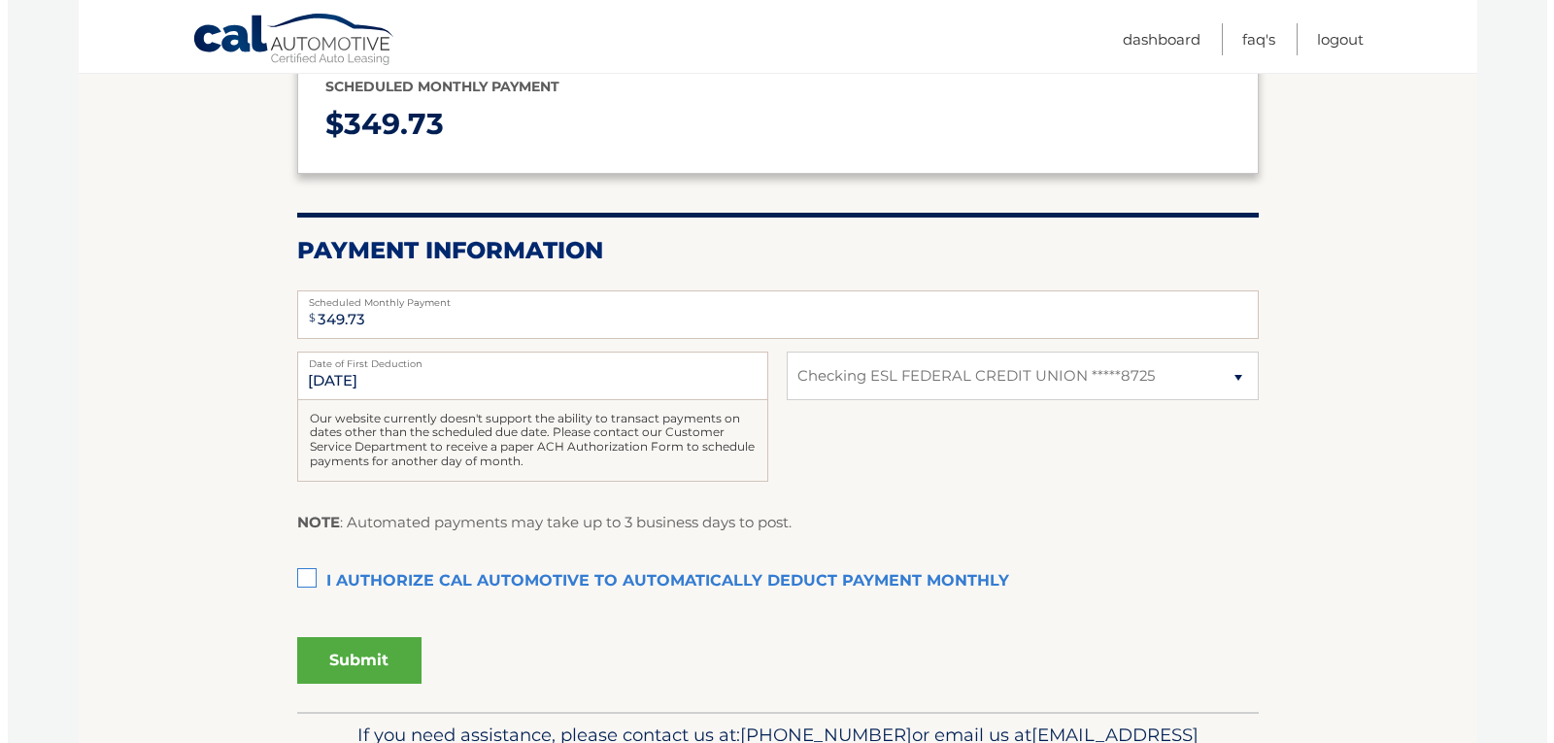
scroll to position [291, 0]
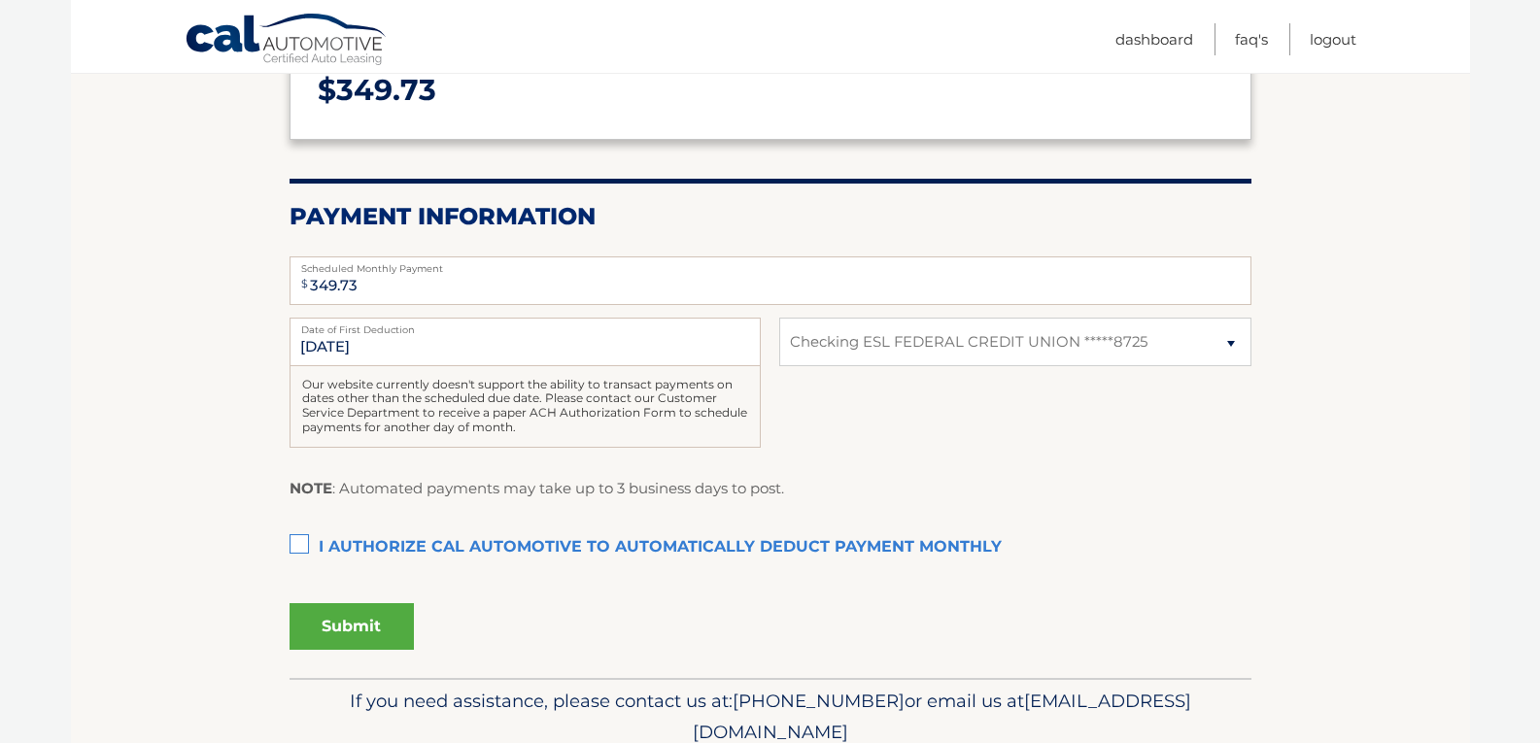
click at [295, 539] on label "I authorize cal automotive to automatically deduct payment monthly This checkbo…" at bounding box center [770, 547] width 962 height 39
click at [0, 0] on input "I authorize cal automotive to automatically deduct payment monthly This checkbo…" at bounding box center [0, 0] width 0 height 0
click at [348, 623] on button "Submit" at bounding box center [351, 626] width 124 height 47
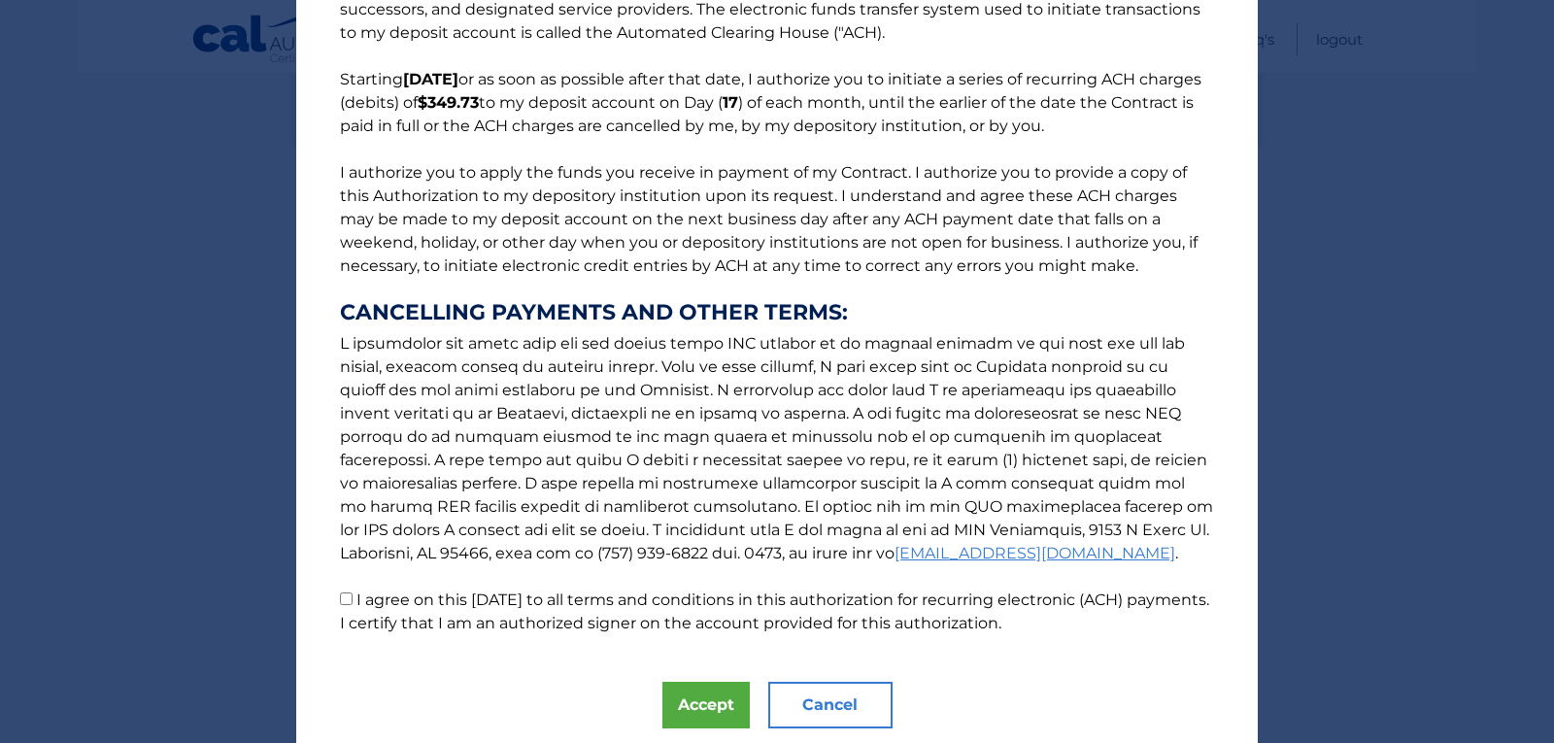
scroll to position [78, 0]
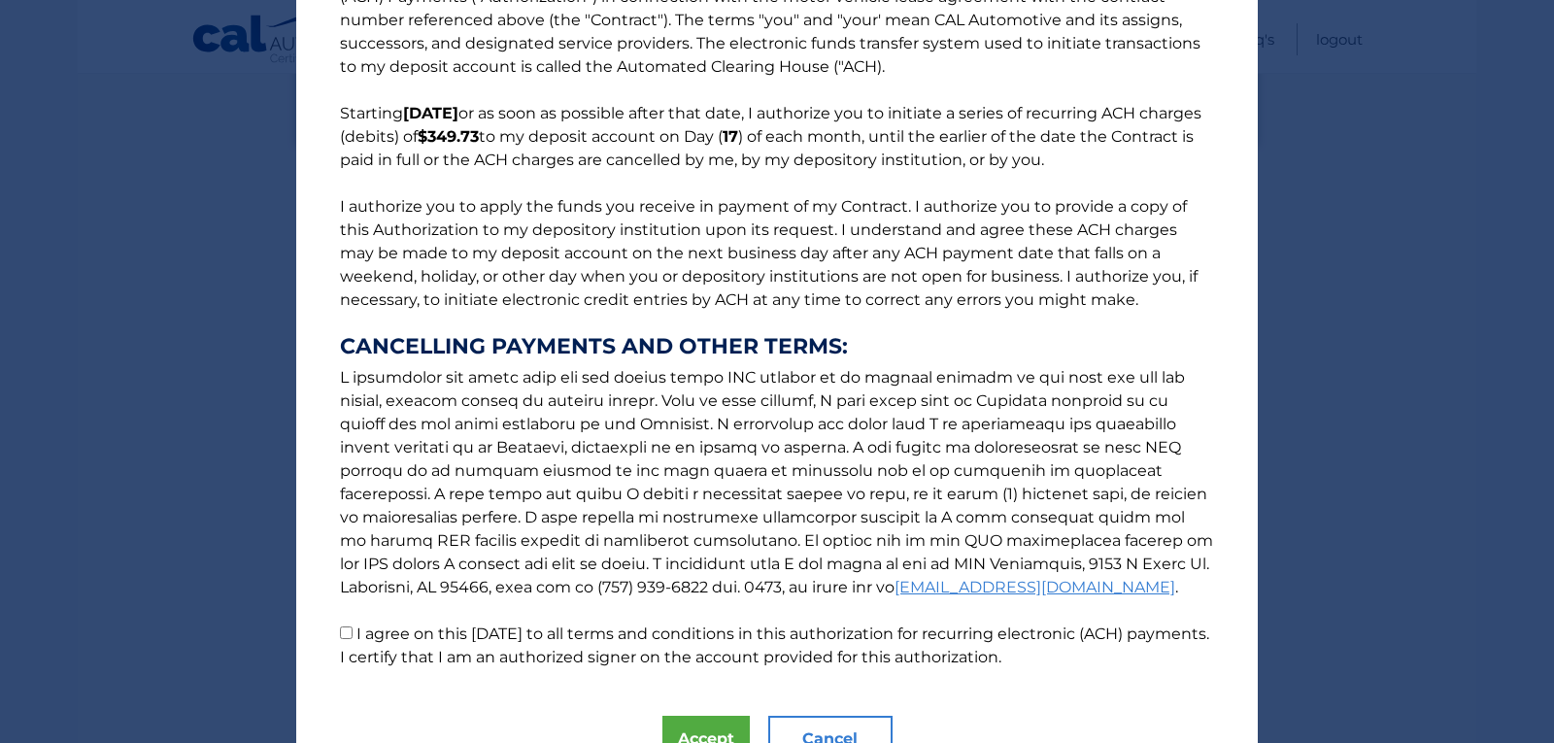
click at [340, 633] on input "I agree on this 09/24/2025 to all terms and conditions in this authorization fo…" at bounding box center [346, 633] width 13 height 13
checkbox input "true"
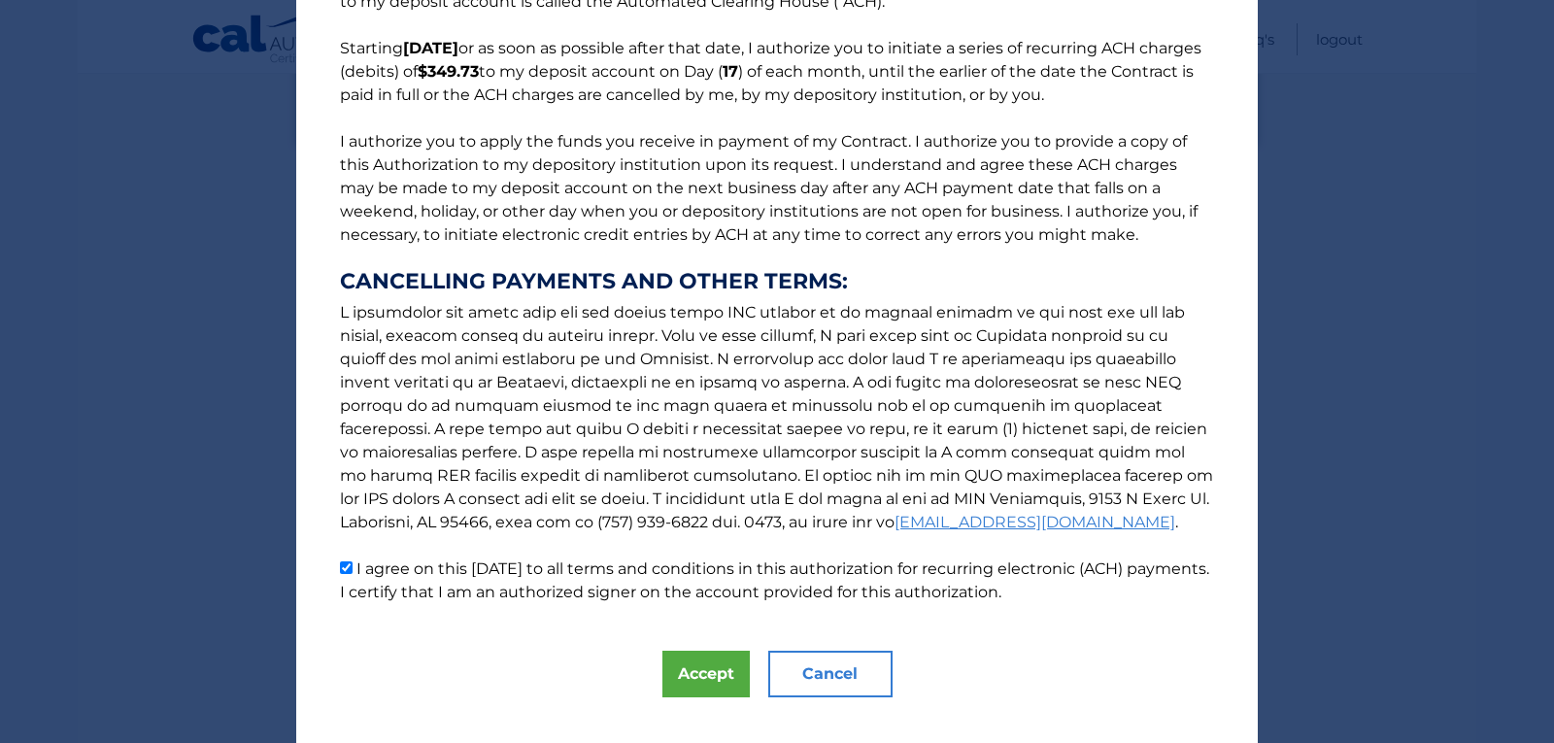
scroll to position [175, 0]
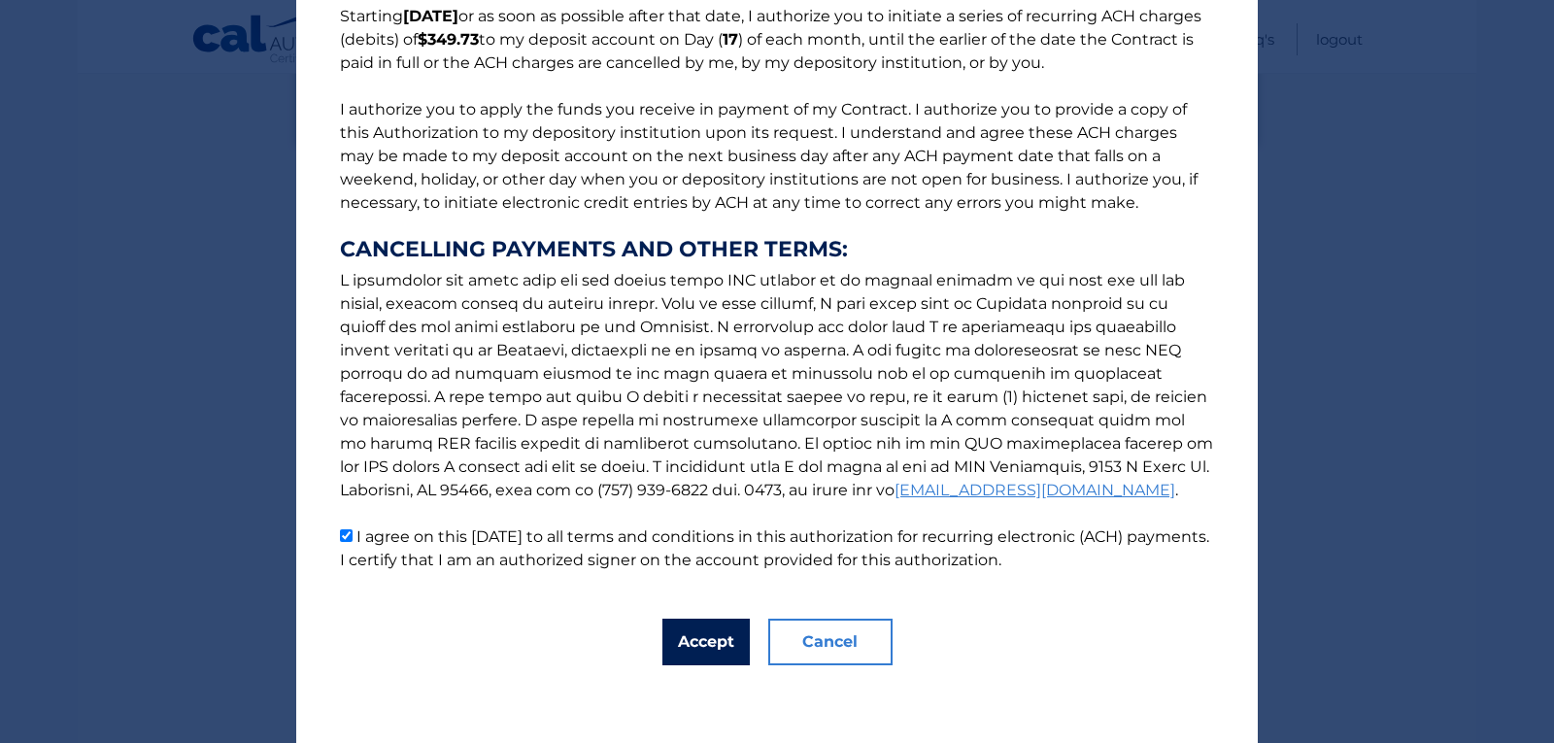
click at [684, 635] on button "Accept" at bounding box center [705, 642] width 87 height 47
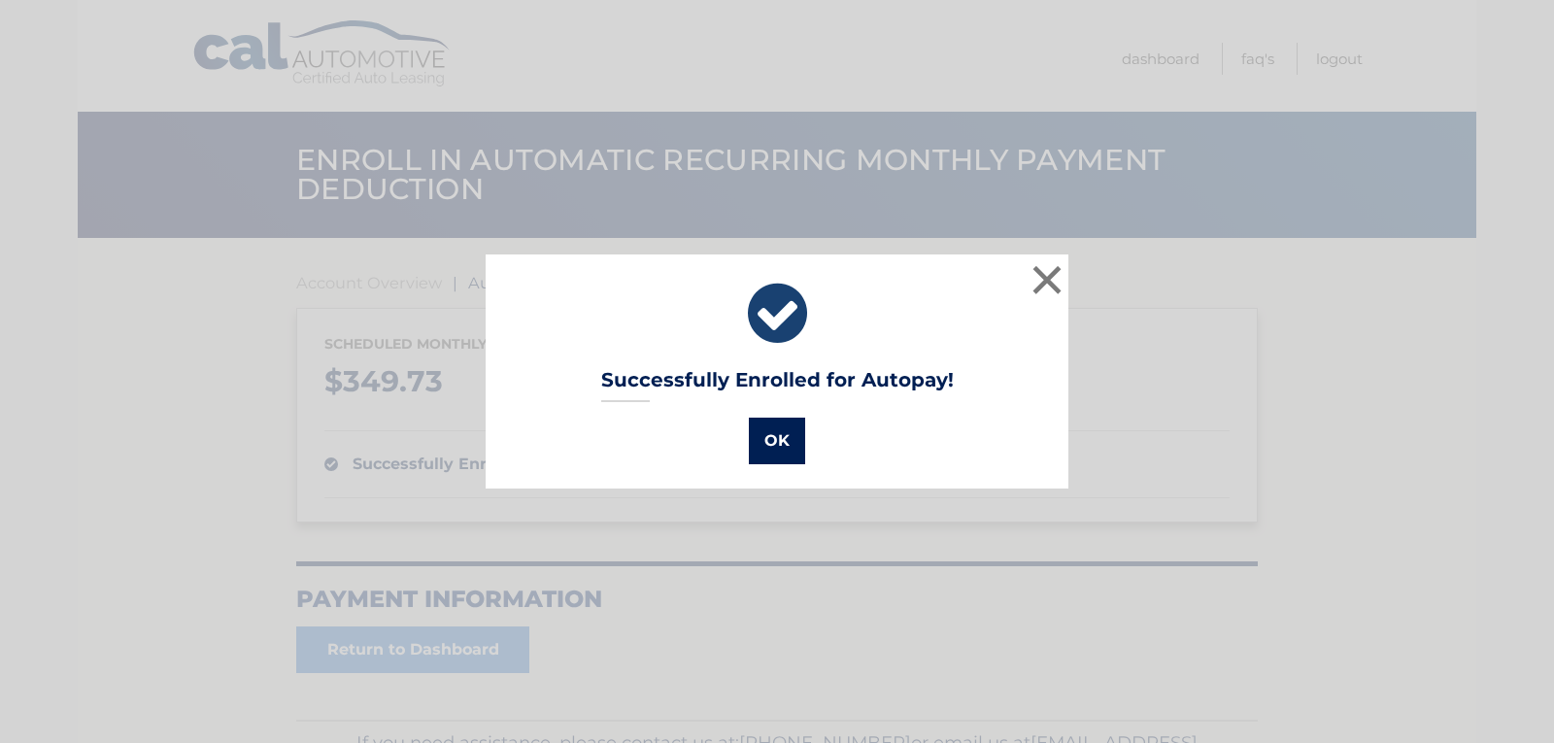
click at [772, 440] on button "OK" at bounding box center [777, 441] width 56 height 47
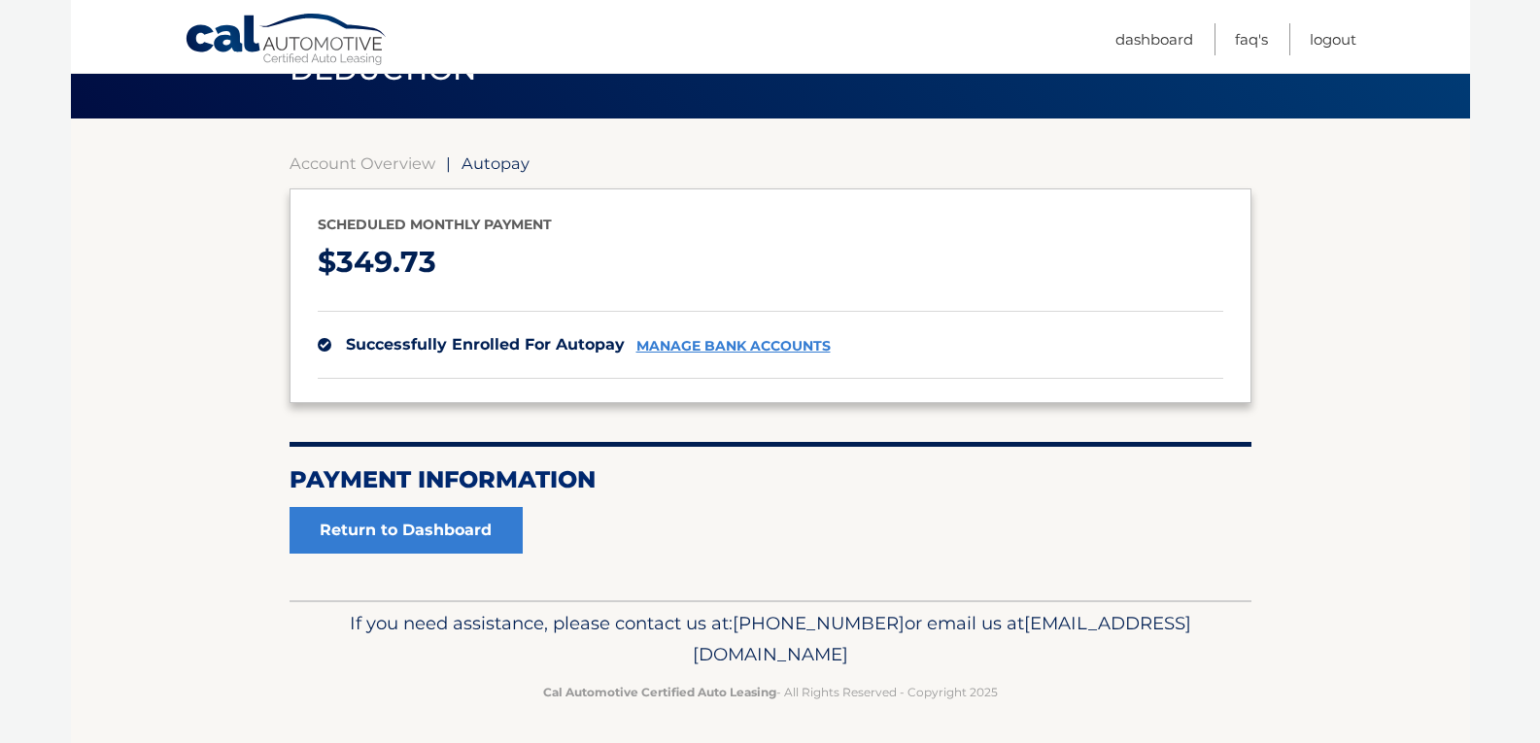
scroll to position [123, 0]
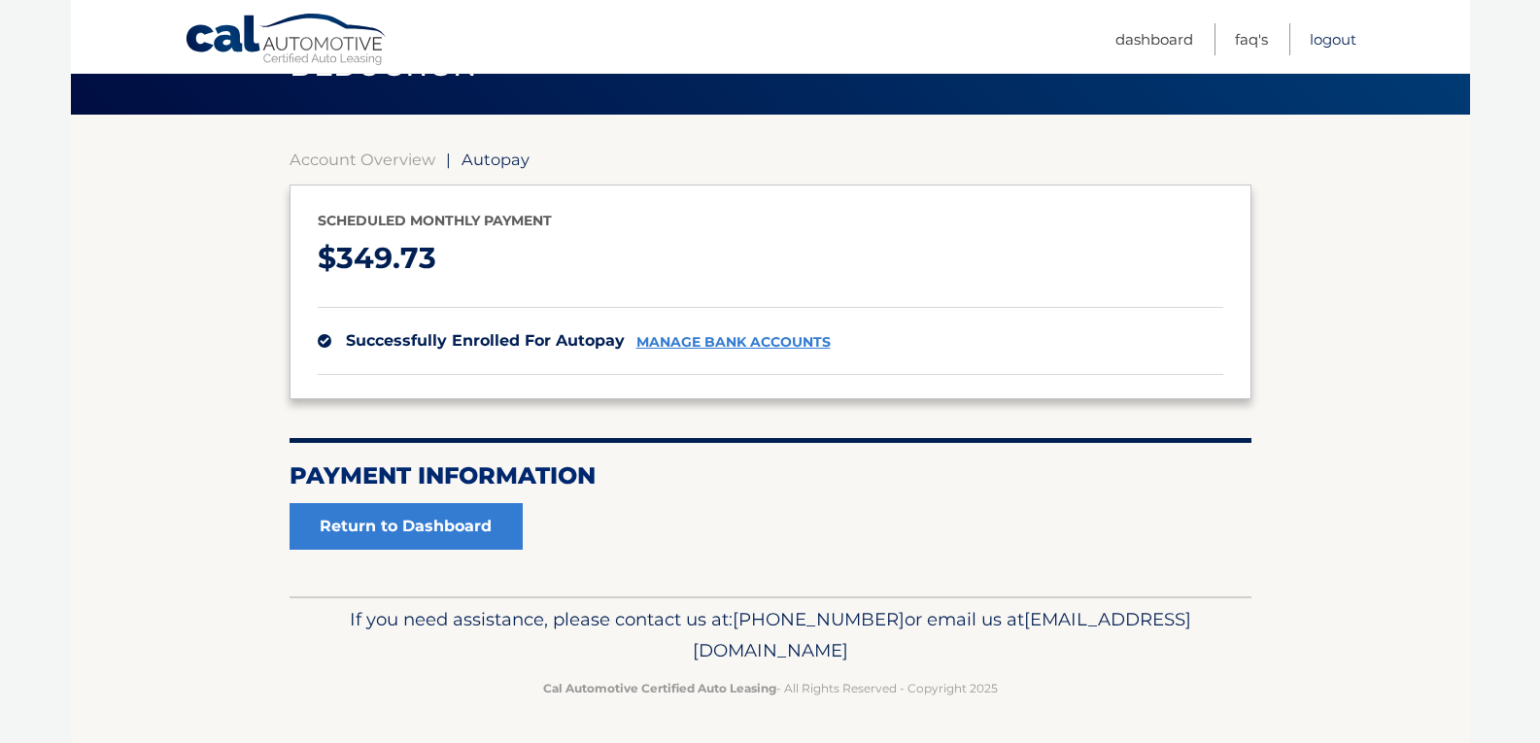
click at [1344, 41] on link "Logout" at bounding box center [1332, 39] width 47 height 32
